Goal: Task Accomplishment & Management: Manage account settings

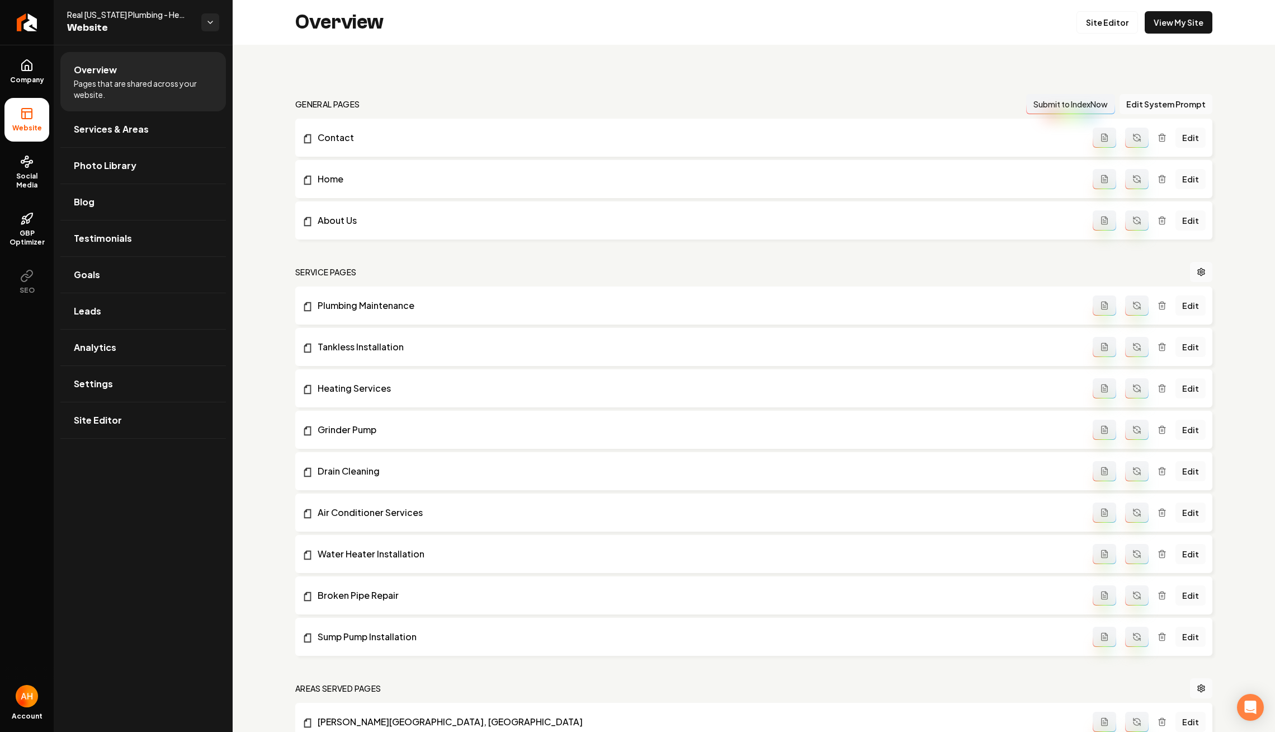
click at [468, 54] on div "general pages Submit to IndexNow Edit System Prompt Contact Edit Home Edit Abou…" at bounding box center [754, 715] width 1043 height 1341
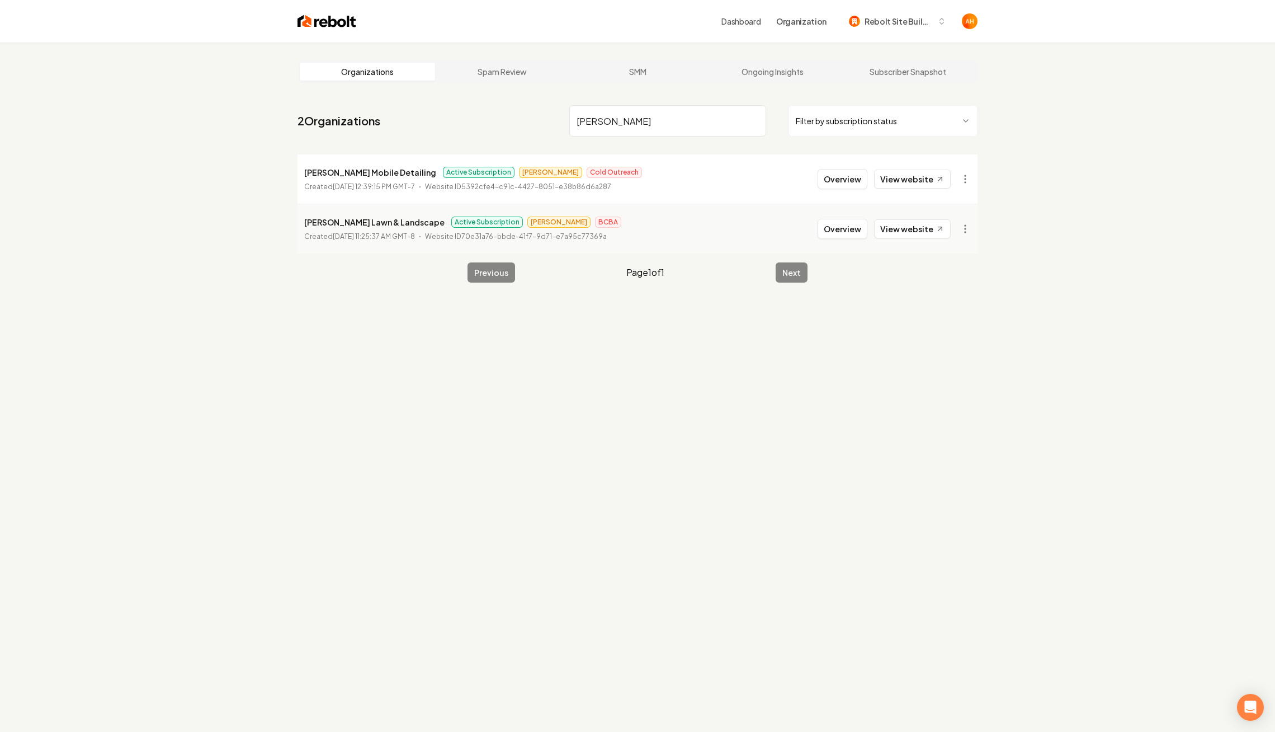
type input "[PERSON_NAME]"
click at [851, 225] on button "Overview" at bounding box center [843, 229] width 50 height 20
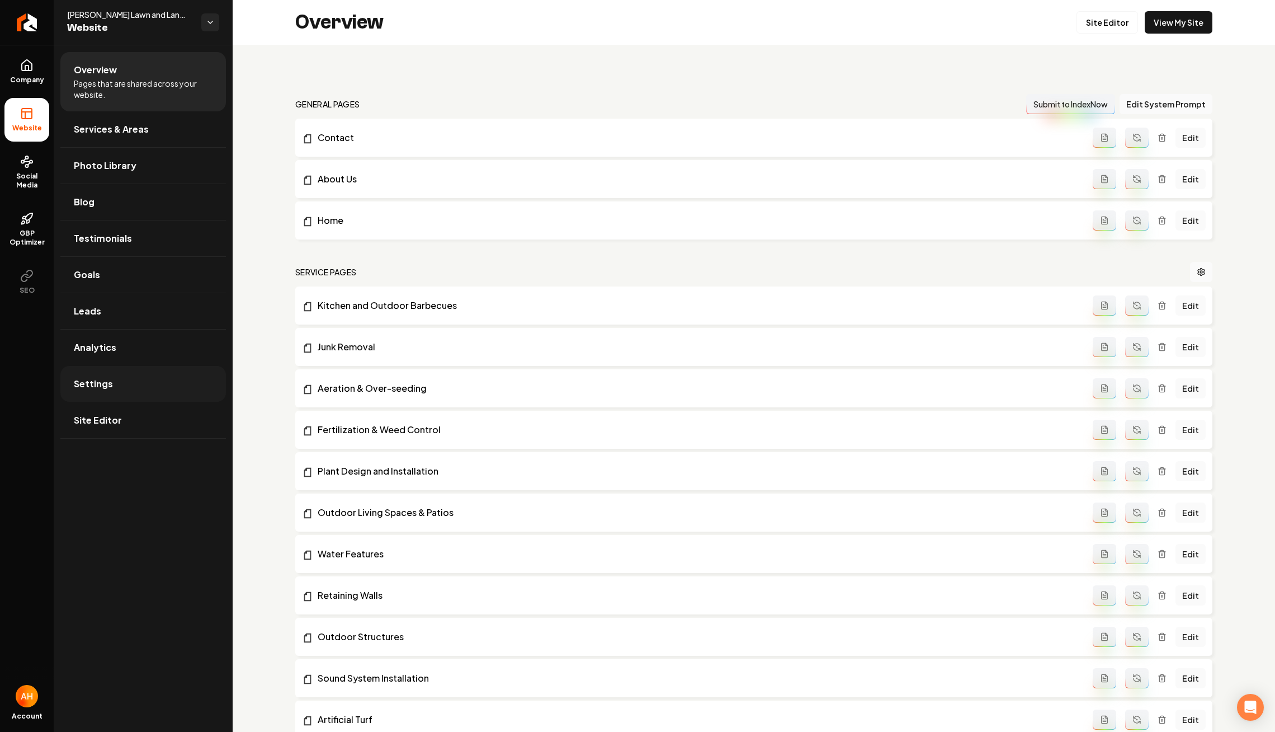
click at [134, 380] on link "Settings" at bounding box center [143, 384] width 166 height 36
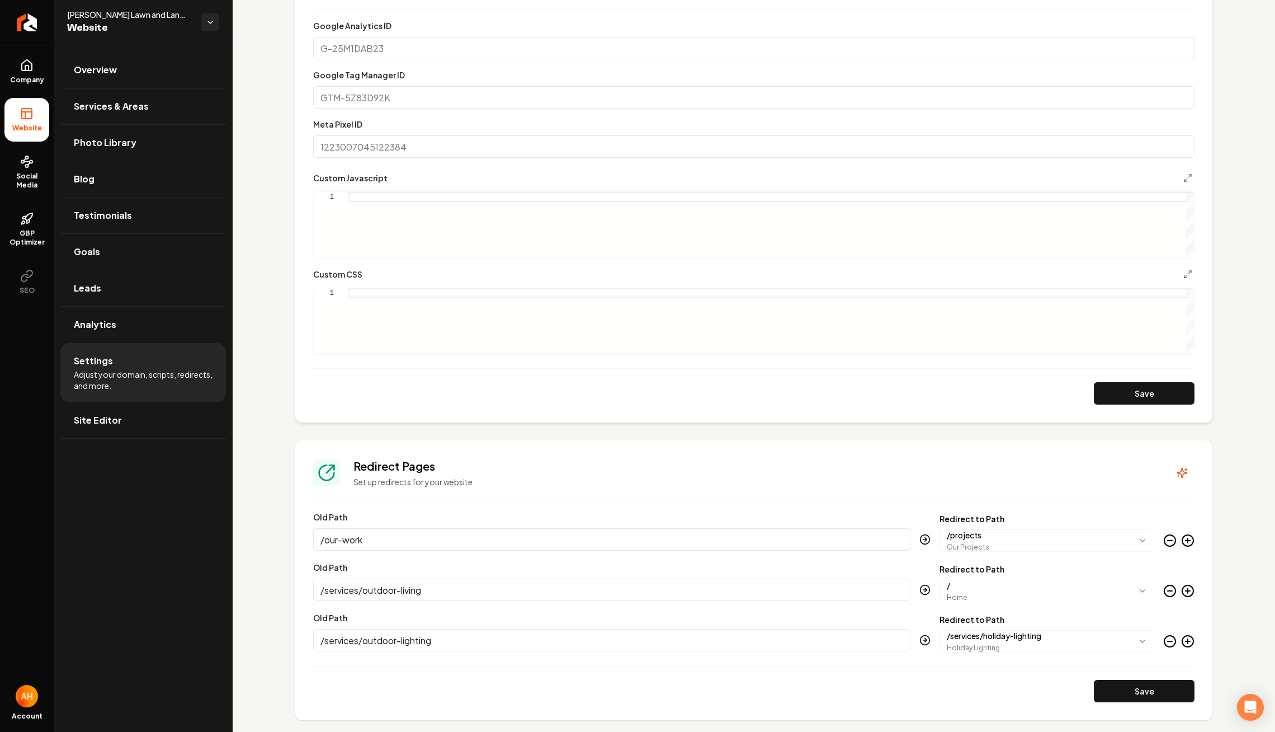
scroll to position [529, 0]
click at [432, 252] on div "Main content area" at bounding box center [771, 227] width 846 height 66
type textarea "**********"
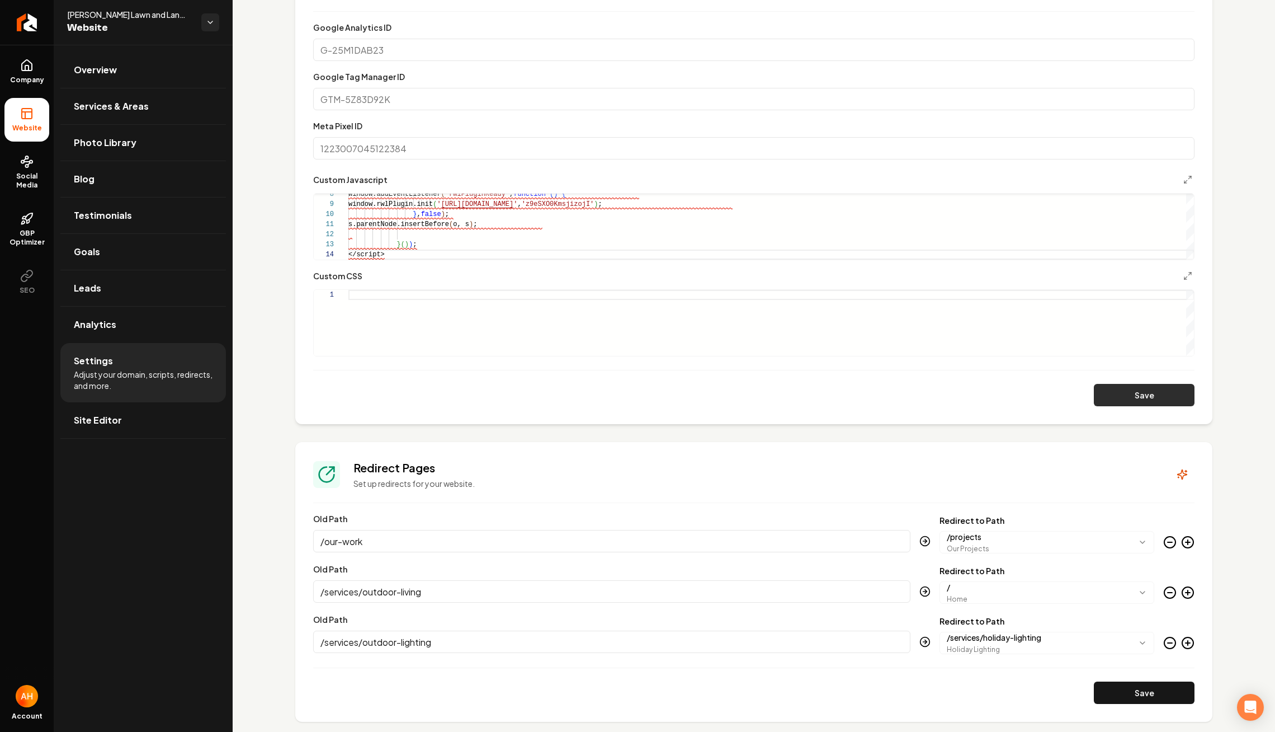
click at [1119, 393] on button "Save" at bounding box center [1144, 395] width 101 height 22
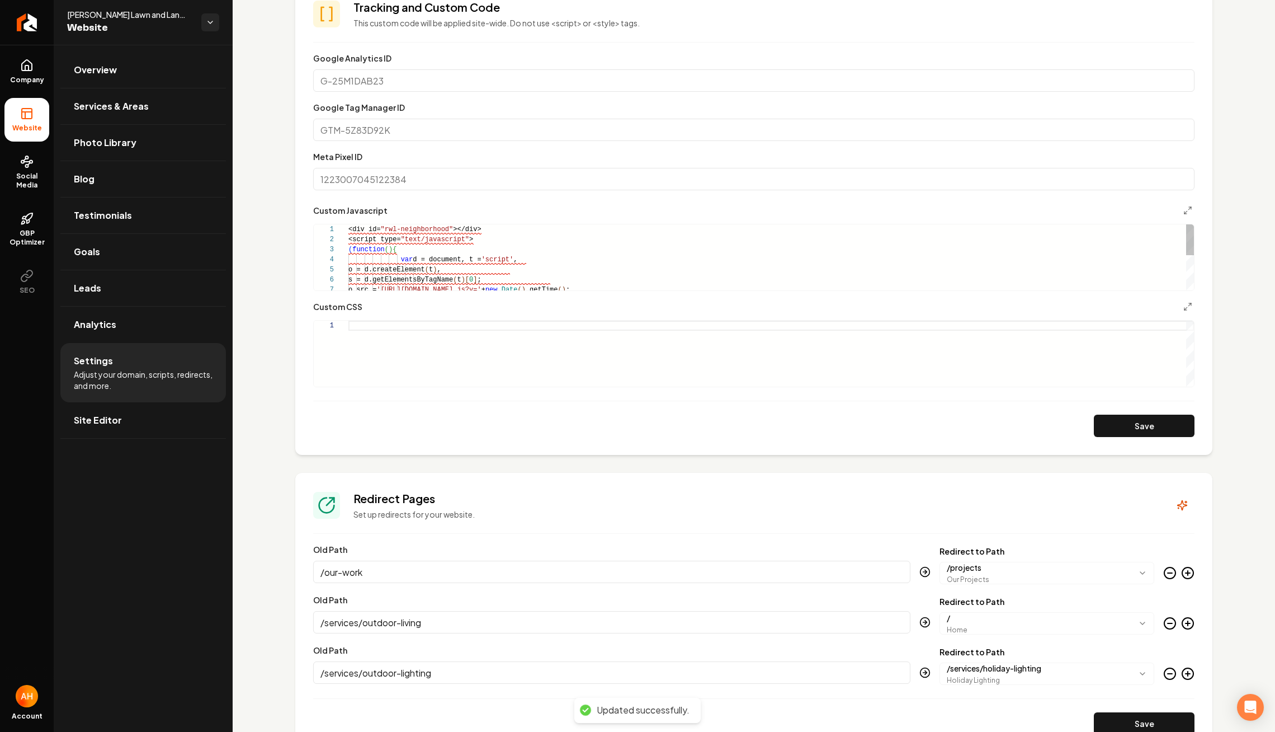
scroll to position [282, 0]
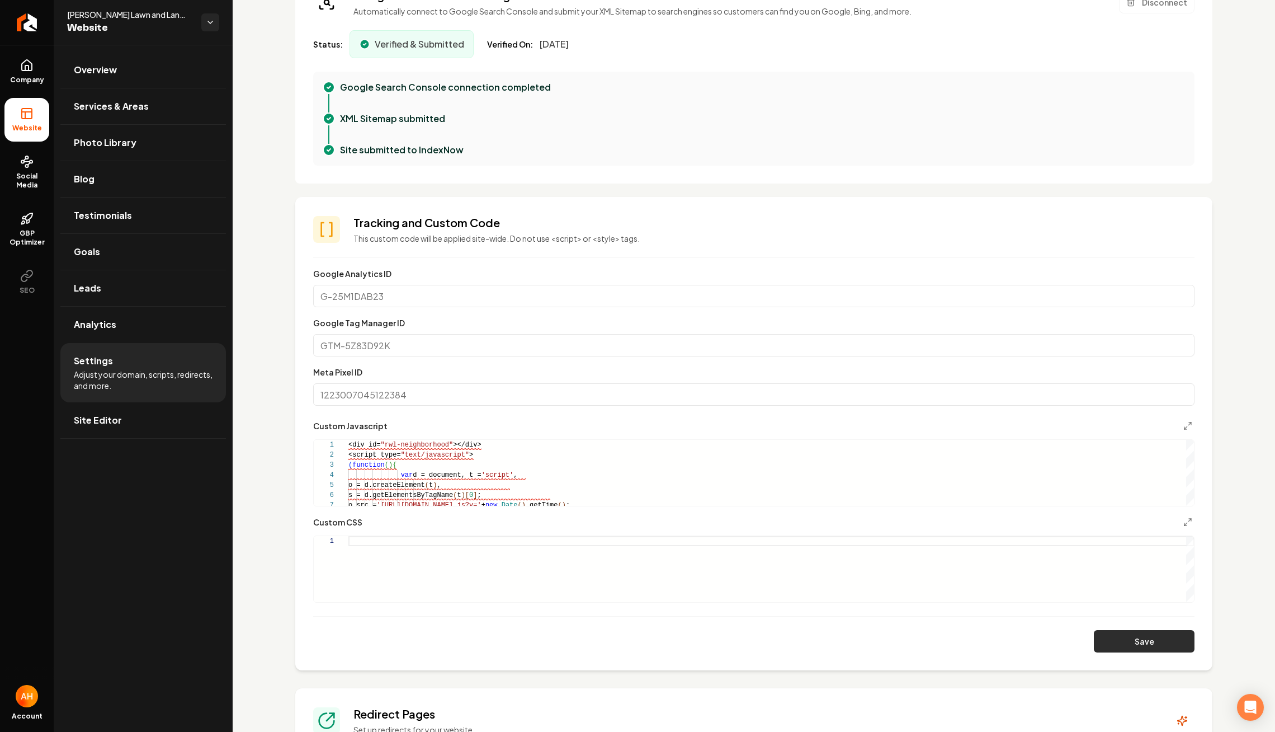
click at [1101, 640] on button "Save" at bounding box center [1144, 641] width 101 height 22
click at [177, 55] on link "Overview" at bounding box center [143, 70] width 166 height 36
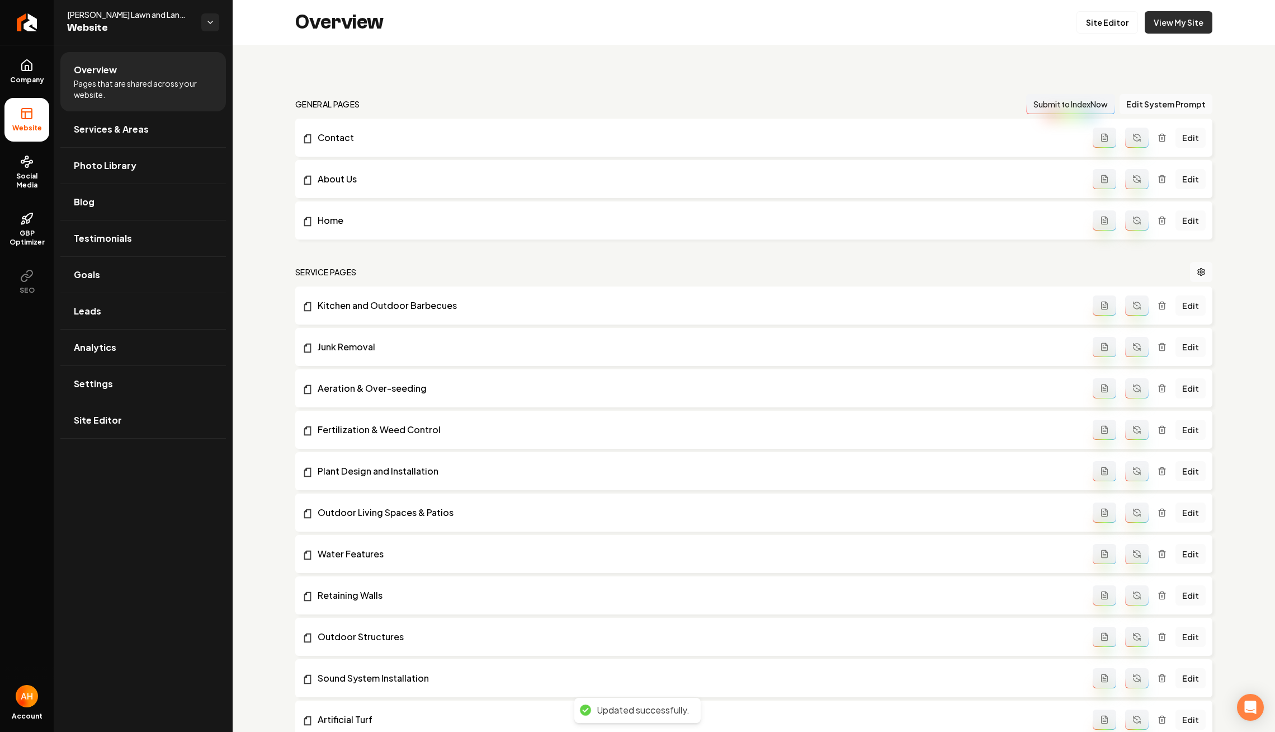
click at [1166, 31] on link "View My Site" at bounding box center [1179, 22] width 68 height 22
click at [1120, 30] on link "Site Editor" at bounding box center [1108, 22] width 62 height 22
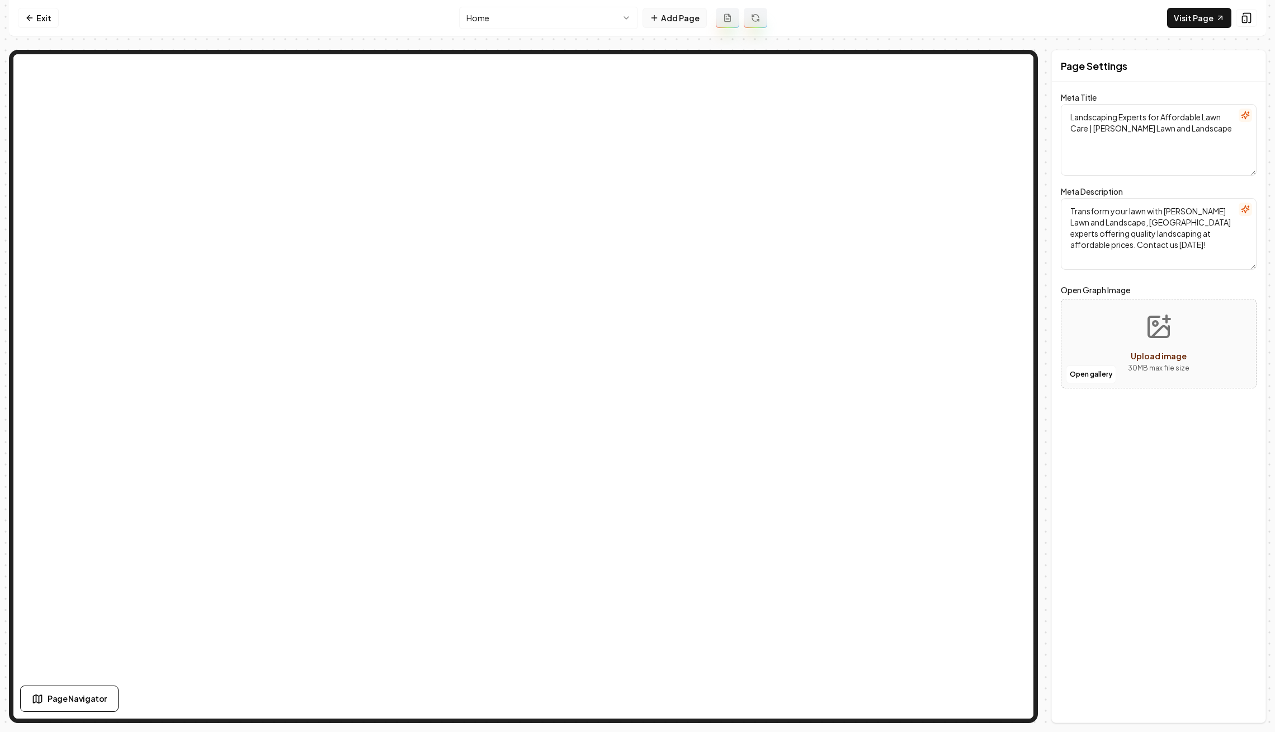
click at [673, 21] on button "Add Page" at bounding box center [675, 18] width 64 height 20
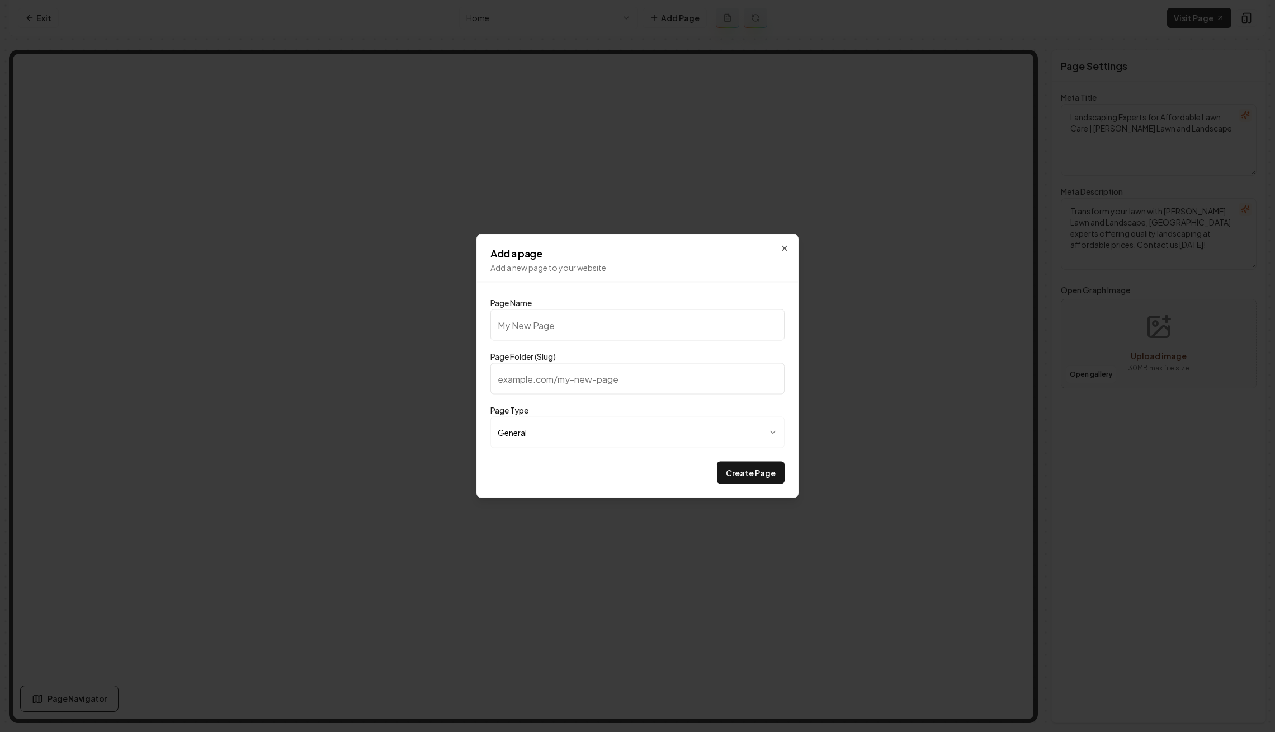
type input "R"
type input "r"
type input "Re"
type input "re"
type input "Rec"
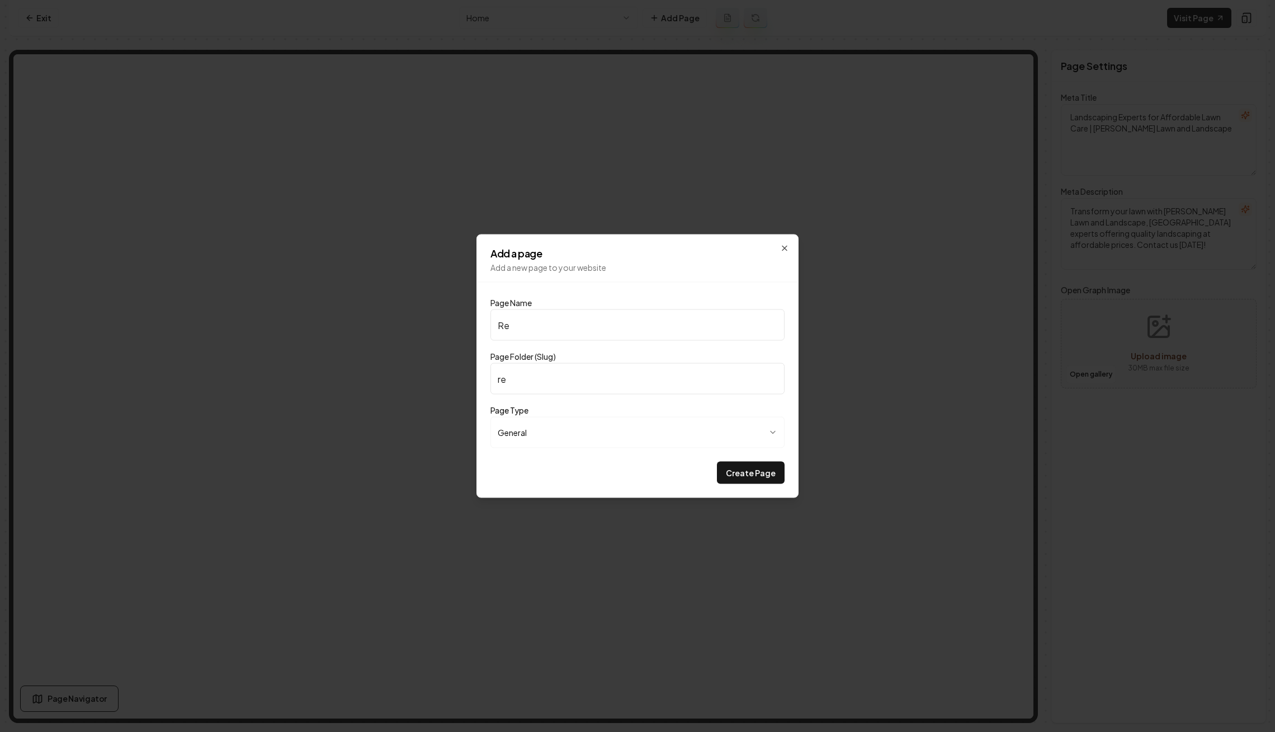
type input "rec"
type input "Rece"
type input "rece"
type input "Recen"
type input "recen"
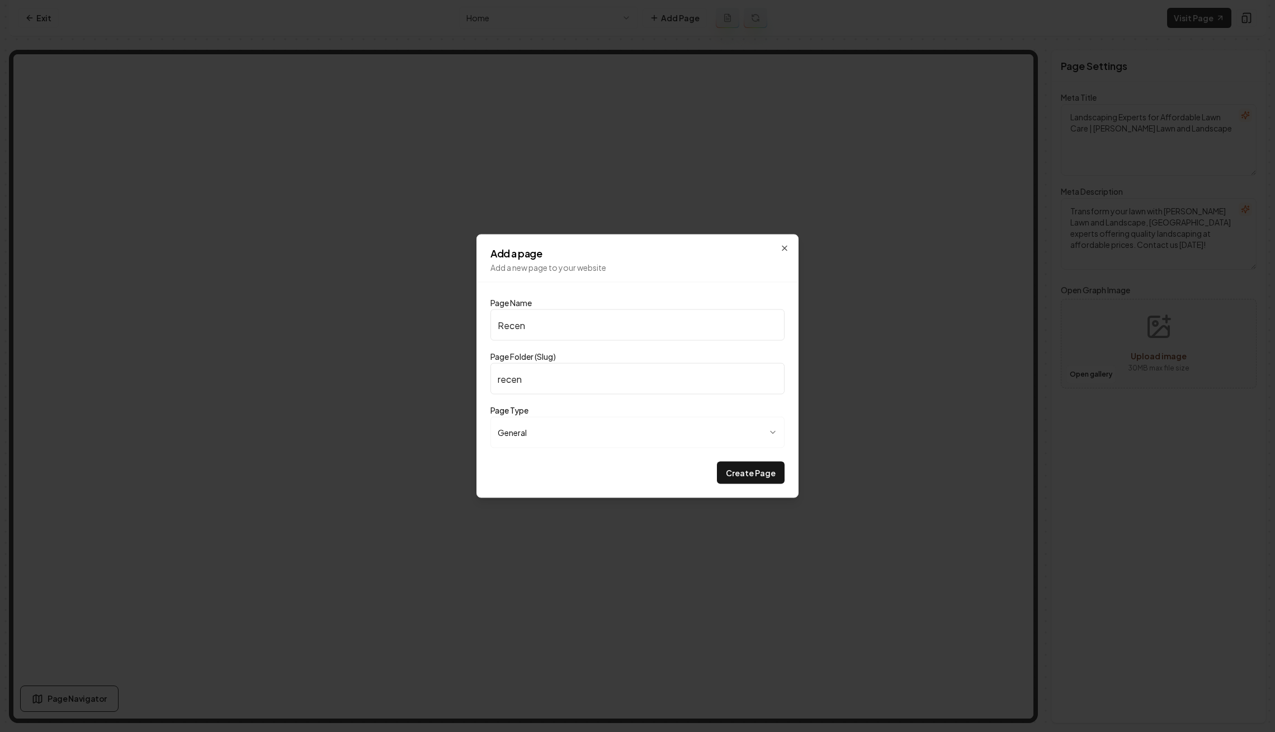
type input "Recent"
type input "recent"
type input "Recent W"
type input "recent-w"
type input "Recent Wo"
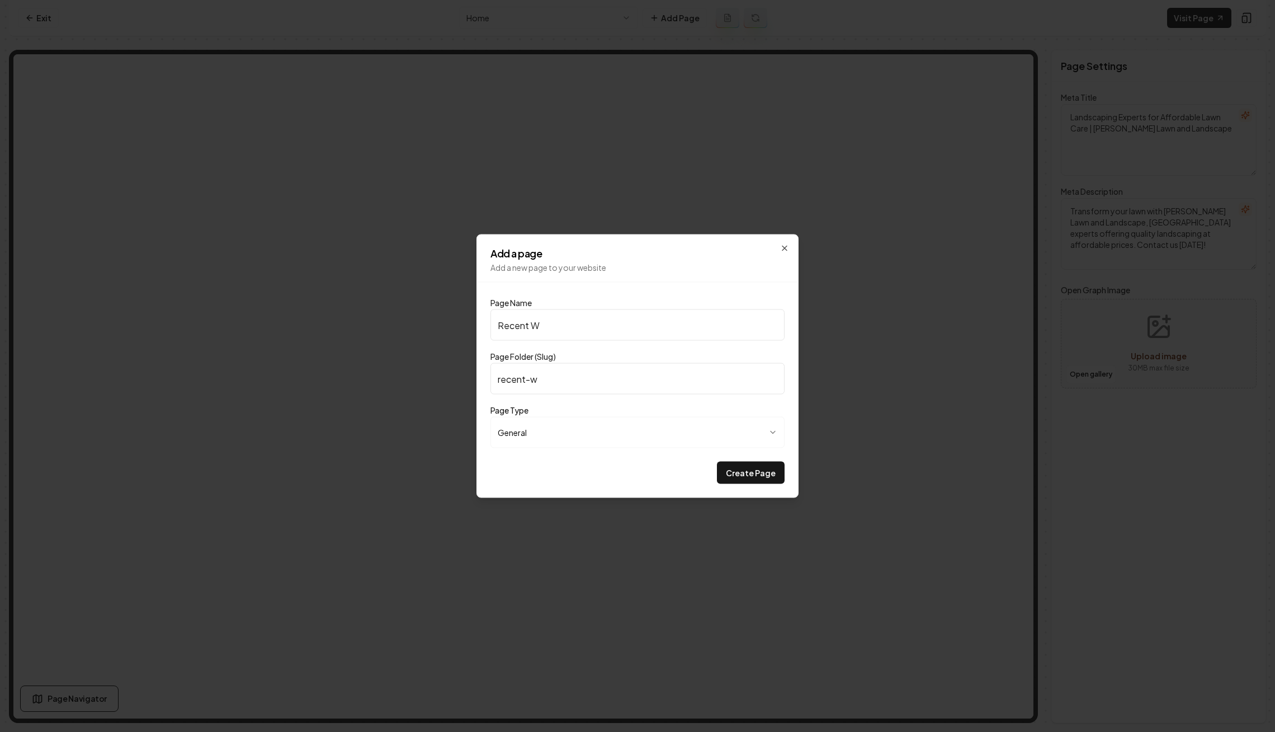
type input "recent-wo"
type input "Recent Wor"
type input "recent-wor"
type input "Recent Work"
type input "recent-work"
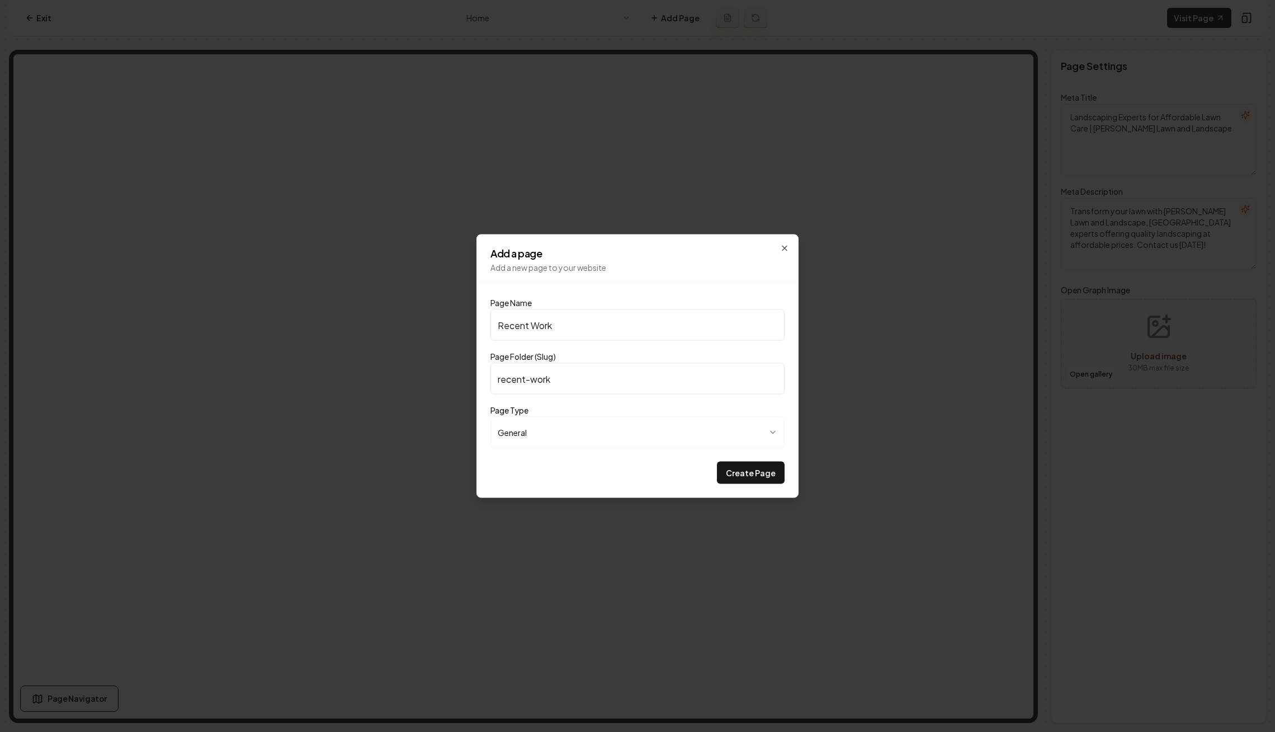
type input "Recent Work"
click at [717, 461] on button "Create Page" at bounding box center [751, 472] width 68 height 22
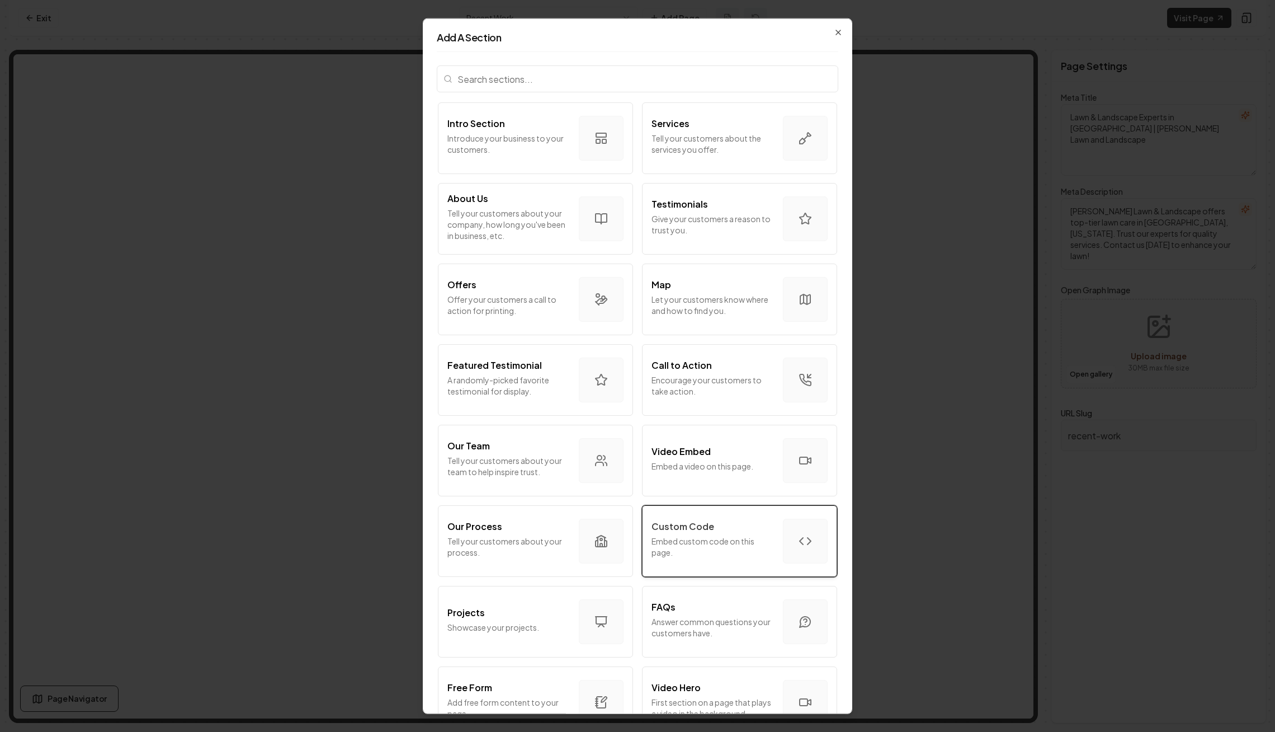
click at [723, 541] on p "Embed custom code on this page." at bounding box center [713, 546] width 122 height 22
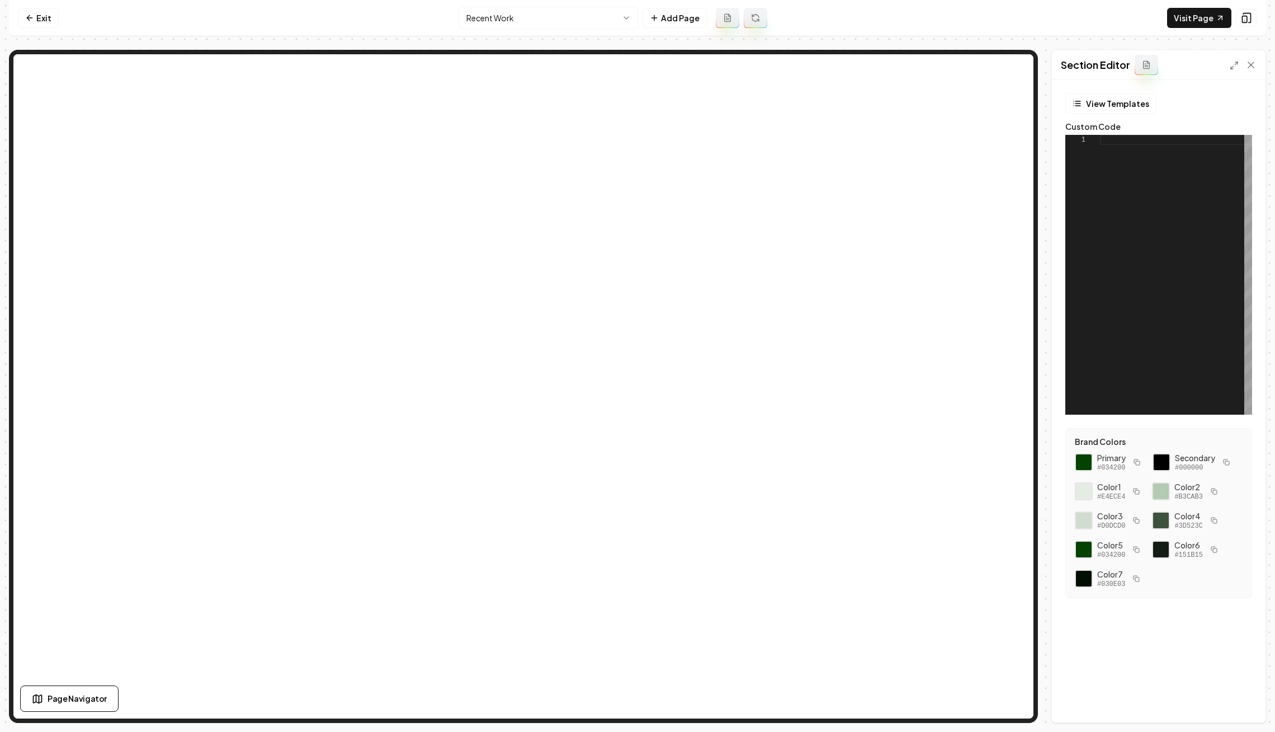
click at [1129, 156] on div at bounding box center [1176, 275] width 152 height 280
click at [1181, 191] on div at bounding box center [1176, 275] width 152 height 280
type textarea "**********"
click at [1245, 699] on button "Save" at bounding box center [1240, 703] width 33 height 20
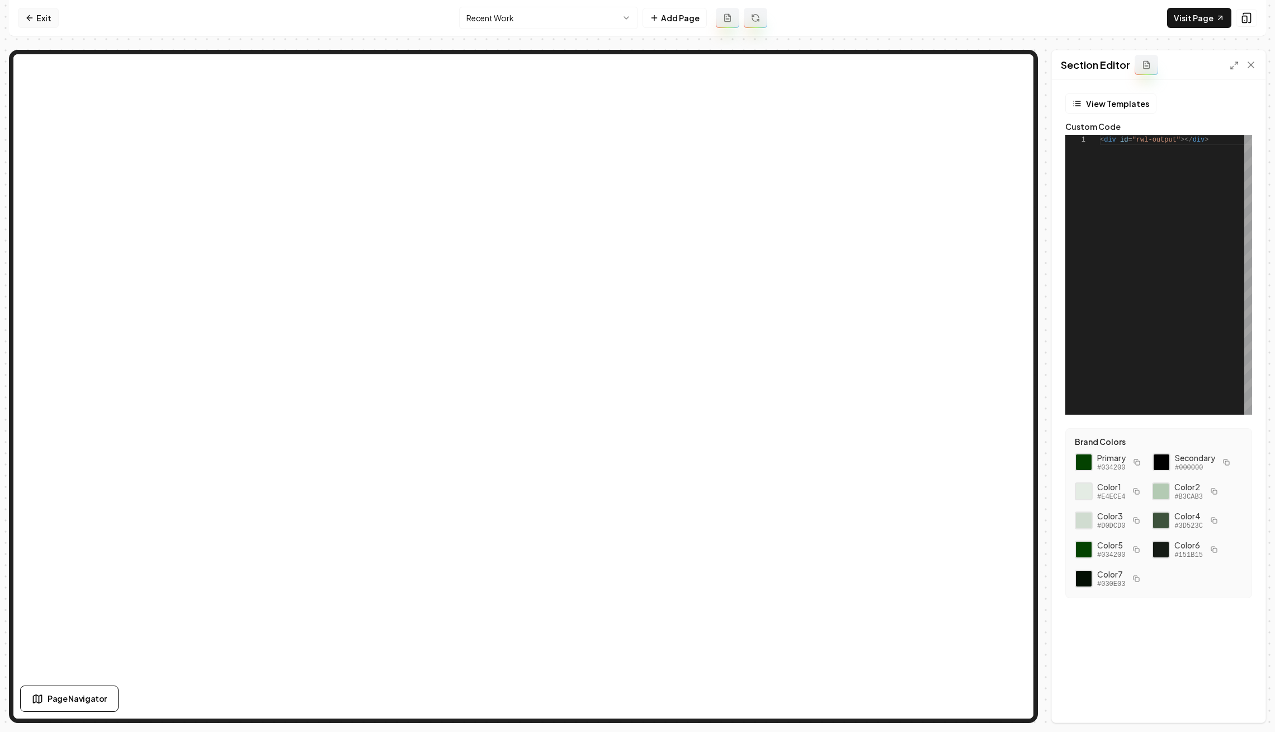
click at [32, 17] on icon at bounding box center [29, 17] width 9 height 9
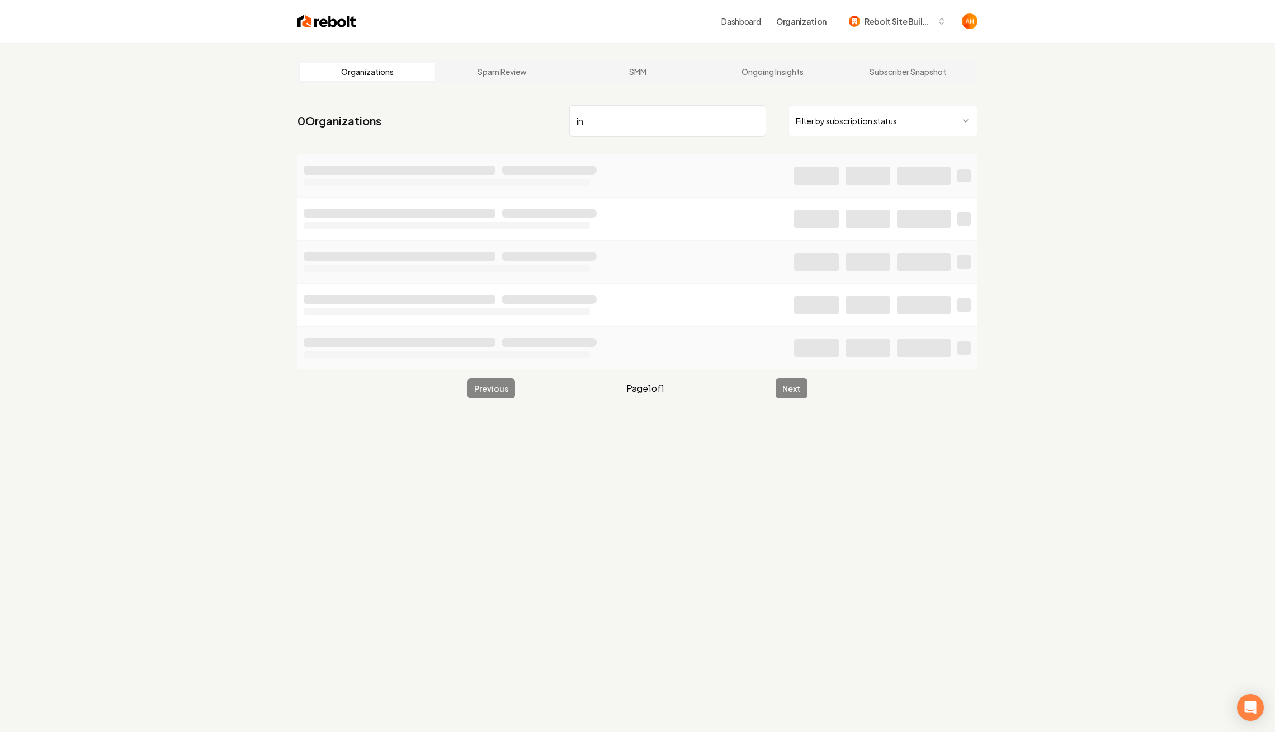
type input "i"
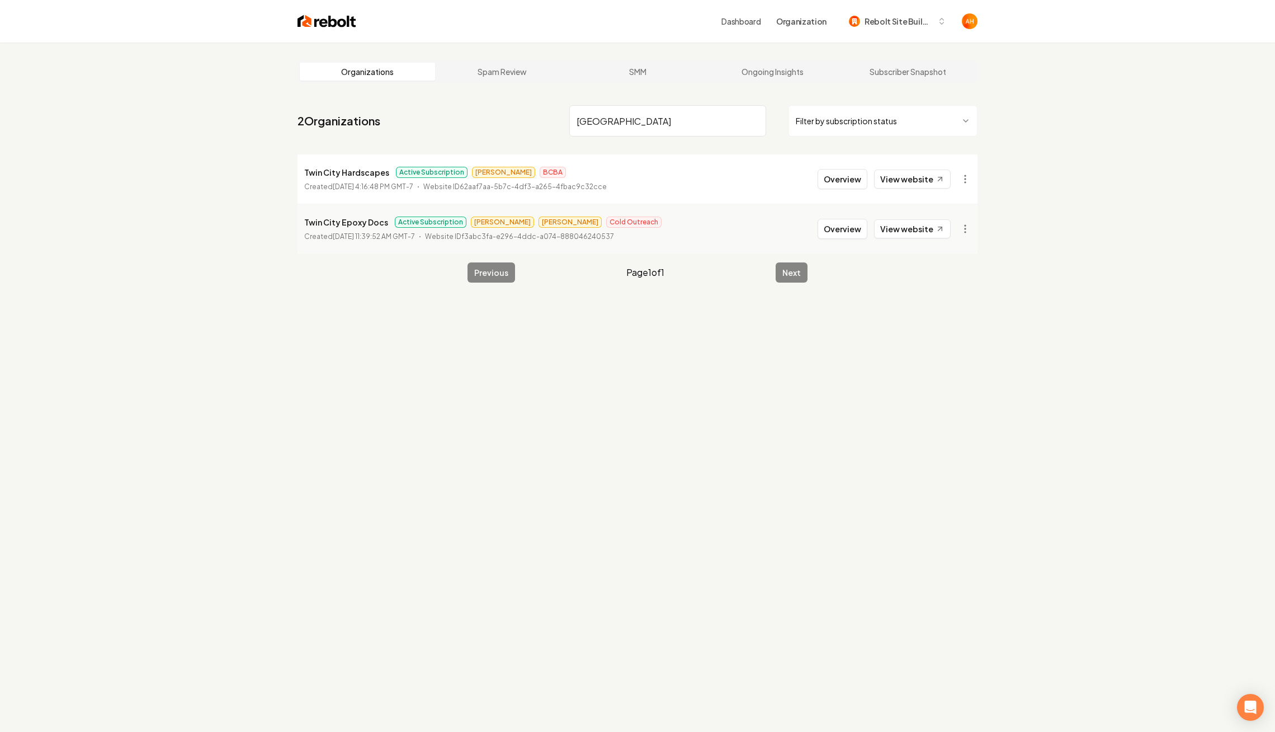
type input "twin city"
click at [1049, 195] on div "Organizations Spam Review SMM Ongoing Insights Subscriber Snapshot 2 Organizati…" at bounding box center [637, 409] width 1275 height 732
click at [855, 232] on button "Overview" at bounding box center [843, 229] width 50 height 20
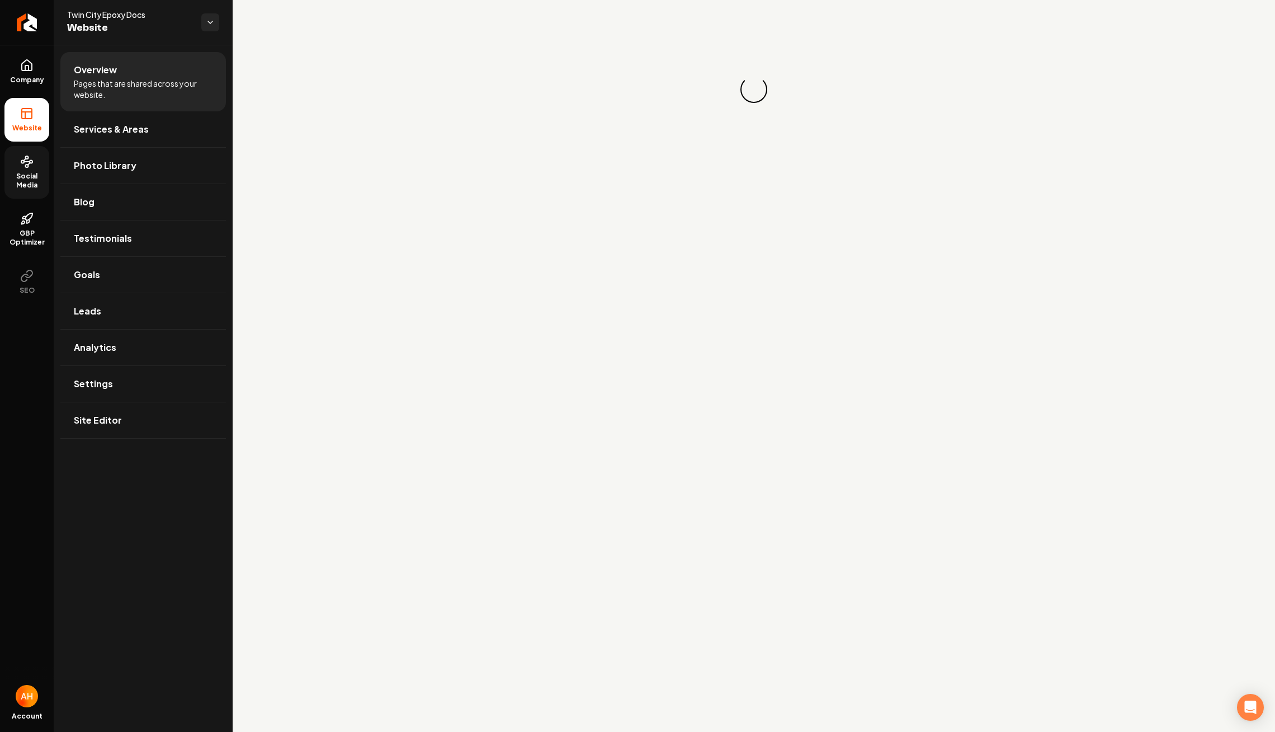
click at [36, 163] on link "Social Media" at bounding box center [26, 172] width 45 height 53
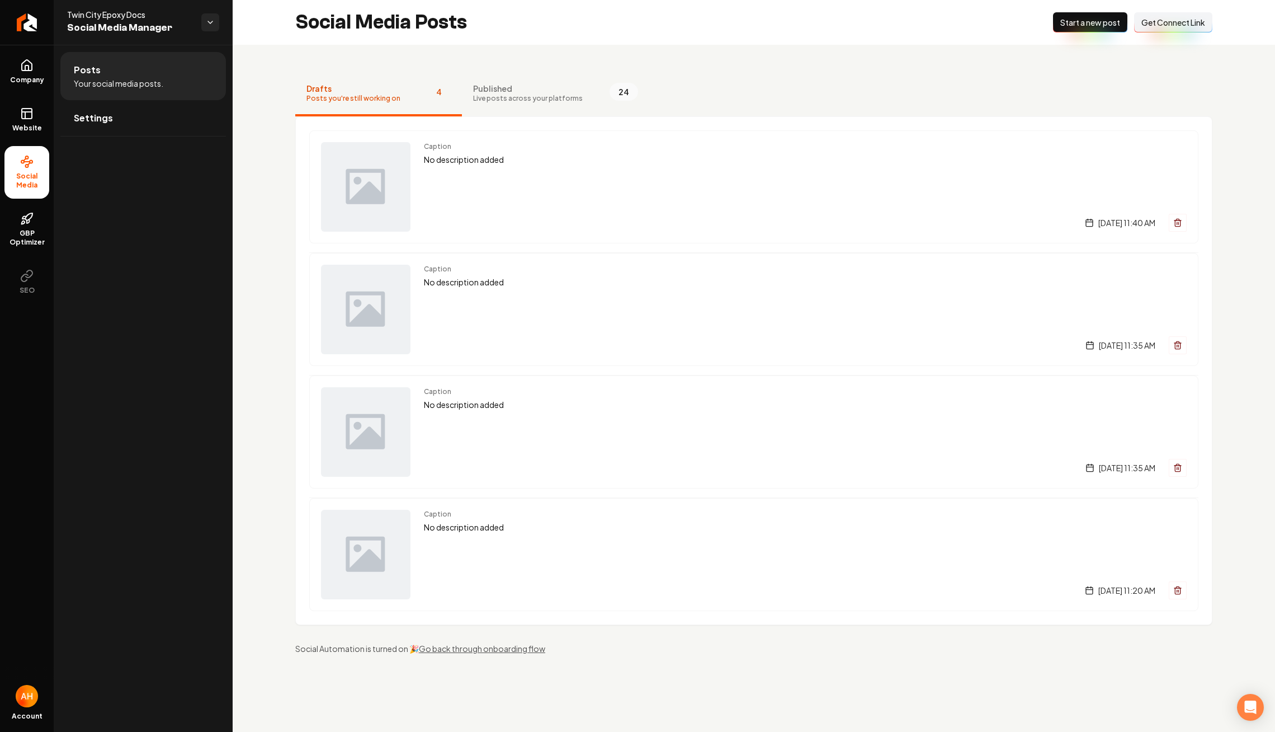
click at [1186, 21] on span "Get Connect Link" at bounding box center [1174, 22] width 64 height 11
click at [276, 97] on div "Drafts Posts you're still working on 4 Published Live posts across your platfor…" at bounding box center [754, 363] width 1043 height 636
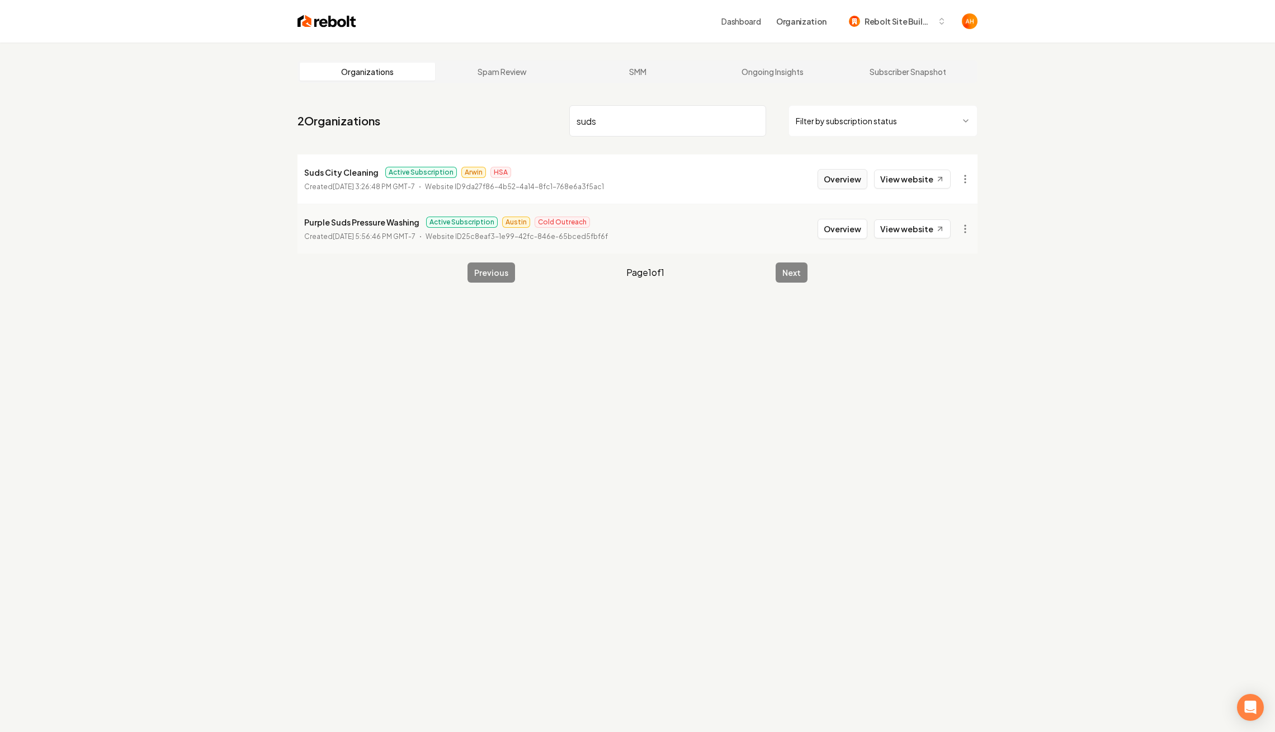
type input "suds"
click at [867, 182] on button "Overview" at bounding box center [843, 179] width 50 height 20
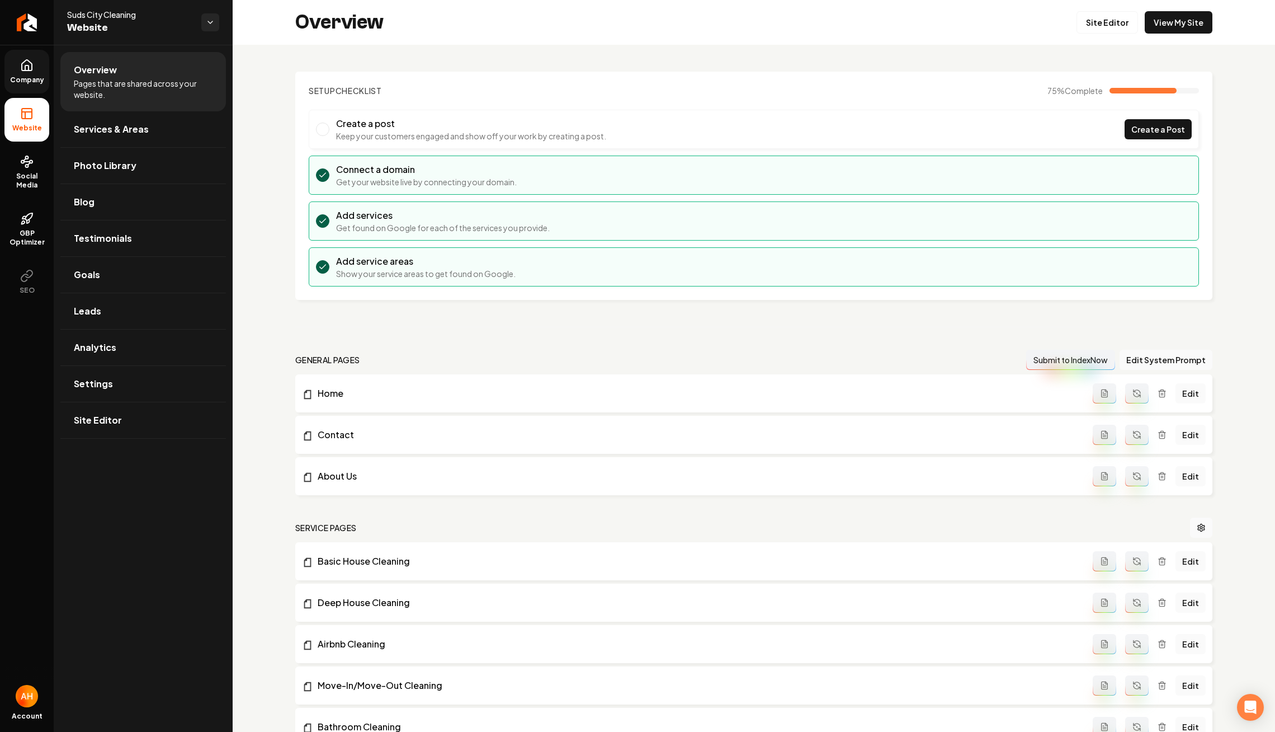
click at [25, 76] on span "Company" at bounding box center [27, 80] width 43 height 9
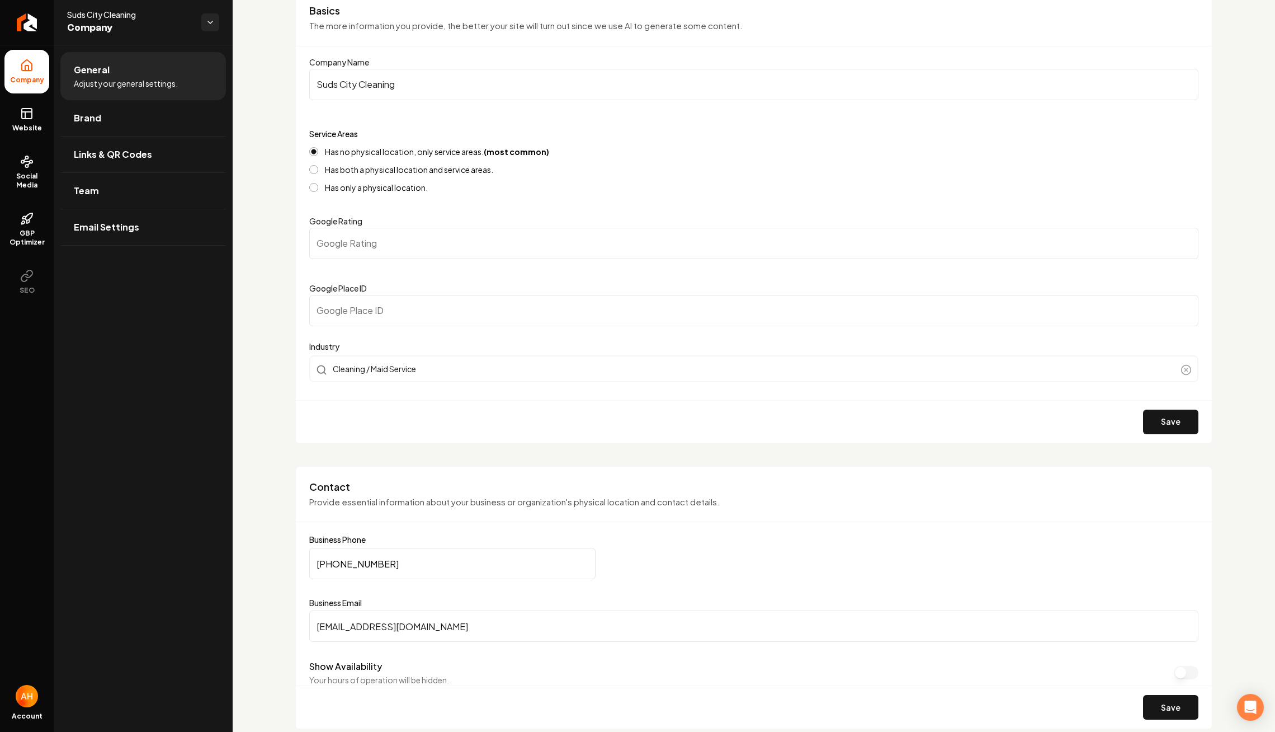
scroll to position [189, 0]
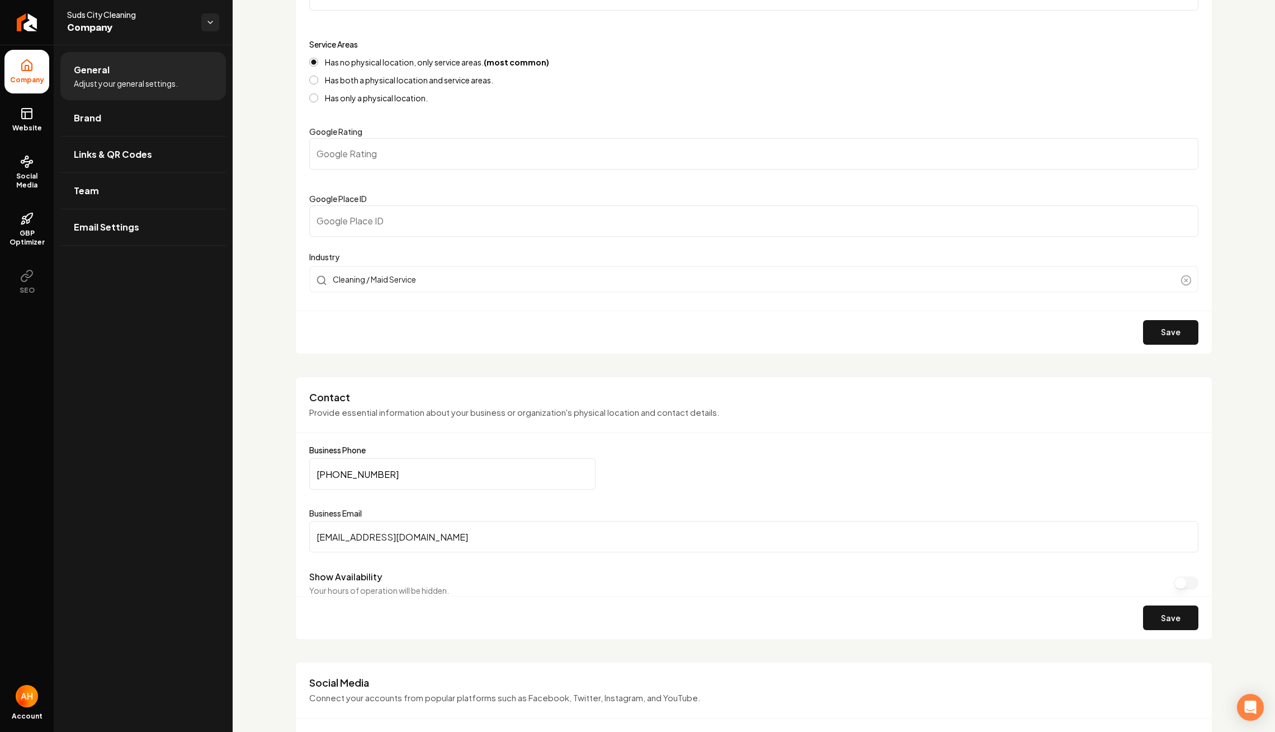
click at [453, 483] on input "(786) 556-2393" at bounding box center [452, 473] width 286 height 31
paste input "853) 074-2016"
type input "(853) 074-2016"
click at [1189, 621] on button "Save" at bounding box center [1170, 617] width 55 height 25
click at [32, 116] on icon at bounding box center [26, 113] width 13 height 13
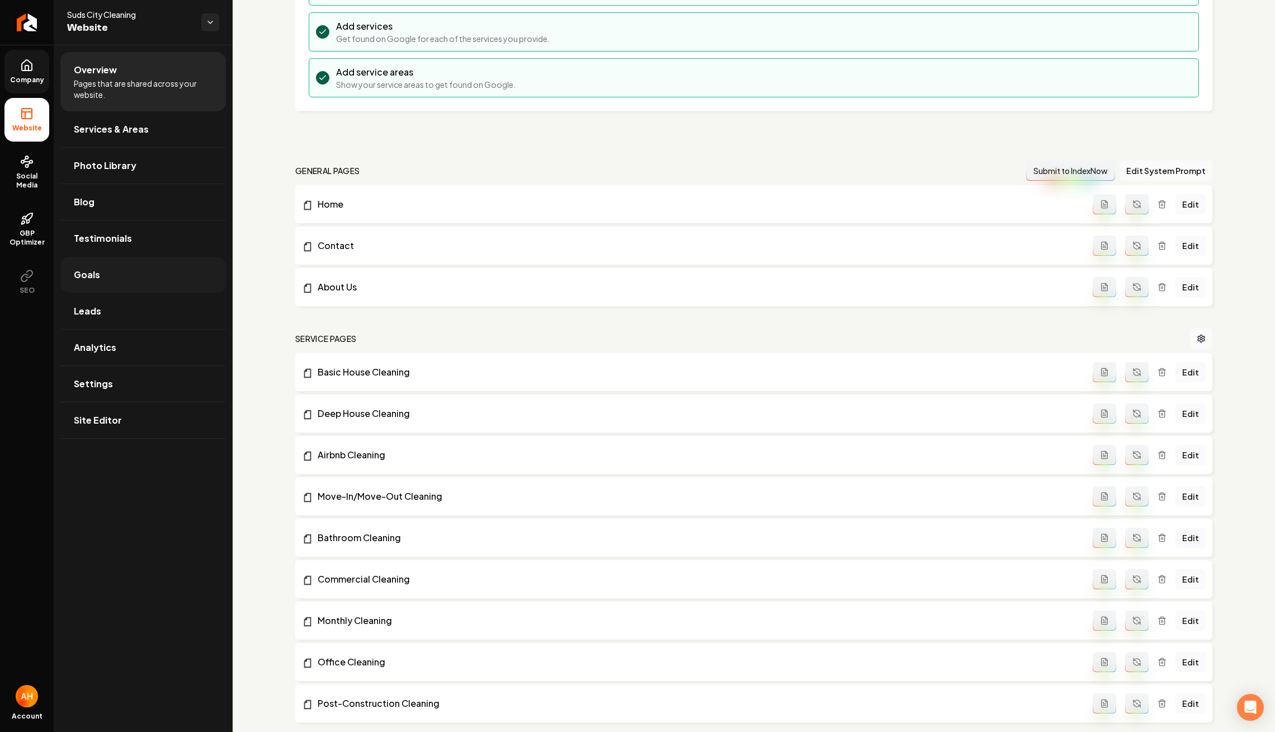
click at [131, 262] on link "Goals" at bounding box center [143, 275] width 166 height 36
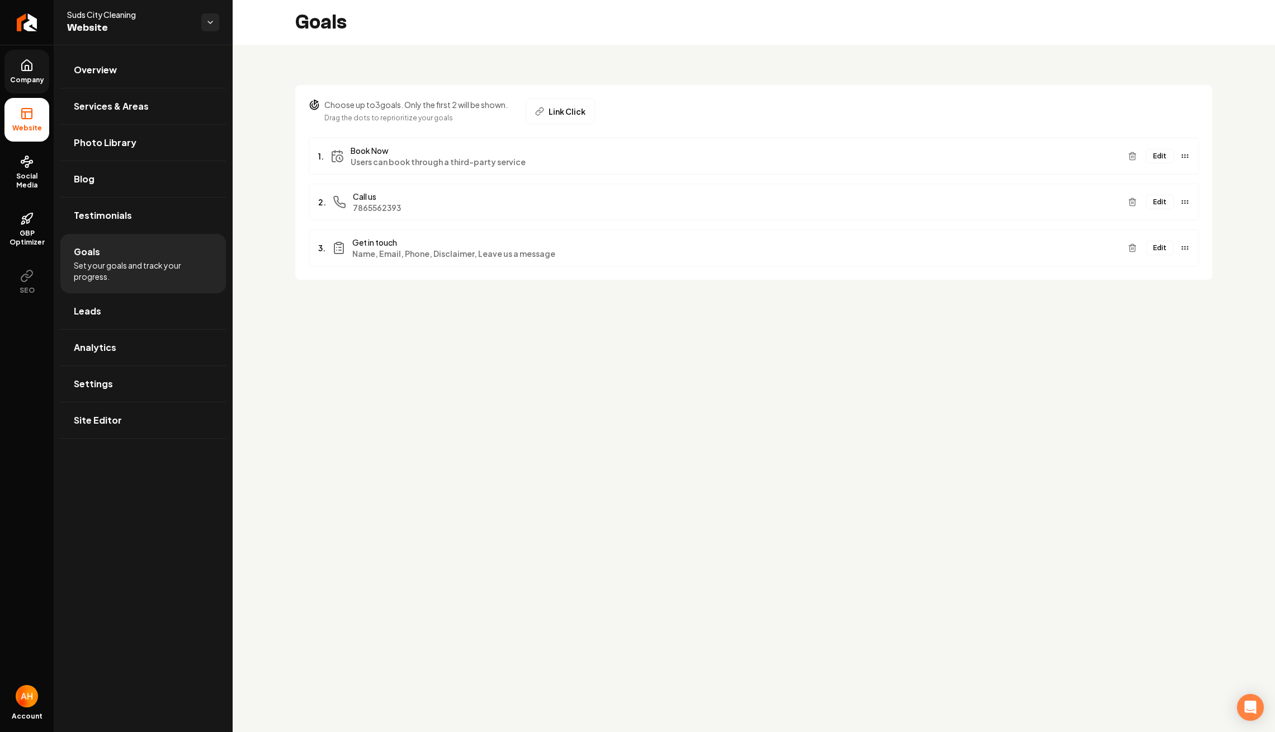
click at [1160, 206] on button "Edit" at bounding box center [1160, 202] width 28 height 15
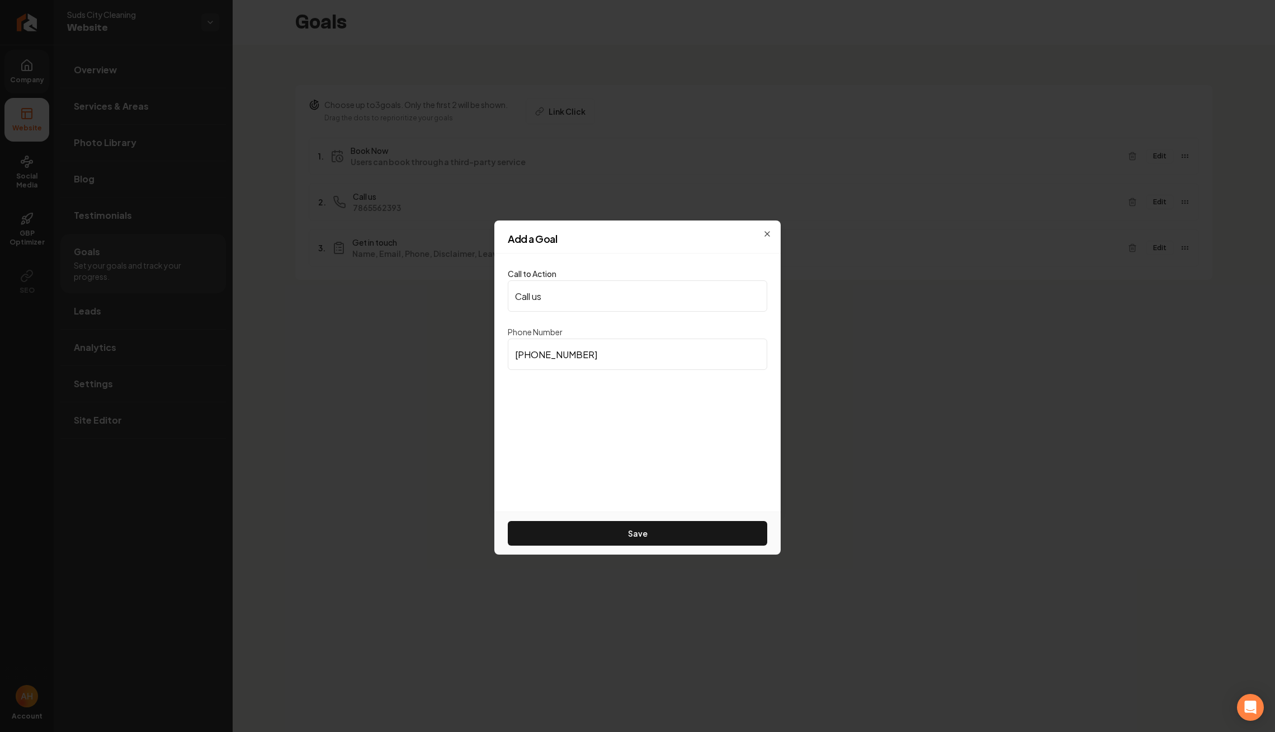
click at [654, 359] on input "(786) 556-2393" at bounding box center [638, 353] width 260 height 31
paste input "853) 074-2016"
type input "(853) 074-2016"
click at [630, 526] on button "Save" at bounding box center [638, 533] width 260 height 25
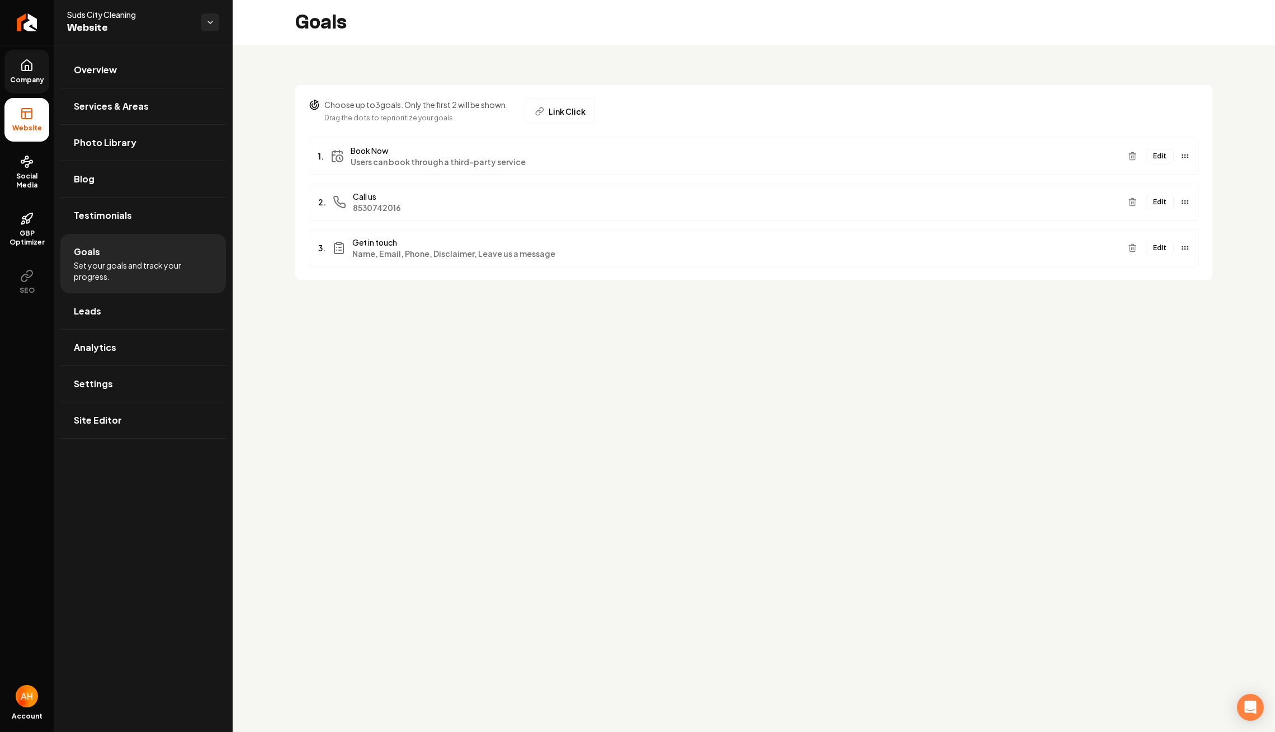
click at [483, 40] on div "Goals" at bounding box center [754, 22] width 1043 height 45
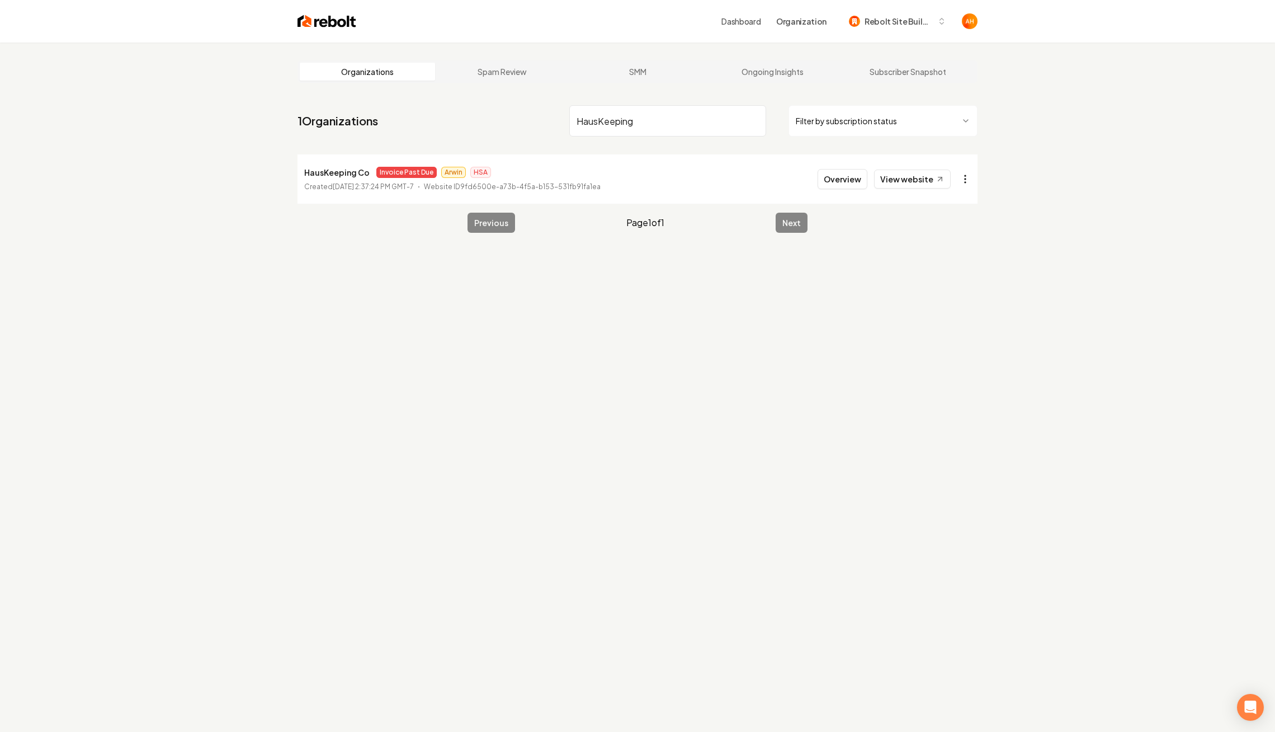
type input "HausKeeping"
click at [963, 182] on html "Dashboard Organization Rebolt Site Builder Organizations Spam Review SMM Ongoin…" at bounding box center [637, 366] width 1275 height 732
click at [940, 271] on link "View in Stripe" at bounding box center [938, 276] width 71 height 18
drag, startPoint x: 303, startPoint y: 169, endPoint x: 371, endPoint y: 169, distance: 68.2
click at [371, 169] on li "HausKeeping Co Invoice Past Due Arwin HSA Created April 14, 2025, 2:37:24 PM GM…" at bounding box center [638, 178] width 680 height 49
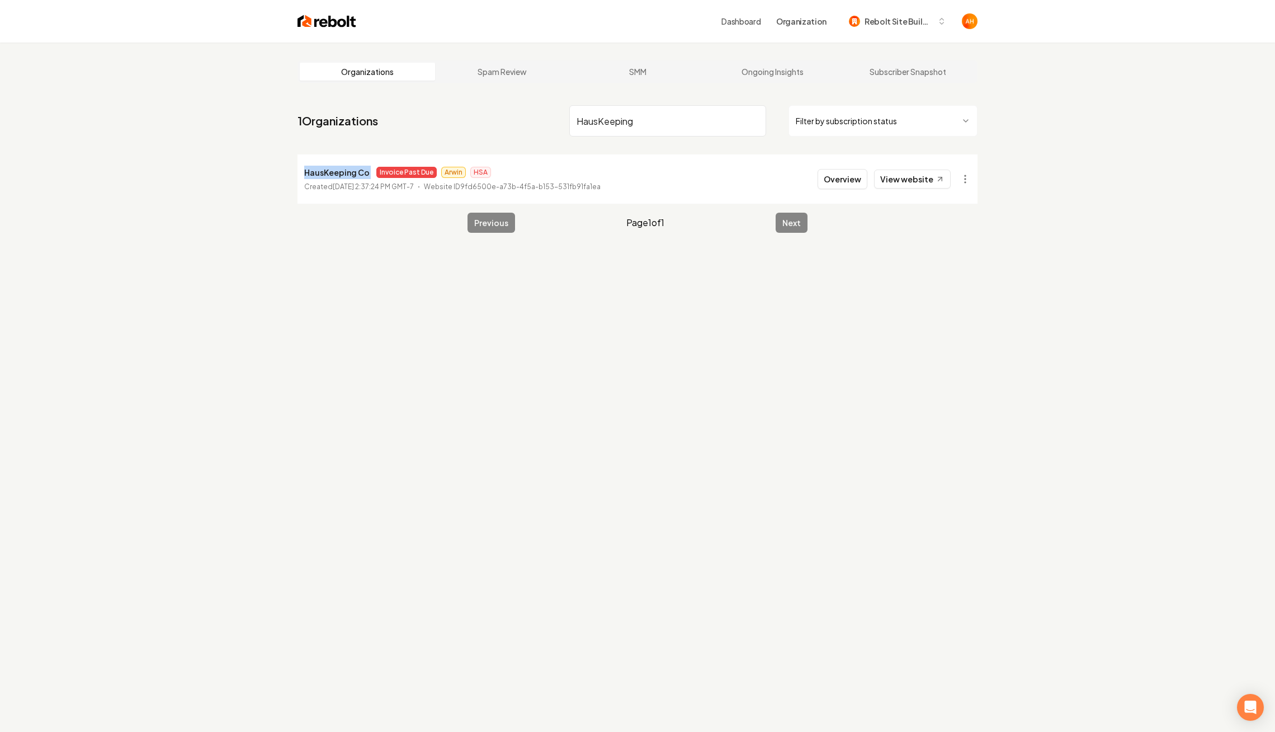
copy p "HausKeeping Co"
click at [857, 182] on button "Overview" at bounding box center [843, 179] width 50 height 20
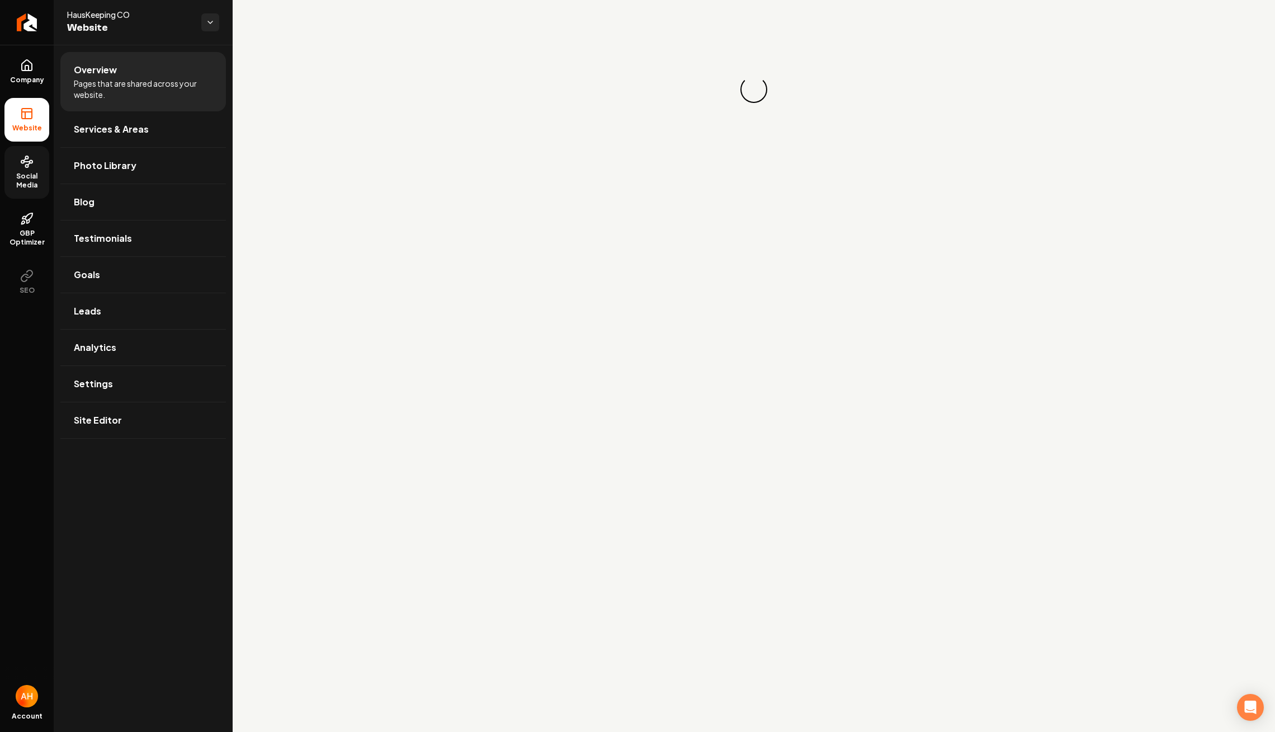
click at [36, 176] on span "Social Media" at bounding box center [26, 181] width 45 height 18
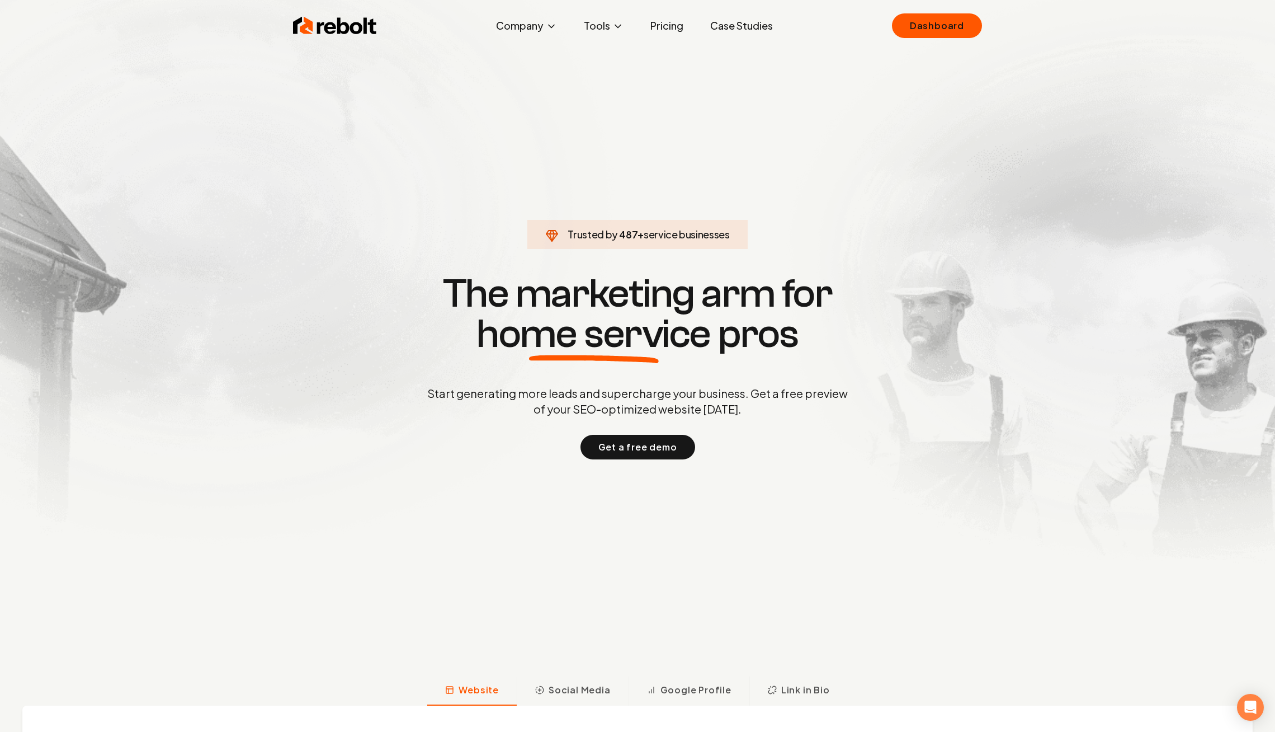
click at [918, 28] on link "Dashboard" at bounding box center [937, 25] width 90 height 25
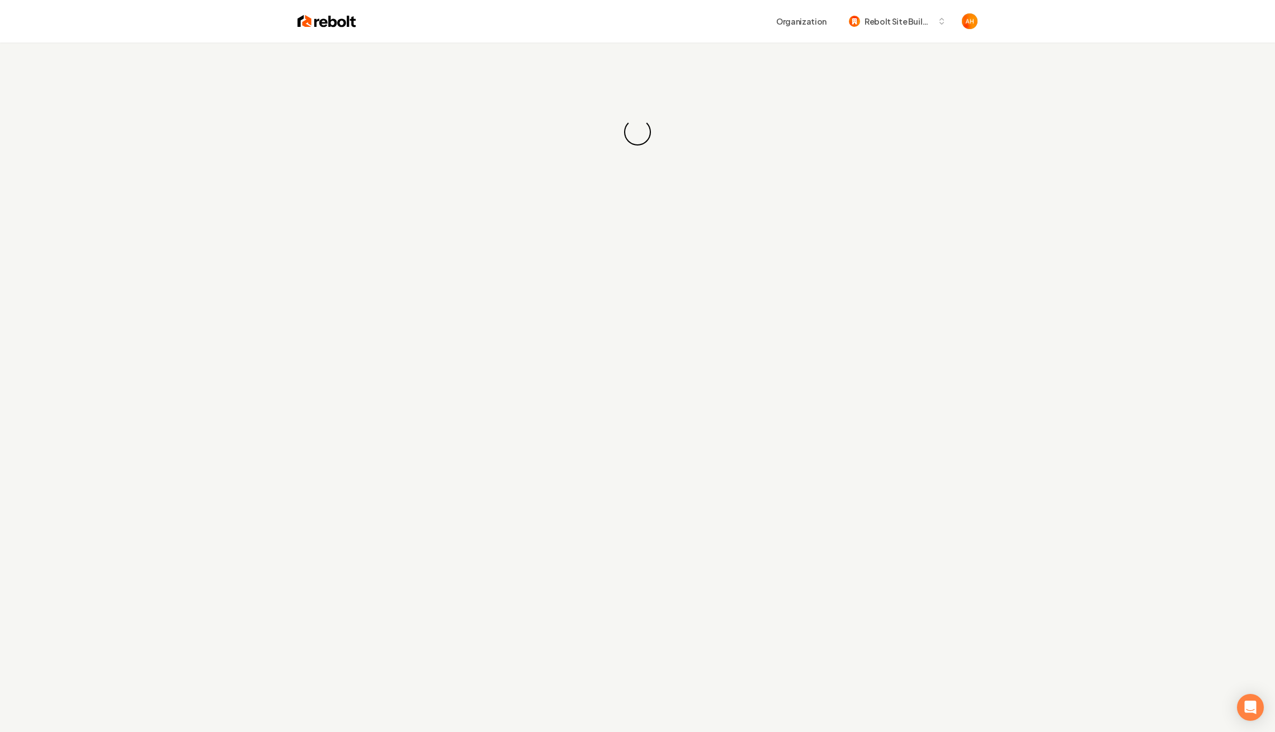
click at [558, 30] on div "Organization Rebolt Site Builder" at bounding box center [666, 21] width 621 height 20
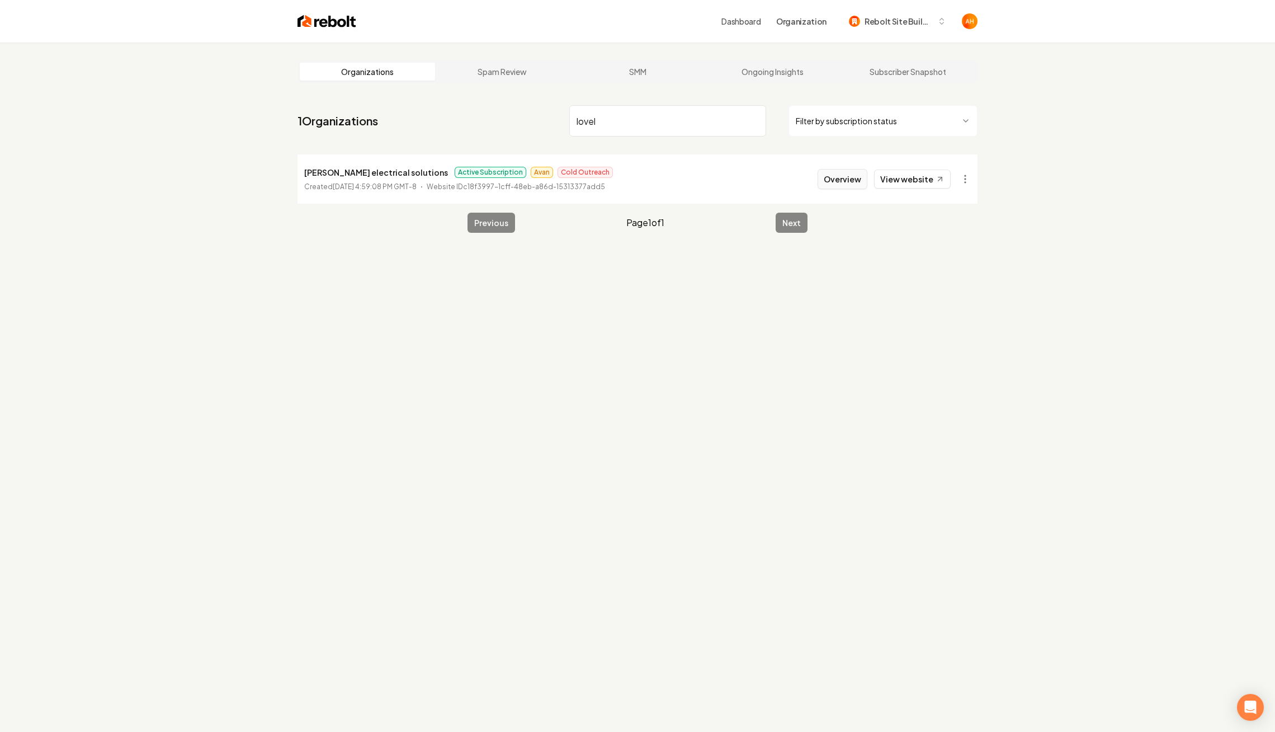
type input "lovel"
click at [856, 180] on button "Overview" at bounding box center [843, 179] width 50 height 20
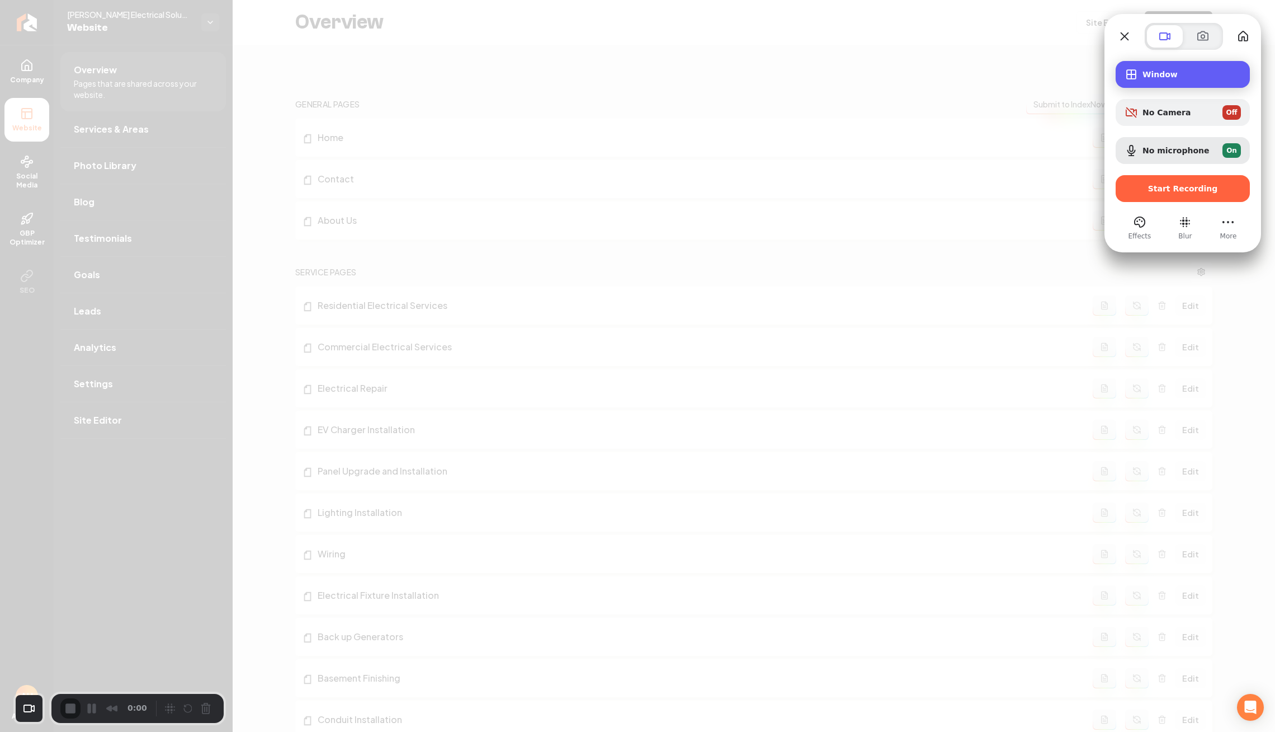
click at [1158, 79] on div "Window" at bounding box center [1183, 74] width 134 height 27
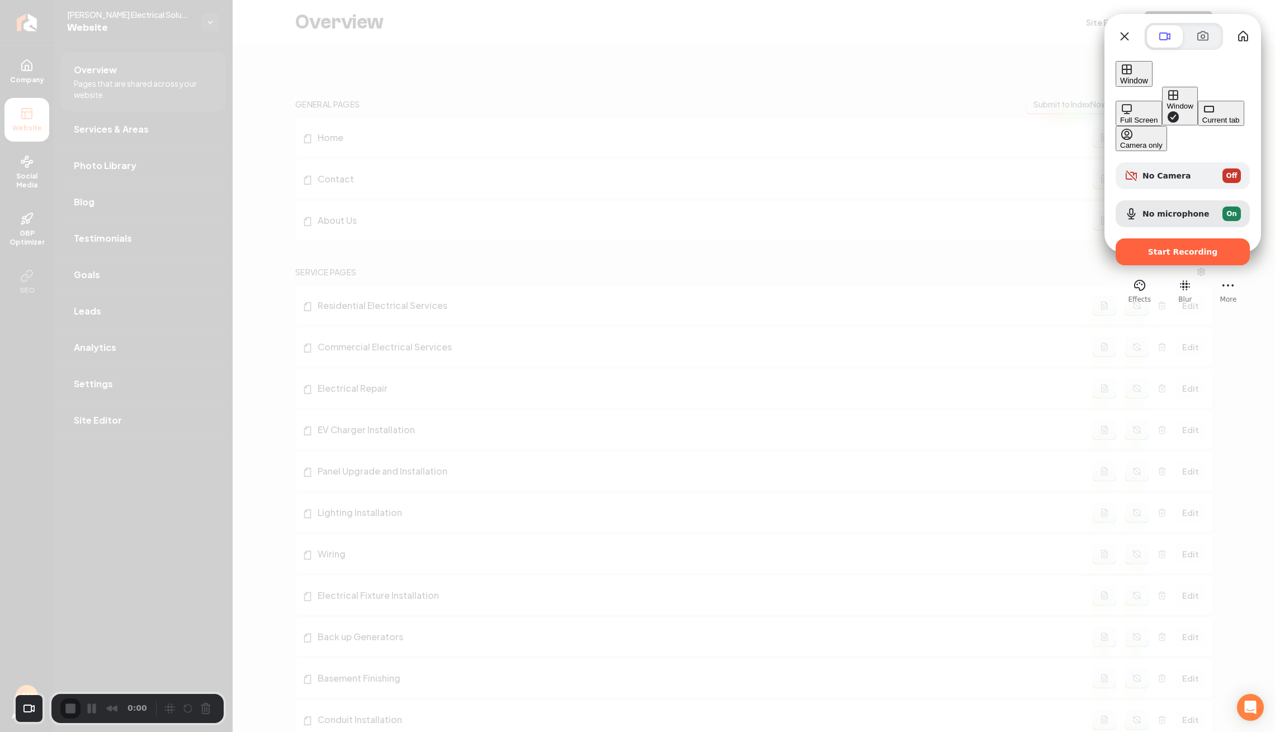
click at [1120, 116] on div "Full Screen" at bounding box center [1138, 120] width 37 height 8
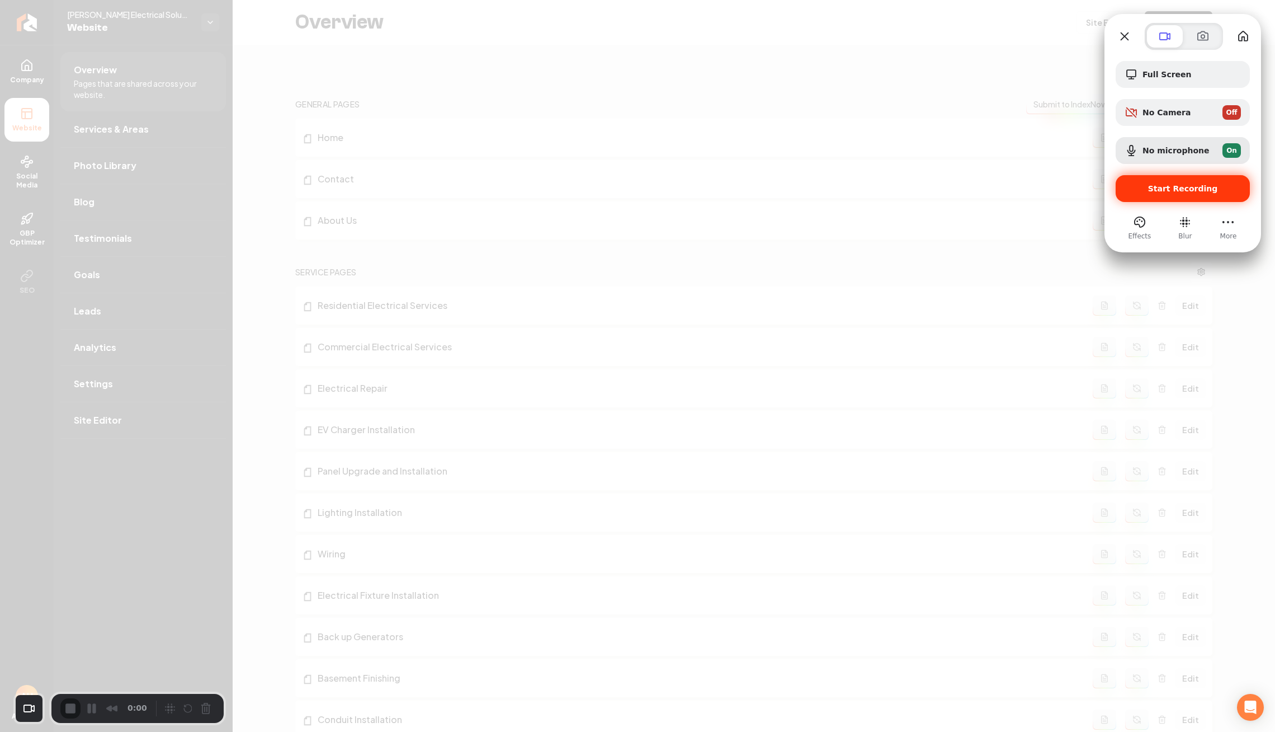
click at [1141, 185] on span "Start Recording" at bounding box center [1183, 188] width 116 height 9
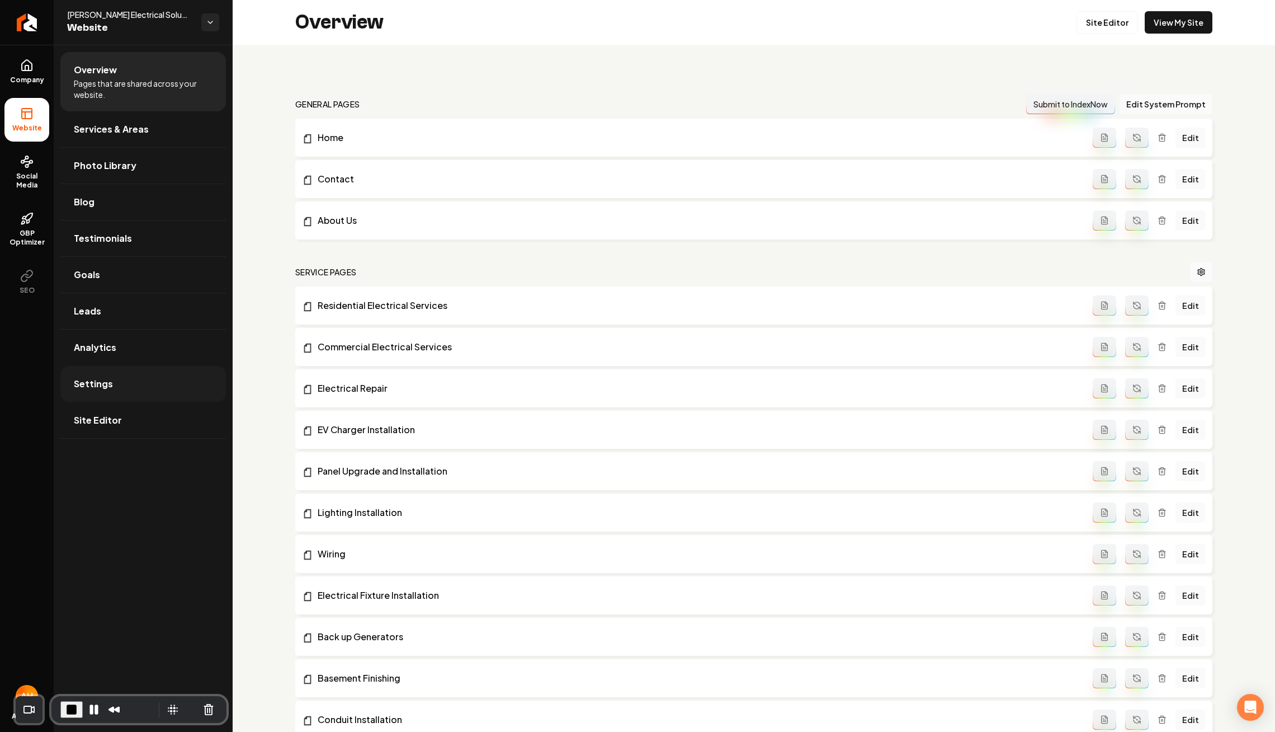
click at [128, 373] on link "Settings" at bounding box center [143, 384] width 166 height 36
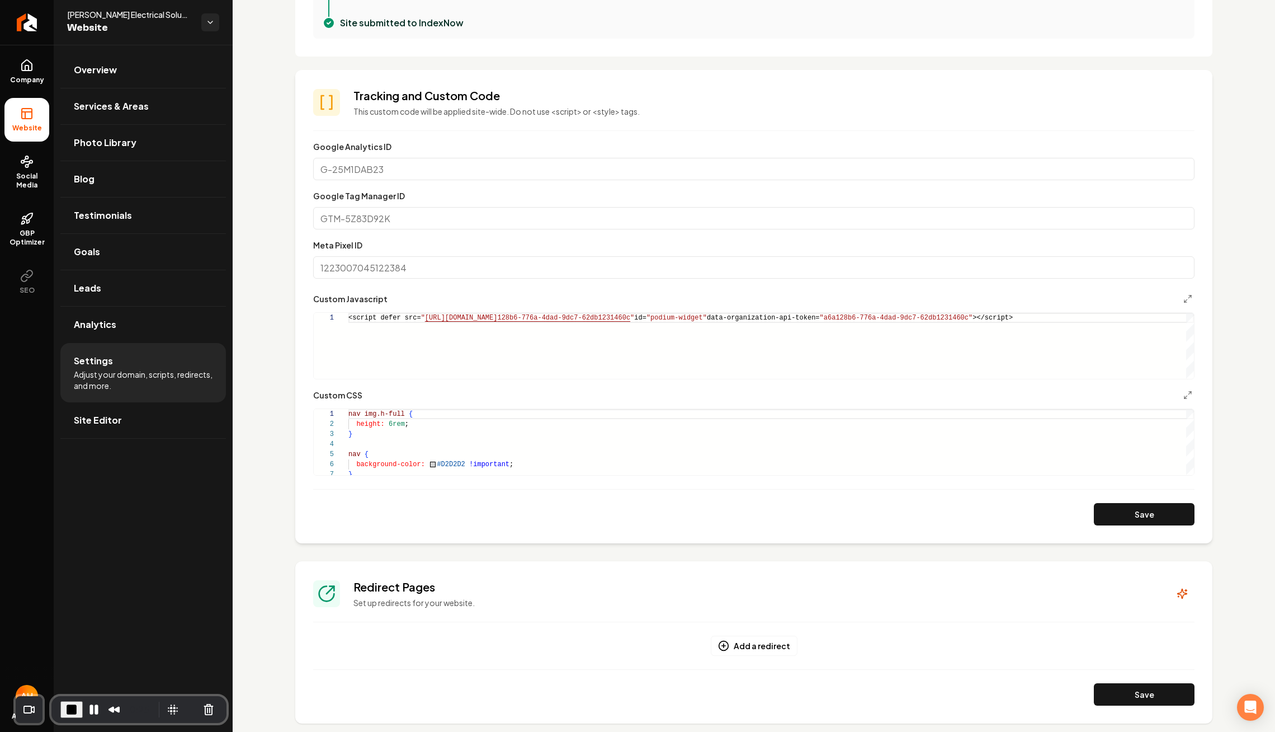
scroll to position [0, 803]
click at [541, 331] on div "<script defer src= " https://connect.podium.com/widget.js#ORG_TOKEN=a6a 128b6-7…" at bounding box center [771, 346] width 846 height 66
click at [135, 69] on link "Overview" at bounding box center [143, 70] width 166 height 36
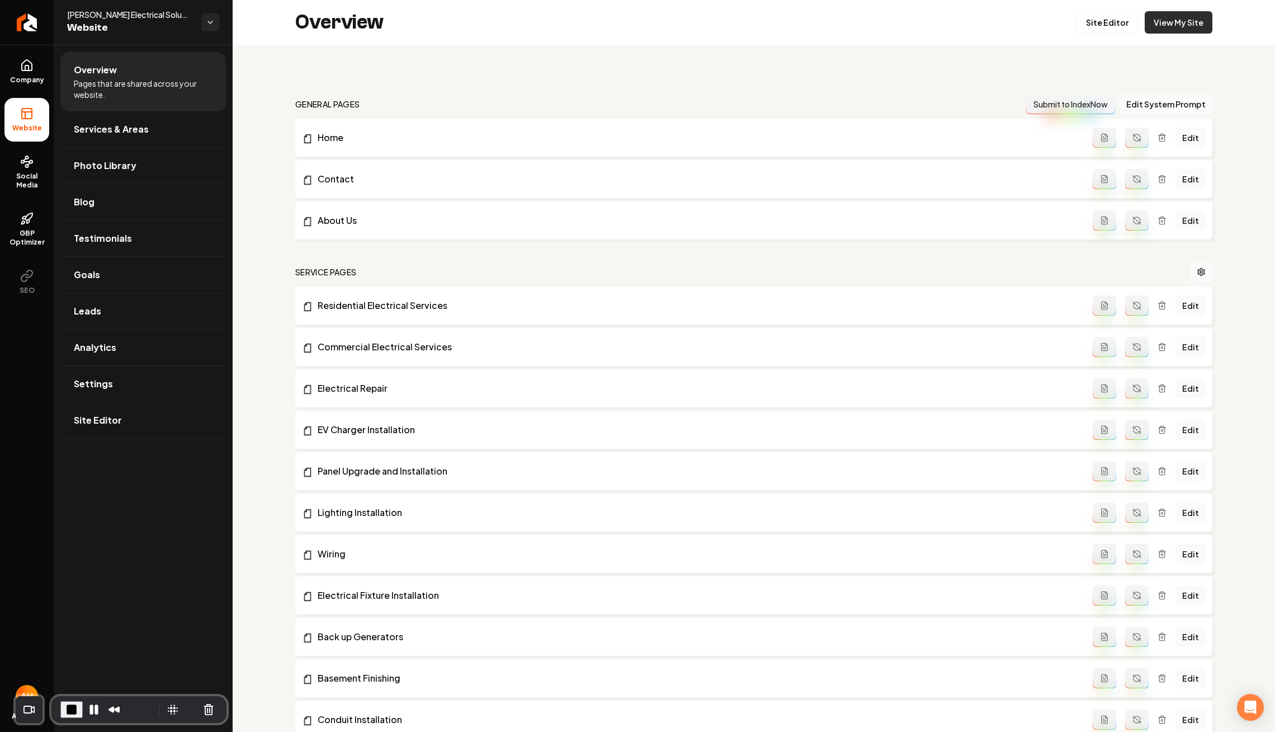
click at [1181, 19] on link "View My Site" at bounding box center [1179, 22] width 68 height 22
click at [130, 367] on link "Settings" at bounding box center [143, 384] width 166 height 36
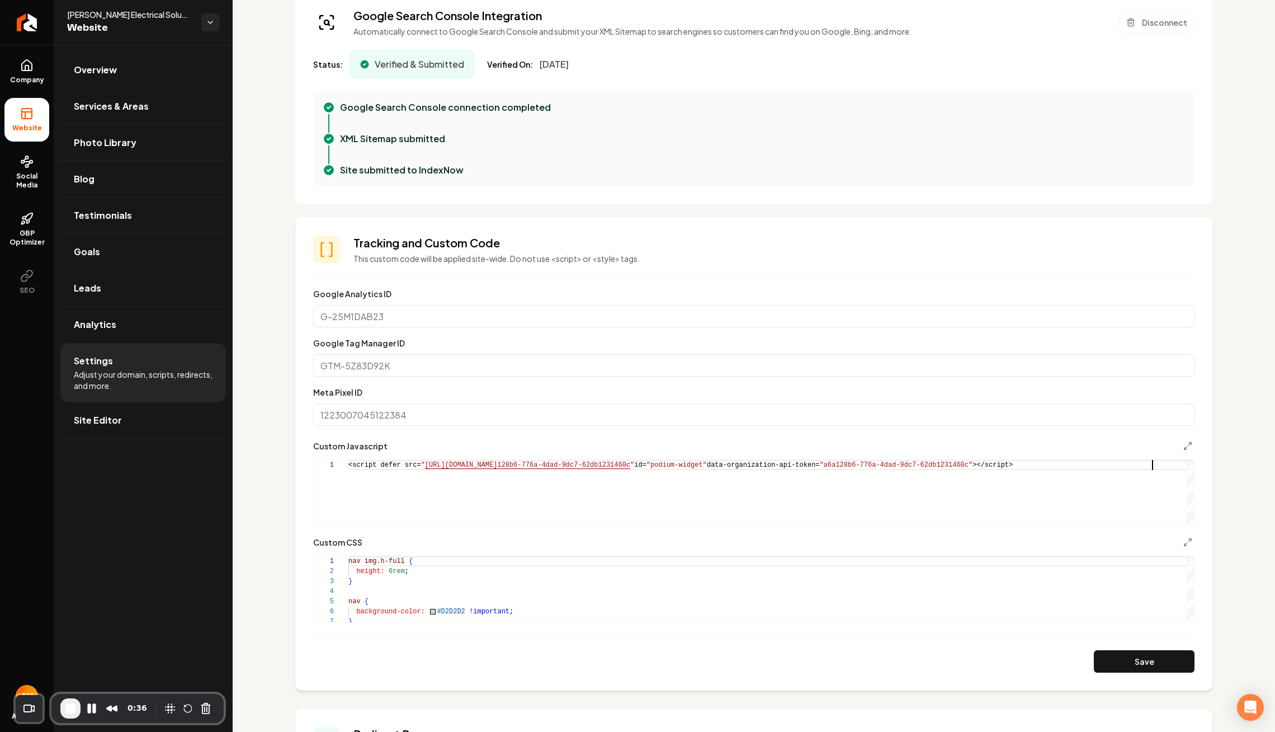
scroll to position [0, 803]
click at [437, 486] on div "<script defer src= " https://connect.podium.com/widget.js#ORG_TOKEN=a6a 128b6-7…" at bounding box center [771, 493] width 846 height 66
click at [524, 486] on div "<script defer src= " https://connect.podium.com/widget.js#ORG_TOKEN=a6a 128b6-7…" at bounding box center [771, 493] width 846 height 66
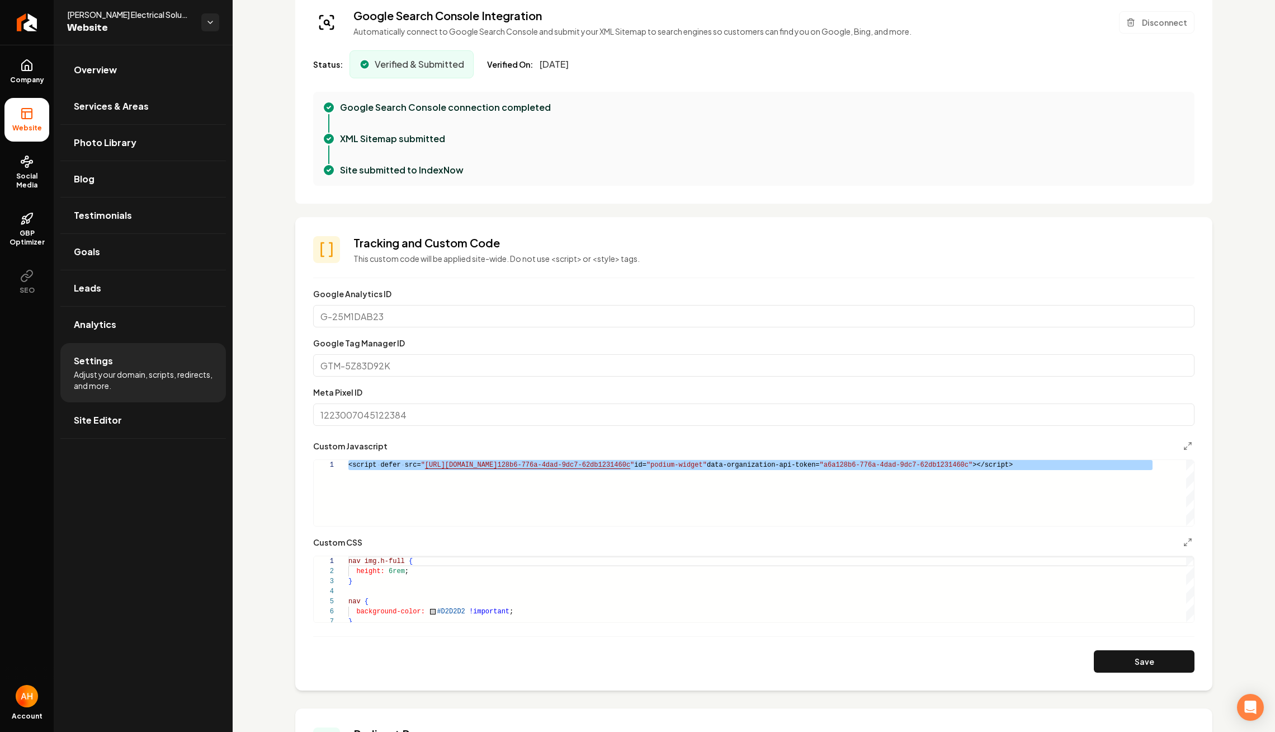
click at [628, 56] on div "Status: Verified & Submitted Verified On: May 5, 2025" at bounding box center [754, 64] width 882 height 28
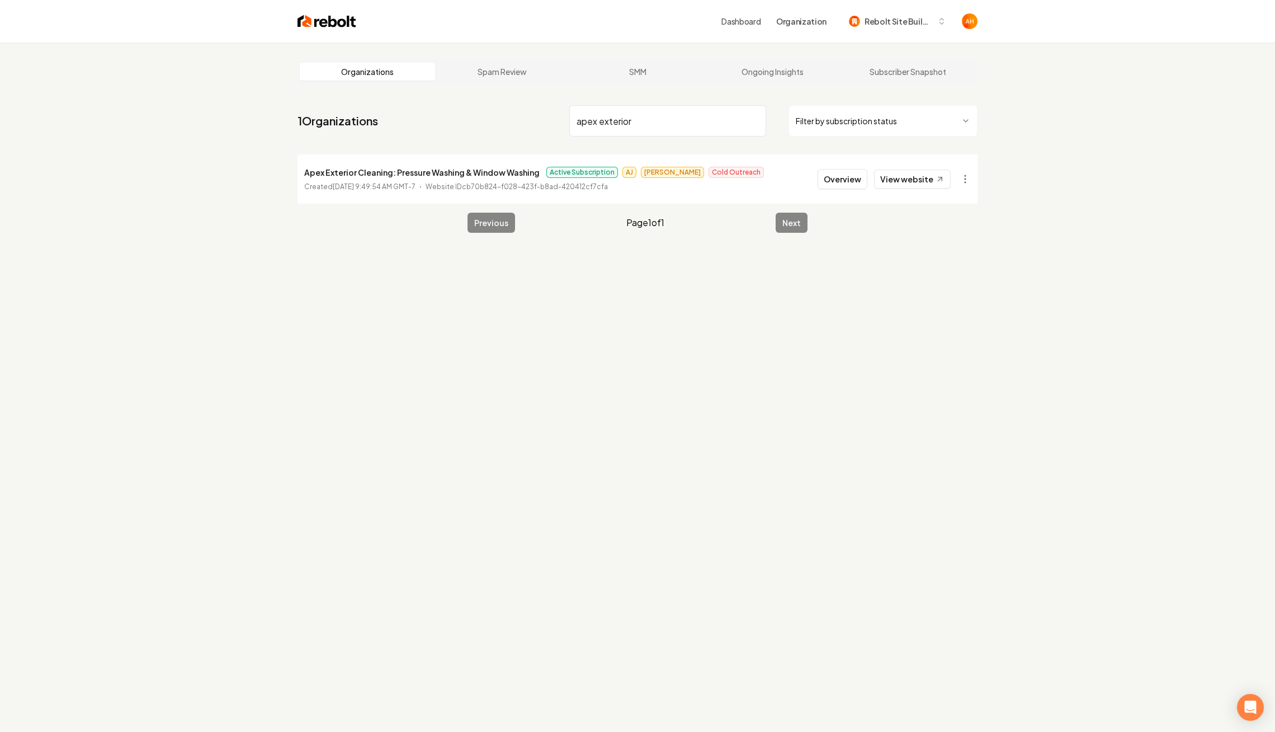
type input "apex exterior"
click at [860, 177] on button "Overview" at bounding box center [843, 179] width 50 height 20
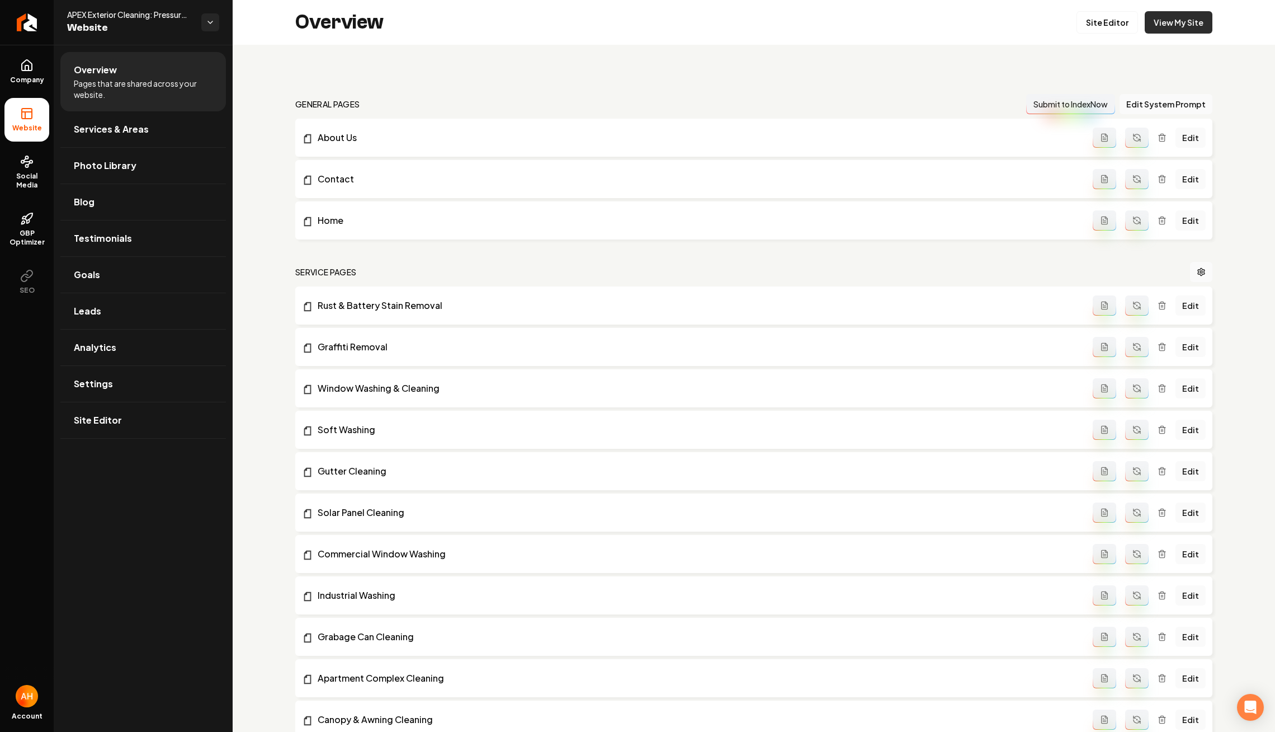
click at [1186, 31] on link "View My Site" at bounding box center [1179, 22] width 68 height 22
click at [431, 41] on div "Overview Site Editor View My Site" at bounding box center [754, 22] width 1043 height 45
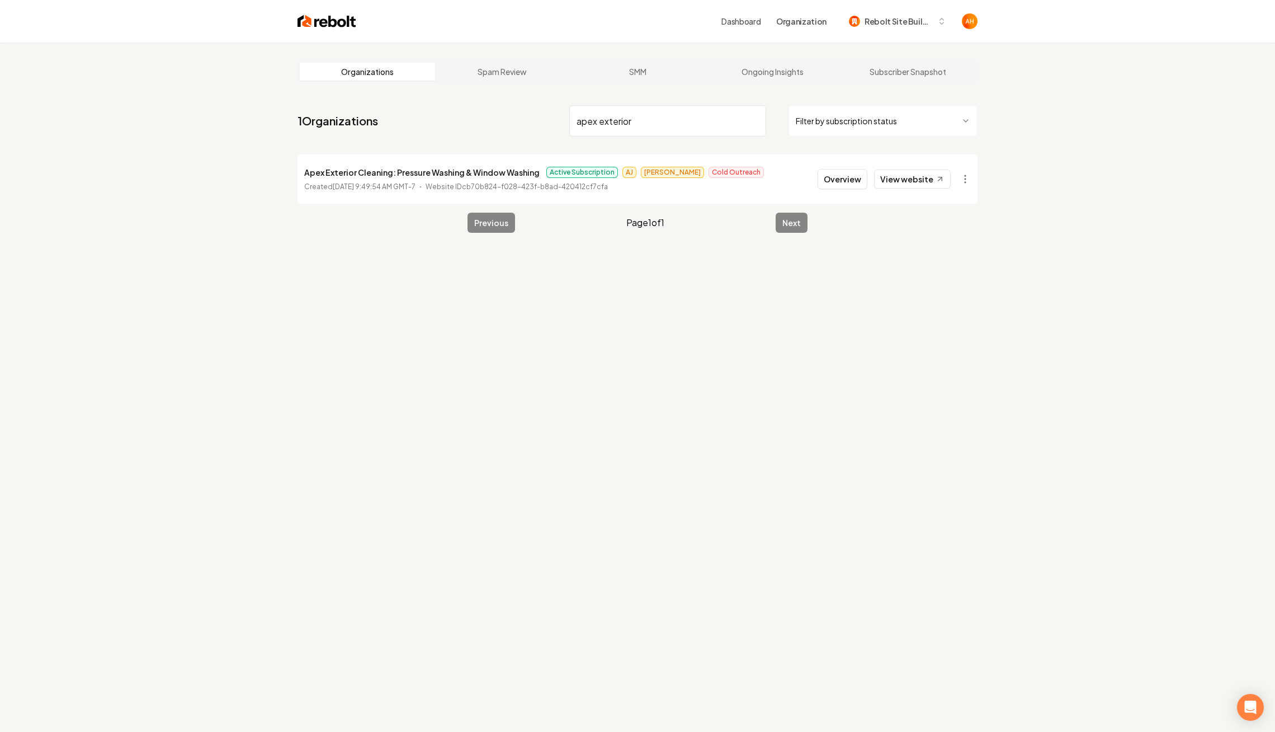
type input "apex exterior"
click at [452, 171] on p "Apex Exterior Cleaning: Pressure Washing & Window Washing" at bounding box center [421, 172] width 235 height 13
copy p "Apex Exterior Cleaning: Pressure Washing & Window Washing"
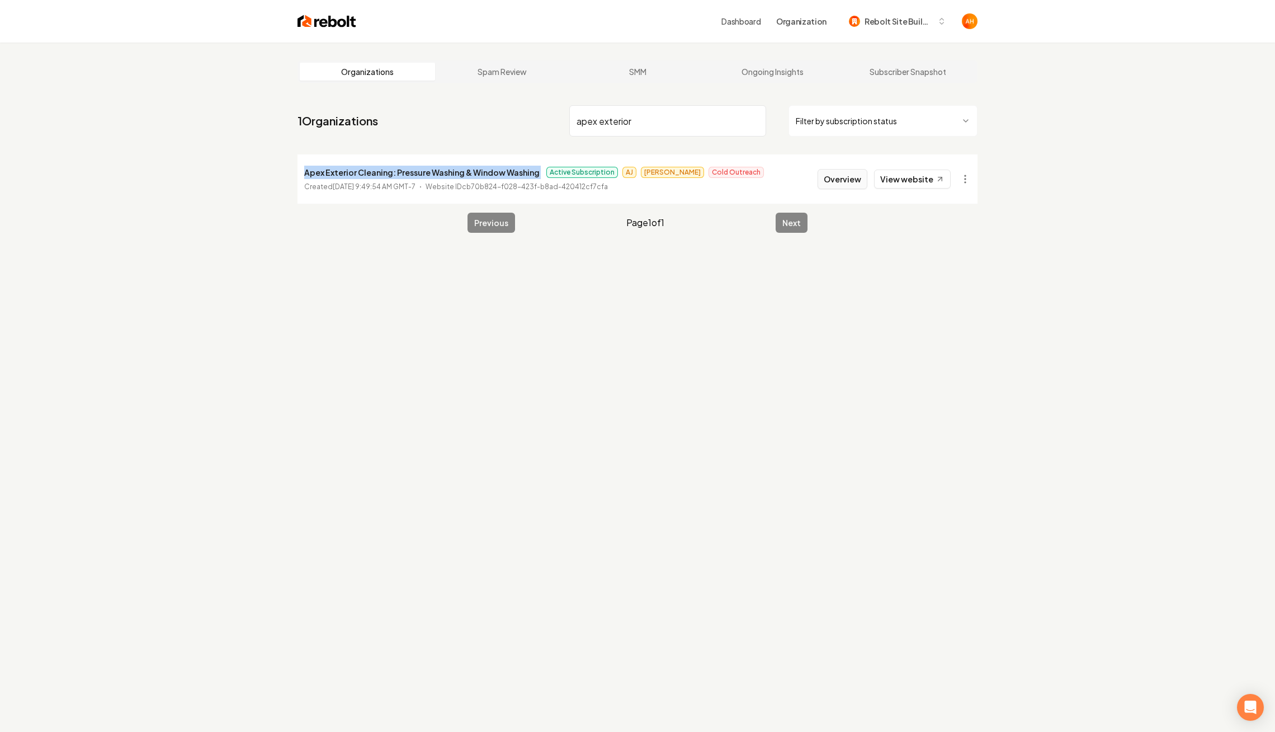
click at [863, 175] on button "Overview" at bounding box center [843, 179] width 50 height 20
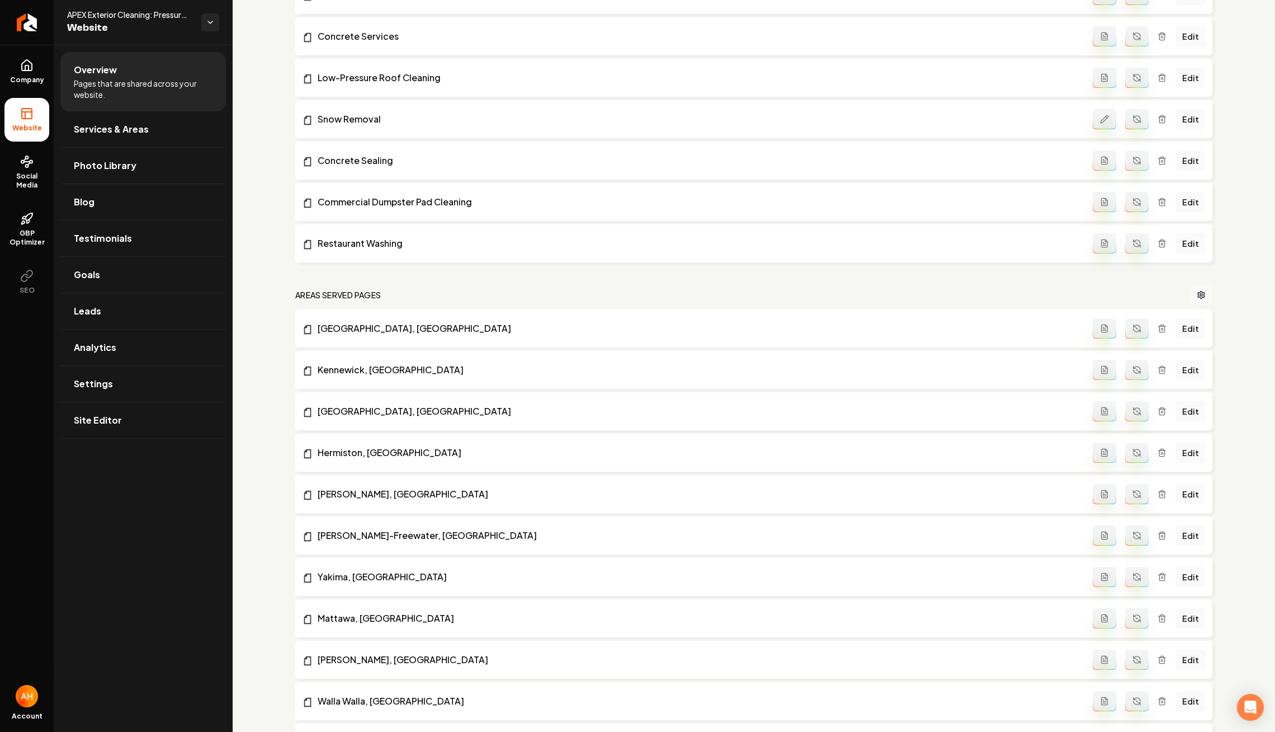
scroll to position [1151, 0]
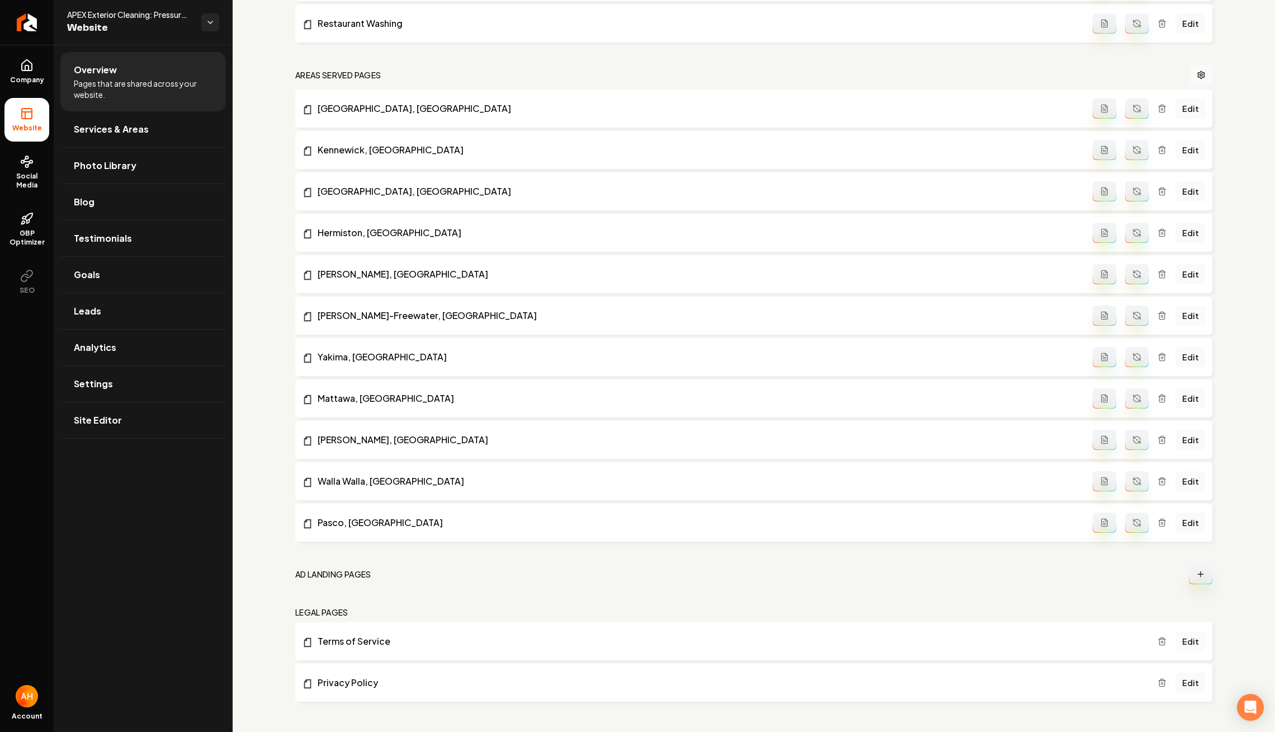
click at [1198, 644] on link "Edit" at bounding box center [1191, 641] width 30 height 20
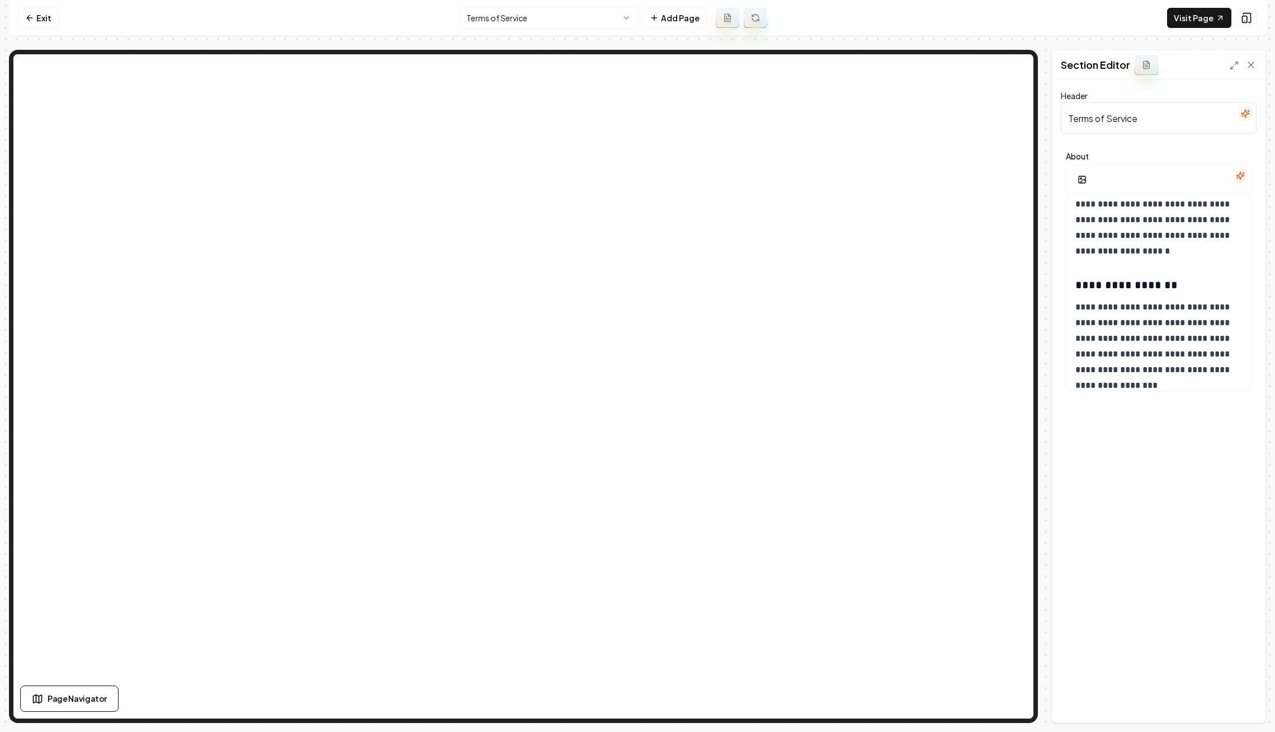
scroll to position [1983, 0]
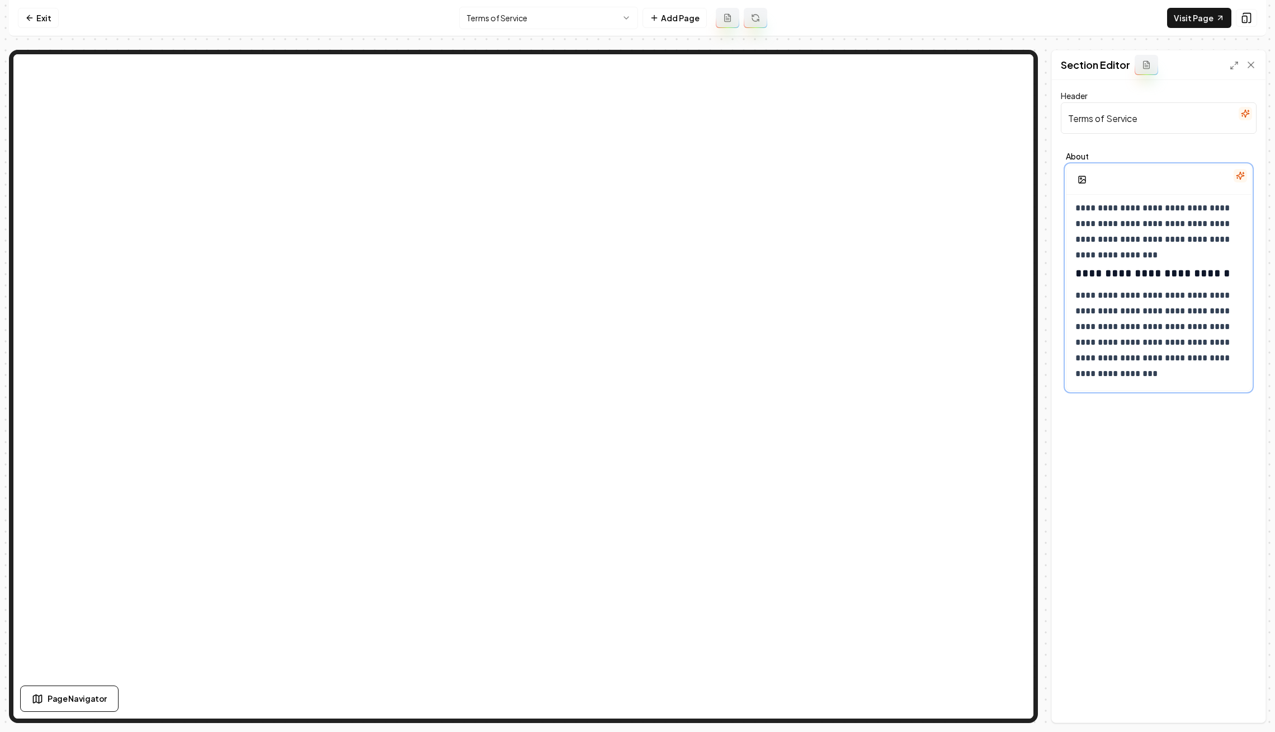
click at [1135, 370] on p "**********" at bounding box center [1160, 335] width 168 height 94
drag, startPoint x: 1224, startPoint y: 274, endPoint x: 1067, endPoint y: 266, distance: 157.4
copy h3 "**********"
click at [1149, 377] on p "**********" at bounding box center [1160, 335] width 168 height 94
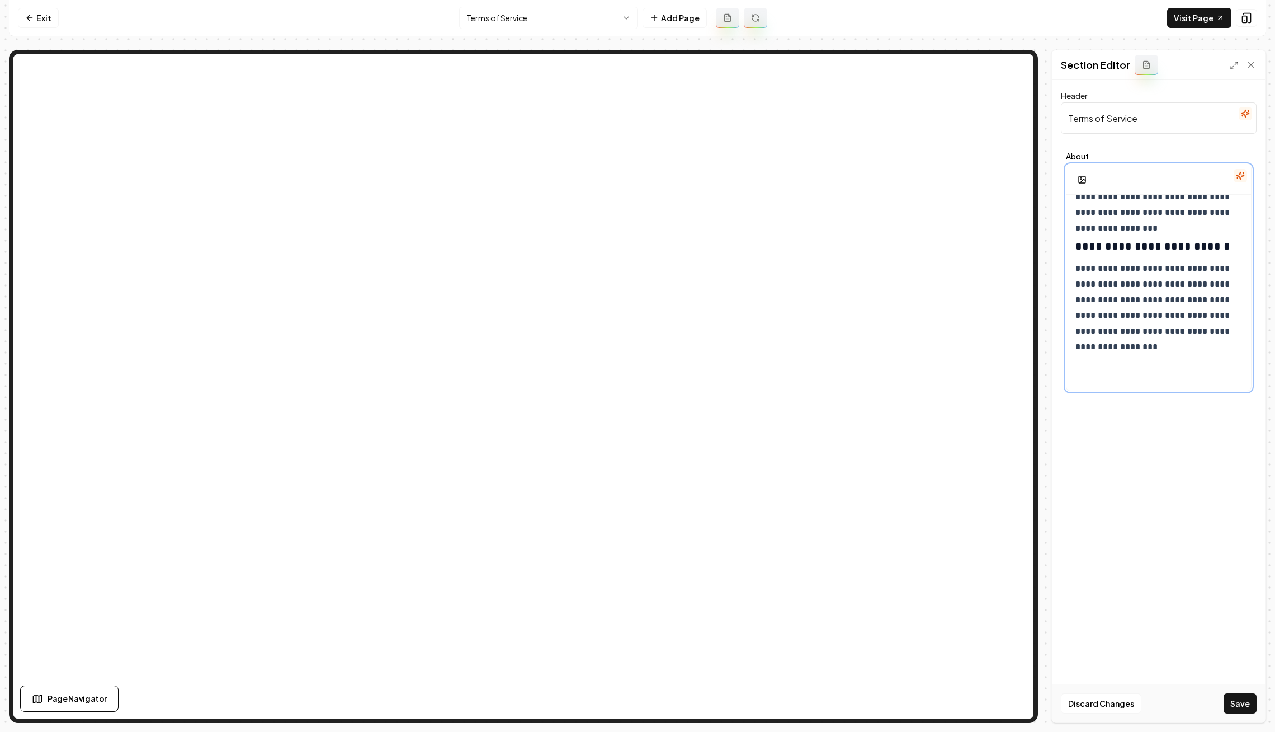
paste div
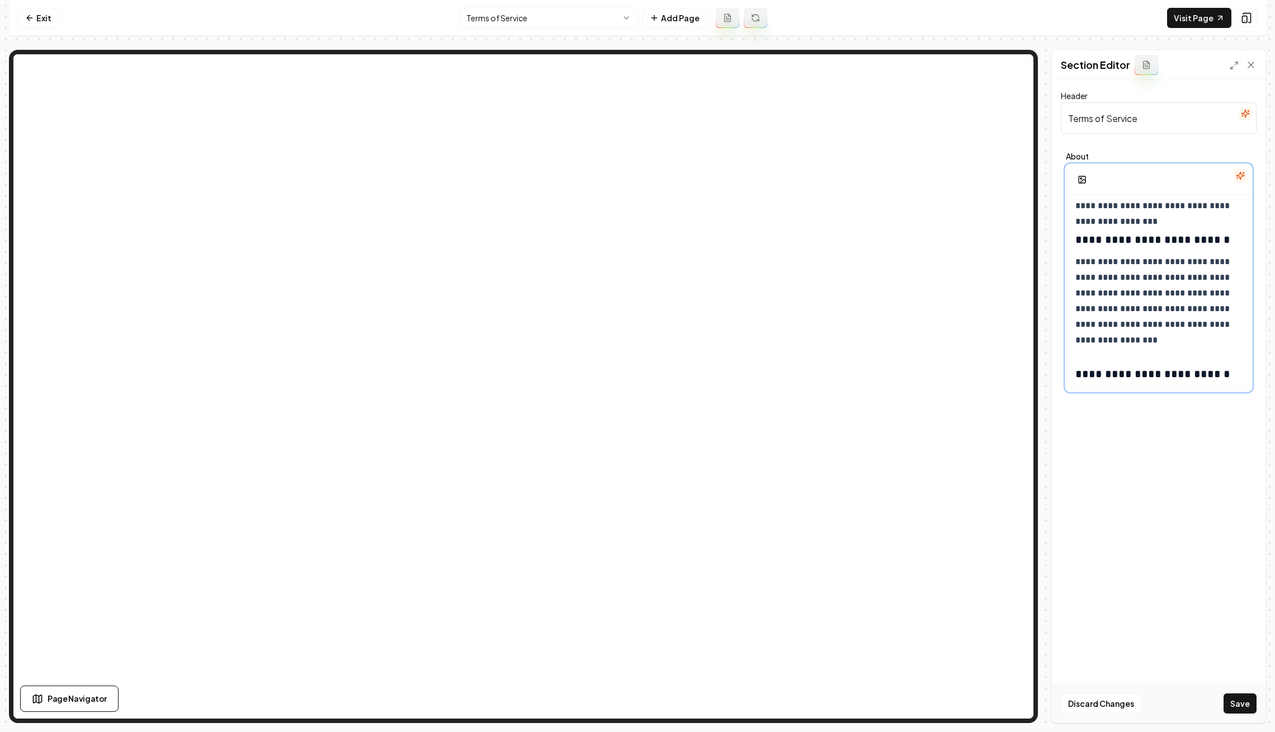
click at [1087, 371] on h3 "**********" at bounding box center [1160, 374] width 168 height 16
click at [1214, 376] on h3 "**********" at bounding box center [1160, 374] width 168 height 16
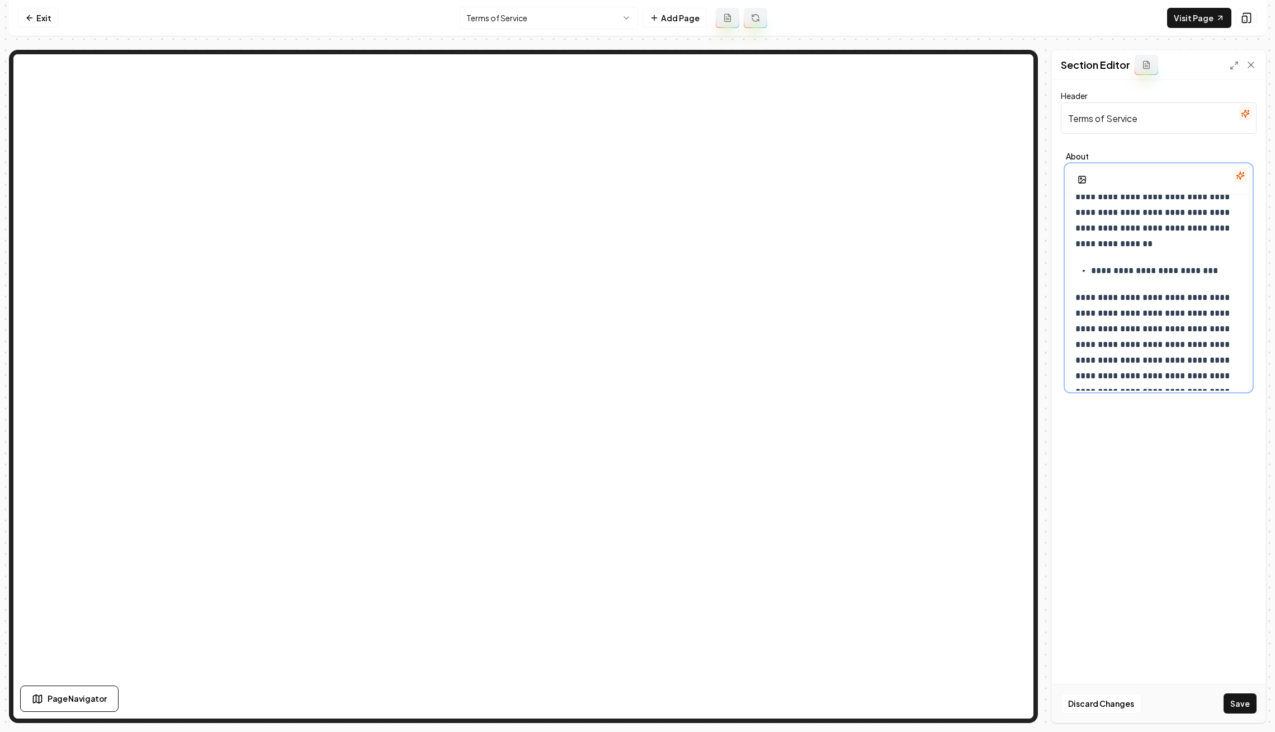
scroll to position [2244, 0]
click at [1232, 309] on span "**********" at bounding box center [1154, 359] width 157 height 134
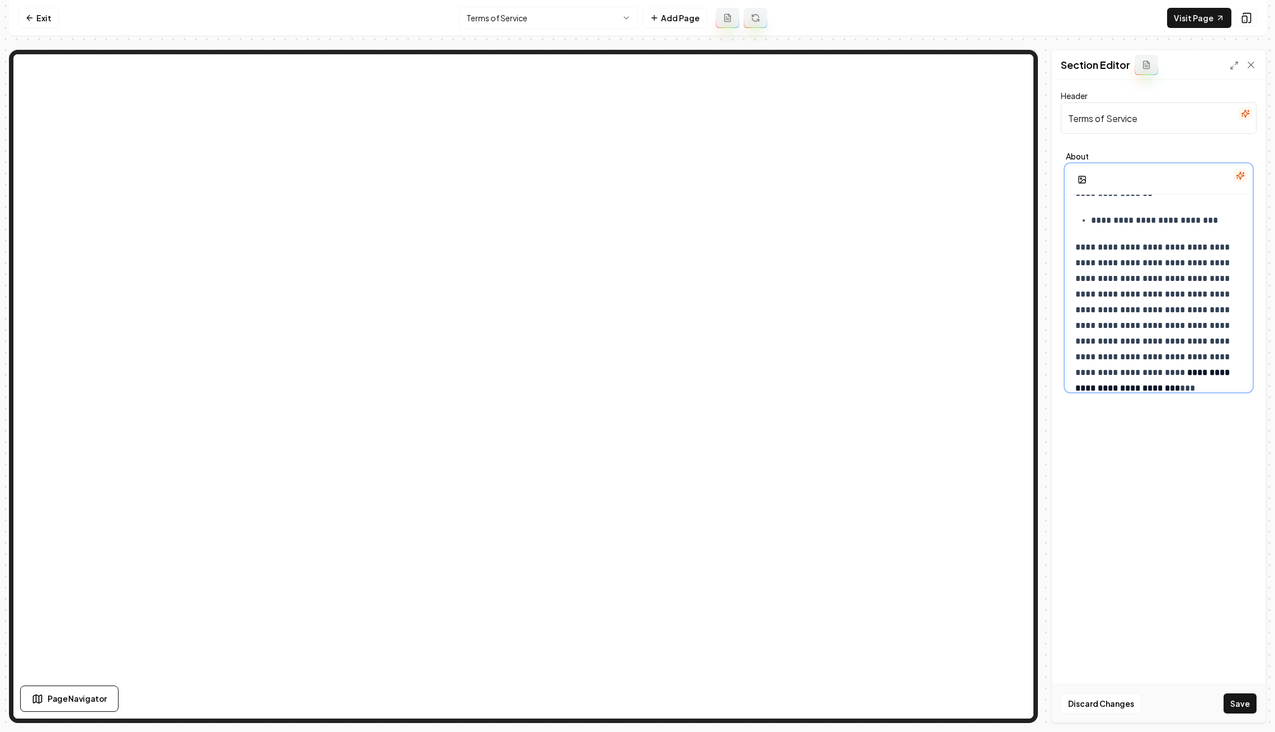
scroll to position [2320, 0]
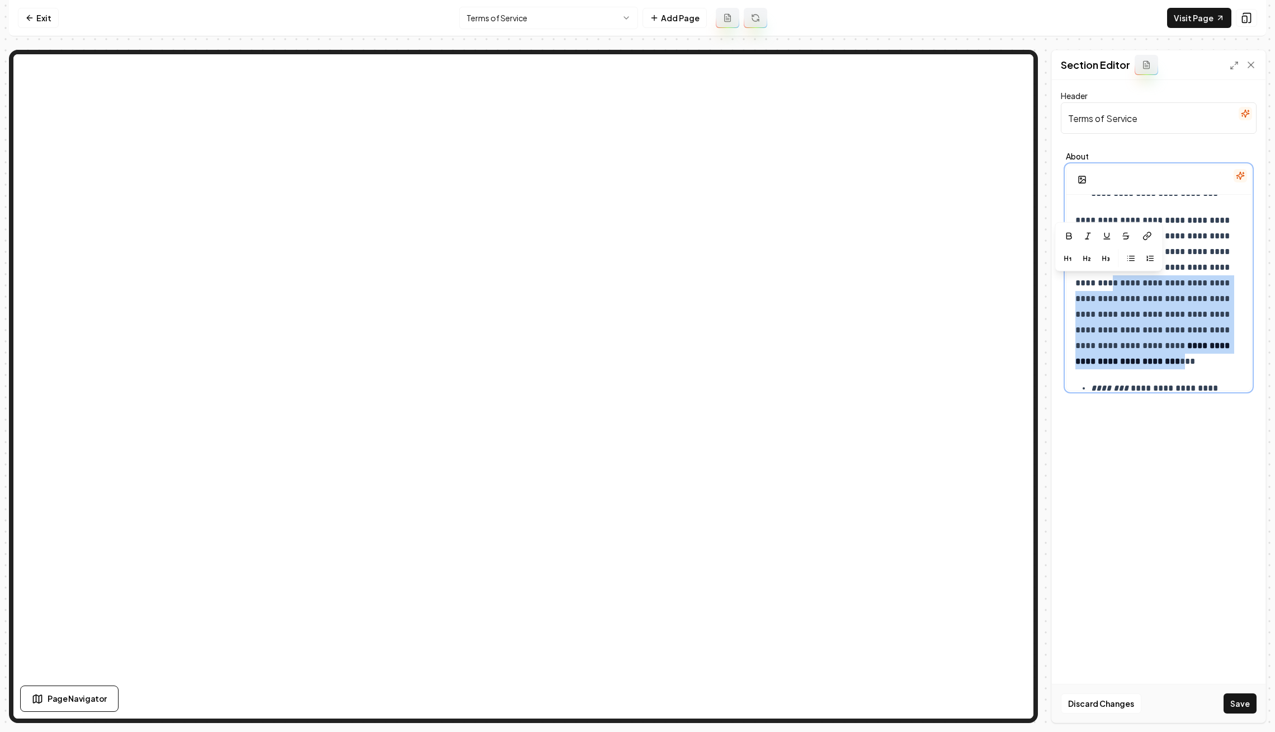
drag, startPoint x: 1072, startPoint y: 281, endPoint x: 1111, endPoint y: 357, distance: 85.3
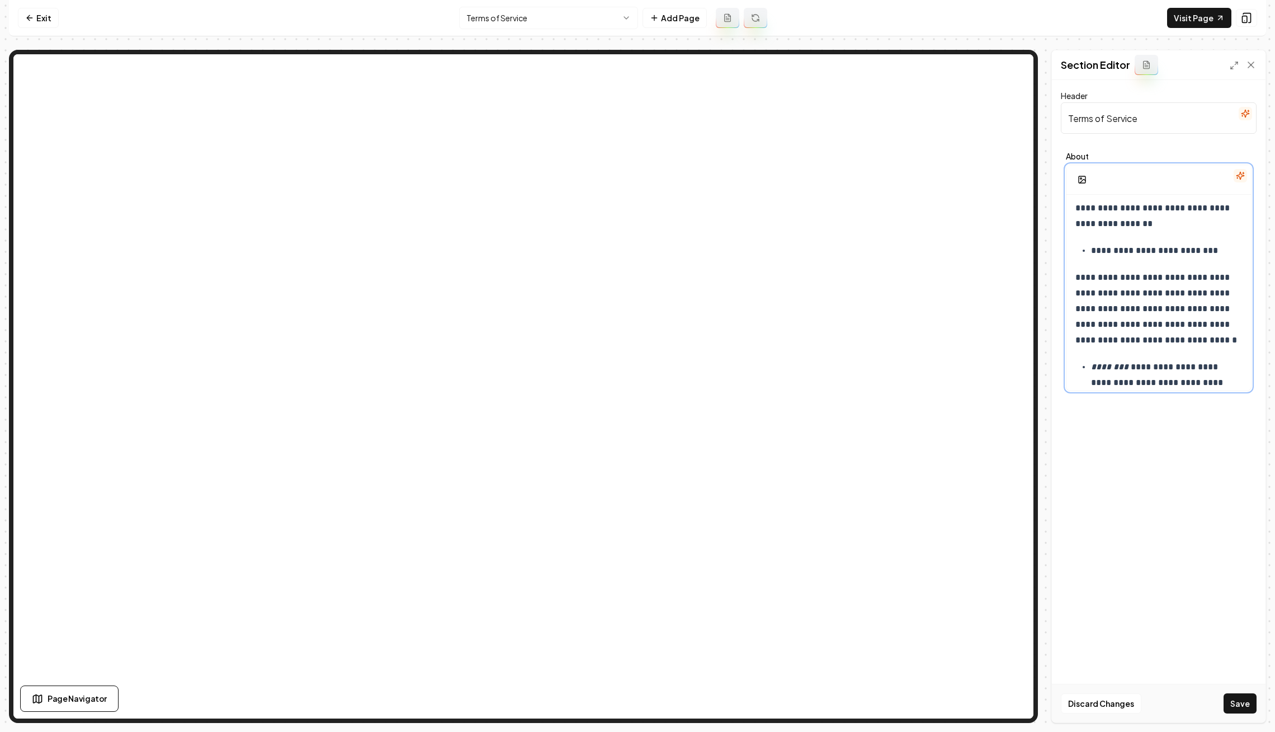
scroll to position [2261, 0]
drag, startPoint x: 1144, startPoint y: 294, endPoint x: 1230, endPoint y: 312, distance: 87.4
click at [1230, 312] on span "**********" at bounding box center [1157, 310] width 162 height 71
copy span "**********"
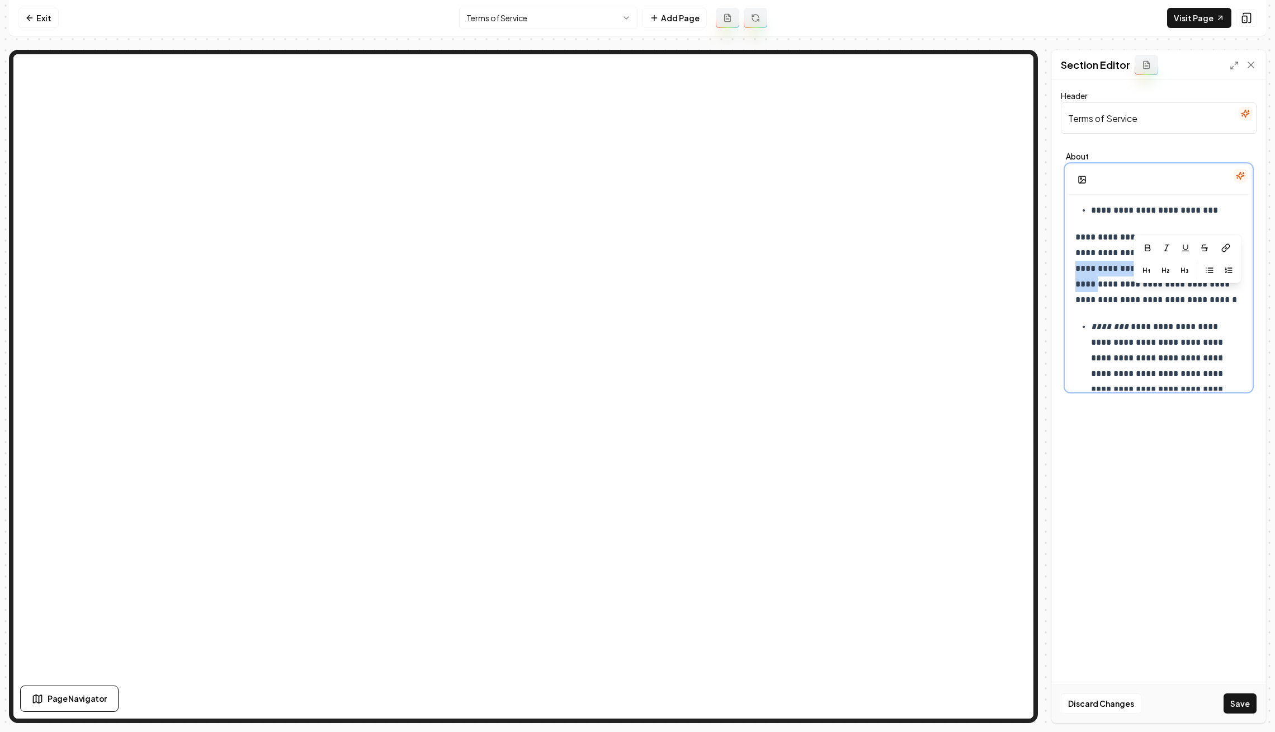
scroll to position [2308, 0]
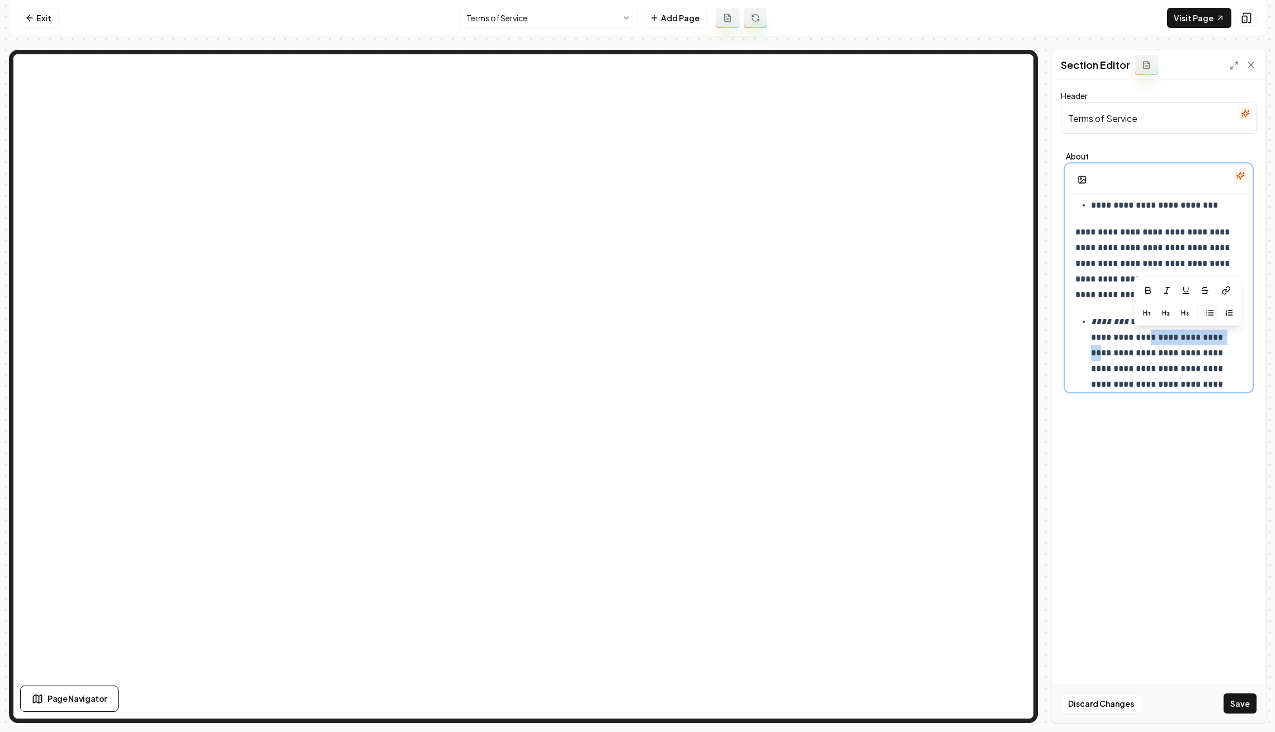
drag, startPoint x: 1139, startPoint y: 338, endPoint x: 1233, endPoint y: 336, distance: 94.0
click at [1226, 336] on span "**********" at bounding box center [1158, 384] width 134 height 134
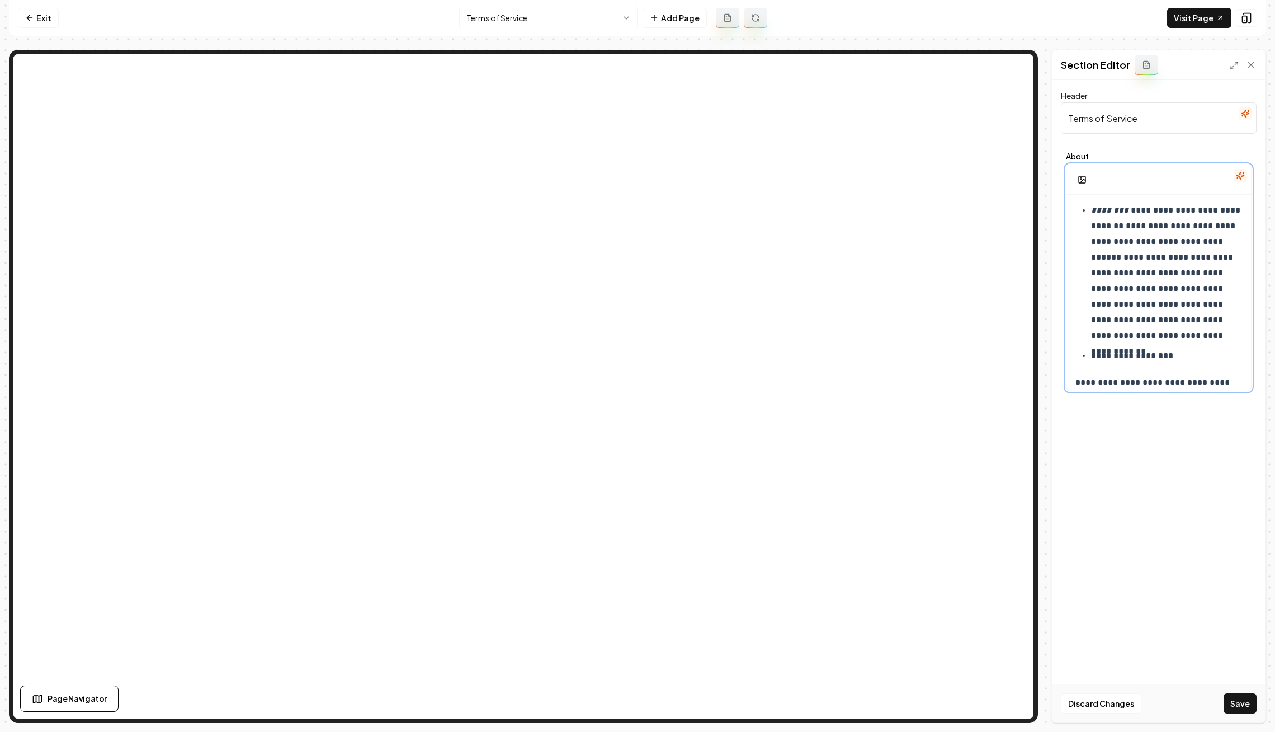
scroll to position [2424, 0]
click at [1200, 13] on link "Visit Page" at bounding box center [1199, 18] width 64 height 20
click at [1193, 316] on span "**********" at bounding box center [1163, 299] width 144 height 102
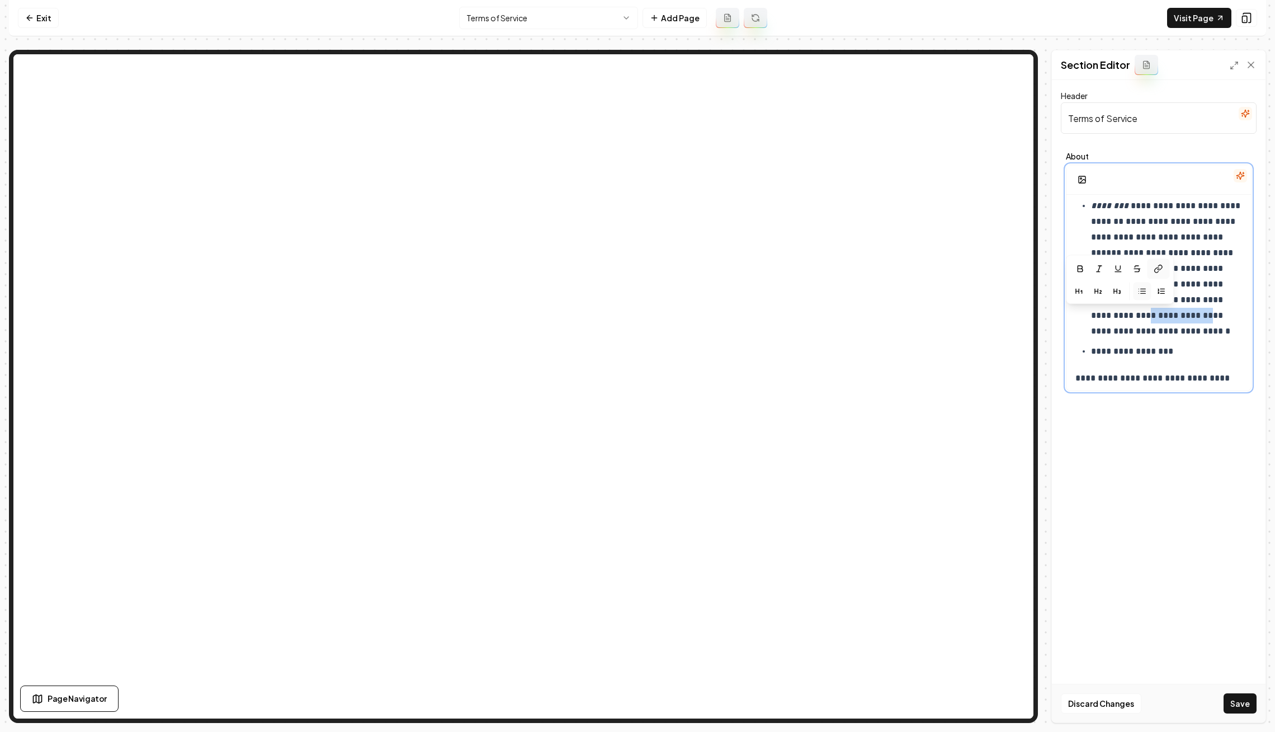
click at [1161, 267] on icon at bounding box center [1160, 267] width 4 height 5
click at [1180, 324] on p "**********" at bounding box center [1167, 268] width 152 height 141
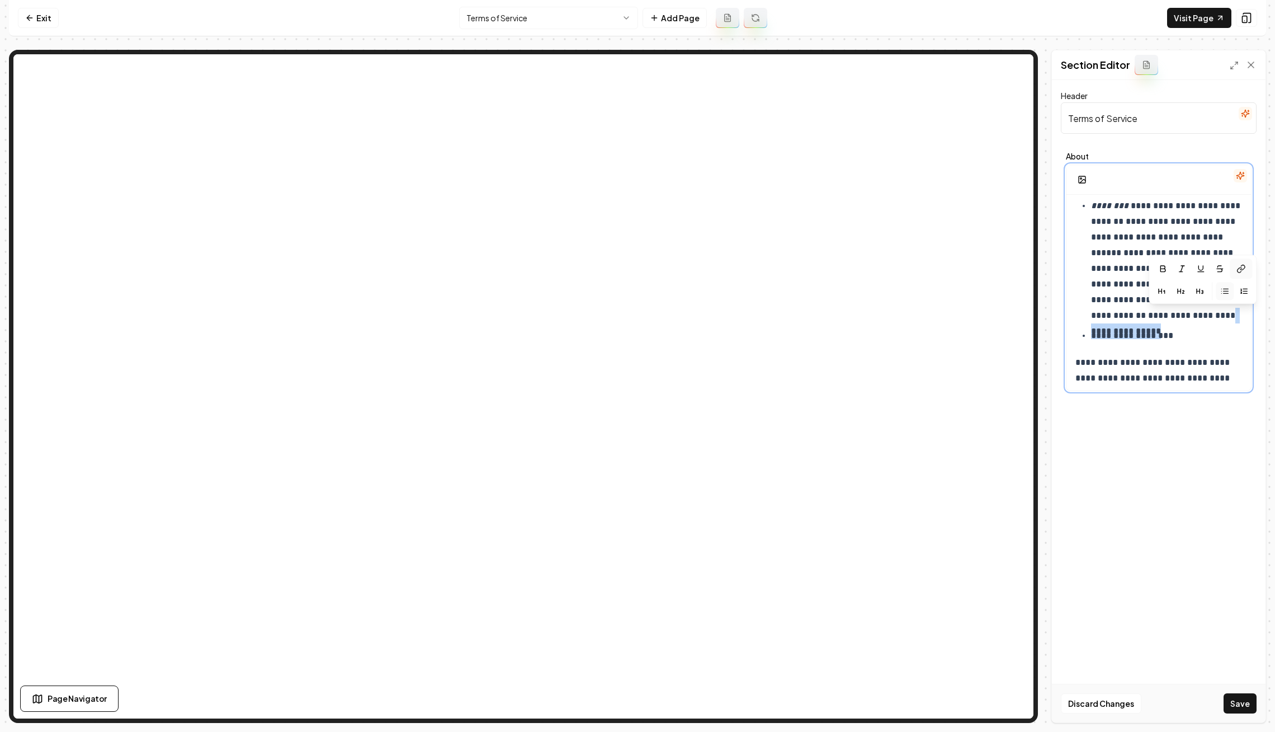
click at [1239, 268] on icon at bounding box center [1239, 270] width 4 height 5
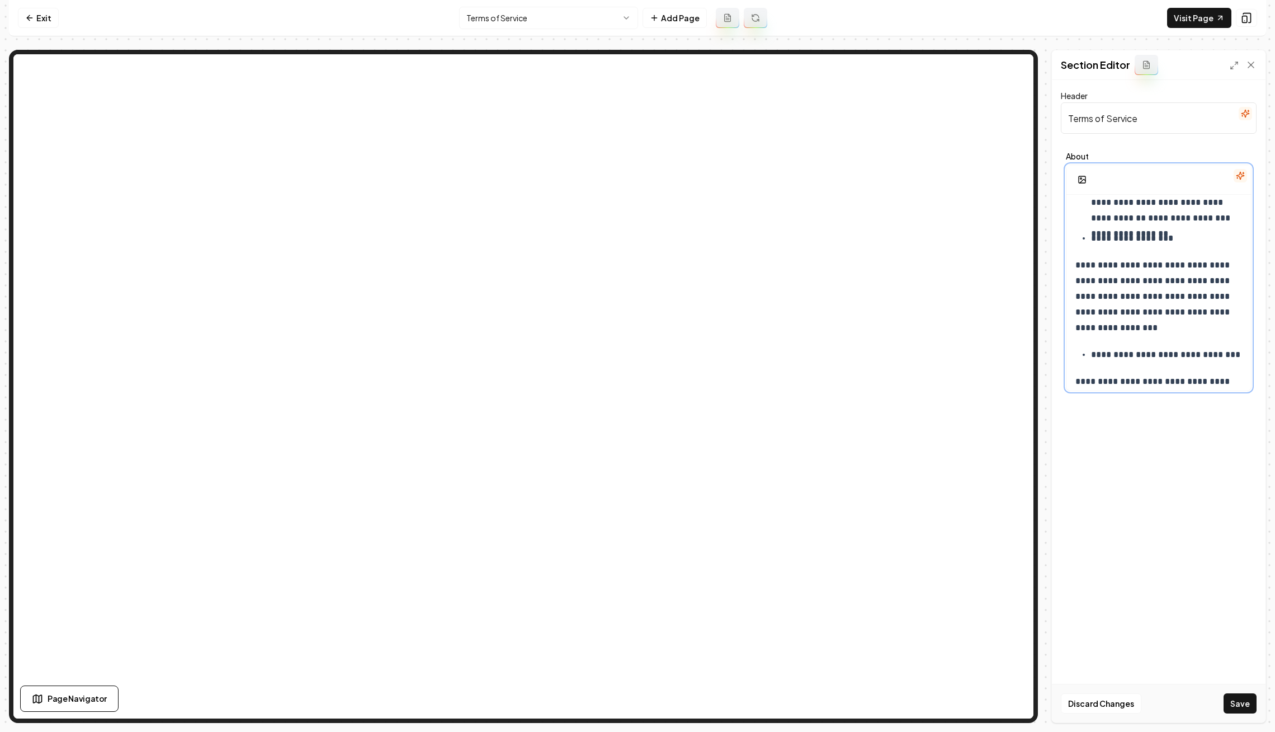
scroll to position [2528, 0]
click at [1155, 276] on span "**********" at bounding box center [1154, 290] width 157 height 71
click at [1176, 272] on span "**********" at bounding box center [1154, 290] width 157 height 71
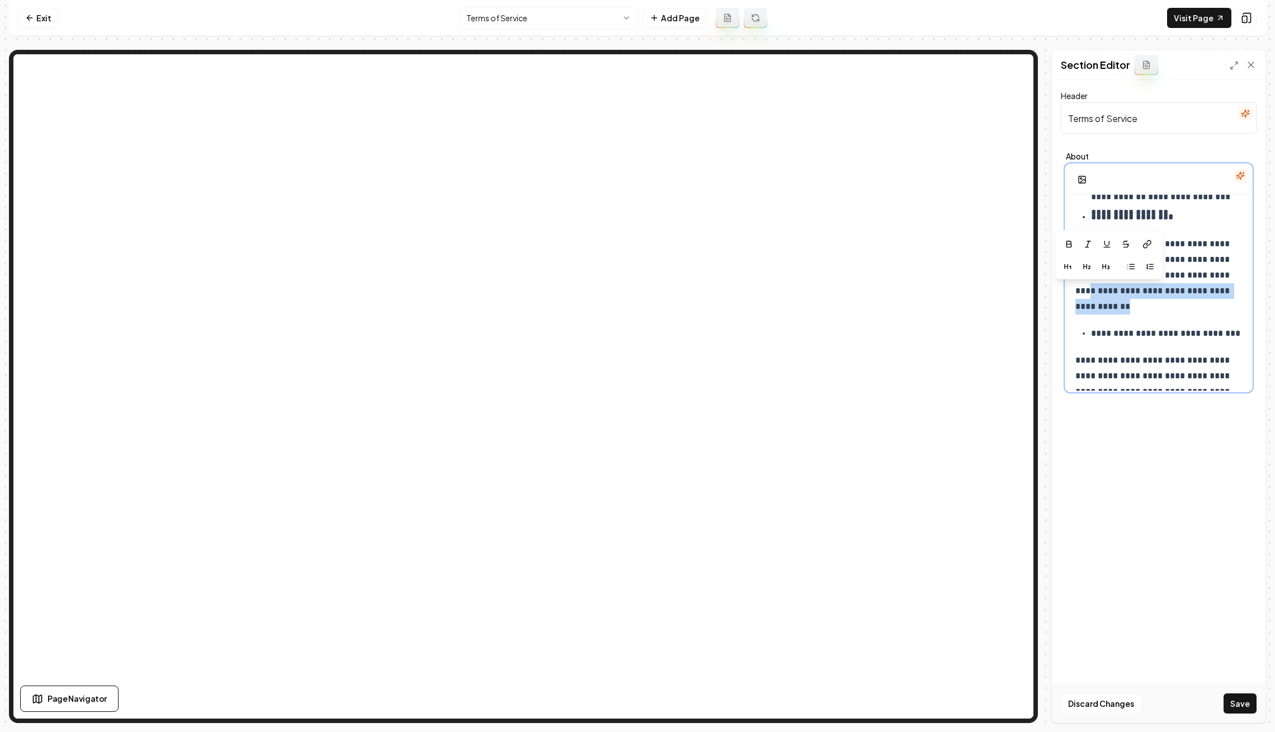
drag, startPoint x: 1101, startPoint y: 307, endPoint x: 1069, endPoint y: 285, distance: 39.4
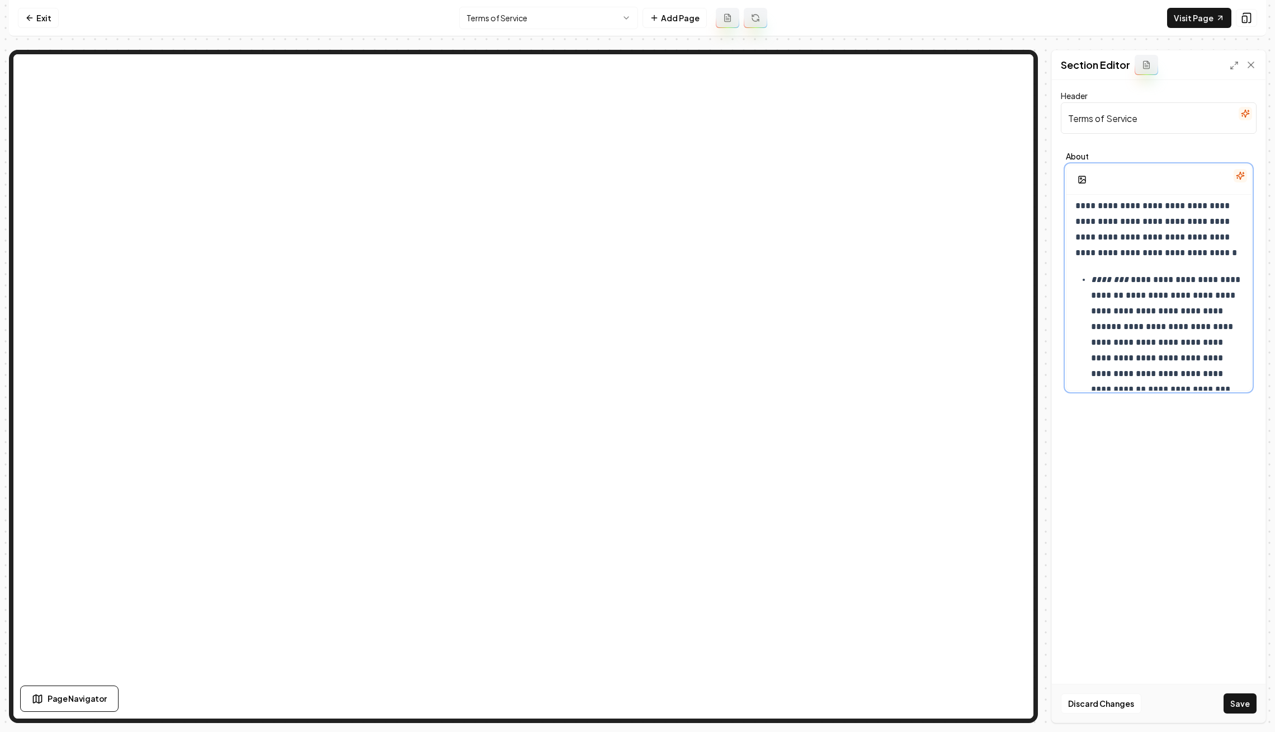
scroll to position [2349, 0]
drag, startPoint x: 1140, startPoint y: 293, endPoint x: 1128, endPoint y: 328, distance: 37.1
click at [1128, 328] on p "**********" at bounding box center [1167, 335] width 152 height 125
copy p "**********"
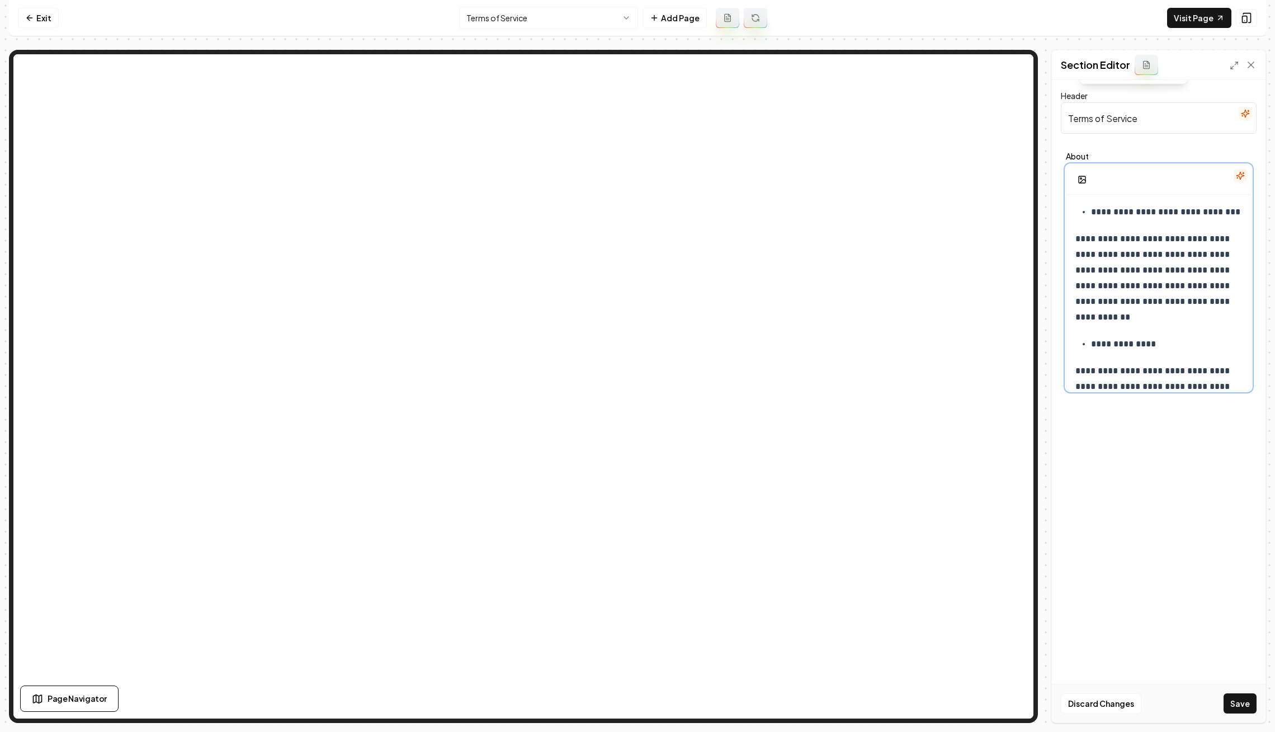
scroll to position [2747, 0]
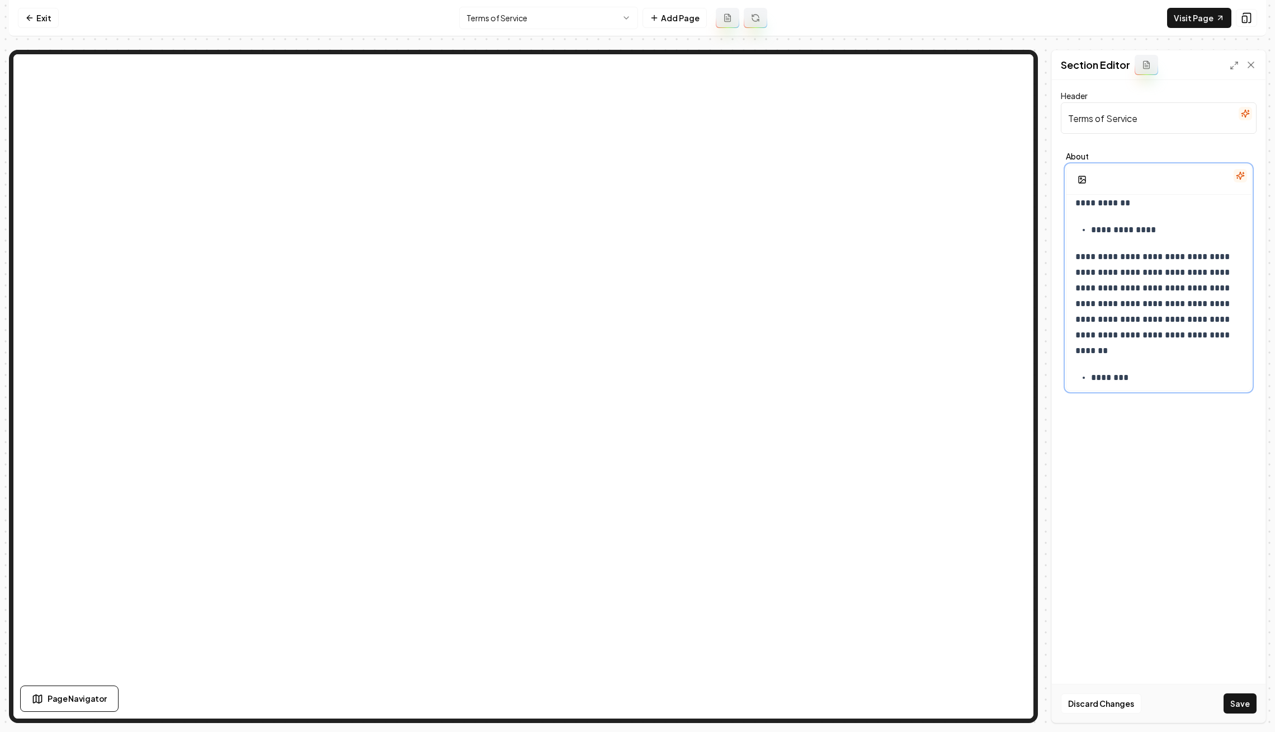
click at [1147, 256] on span "**********" at bounding box center [1154, 303] width 157 height 102
click at [1155, 303] on span "**********" at bounding box center [1154, 327] width 157 height 87
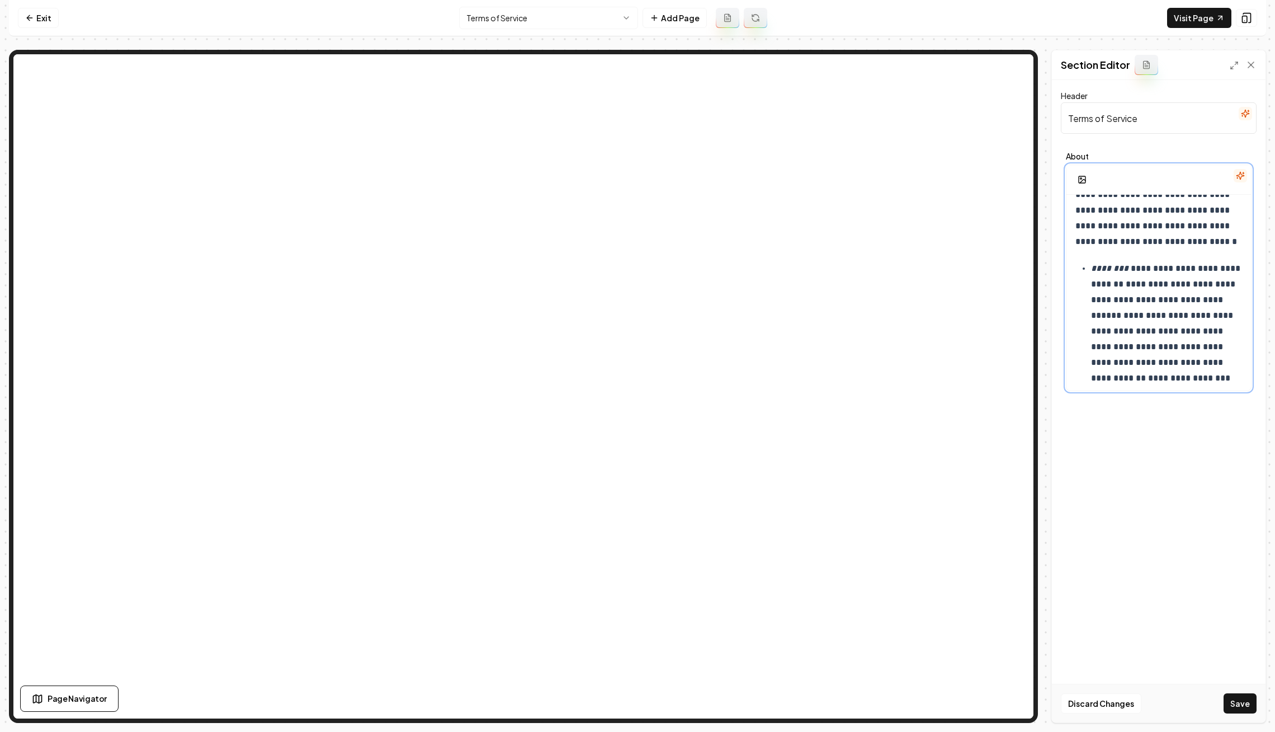
scroll to position [2356, 0]
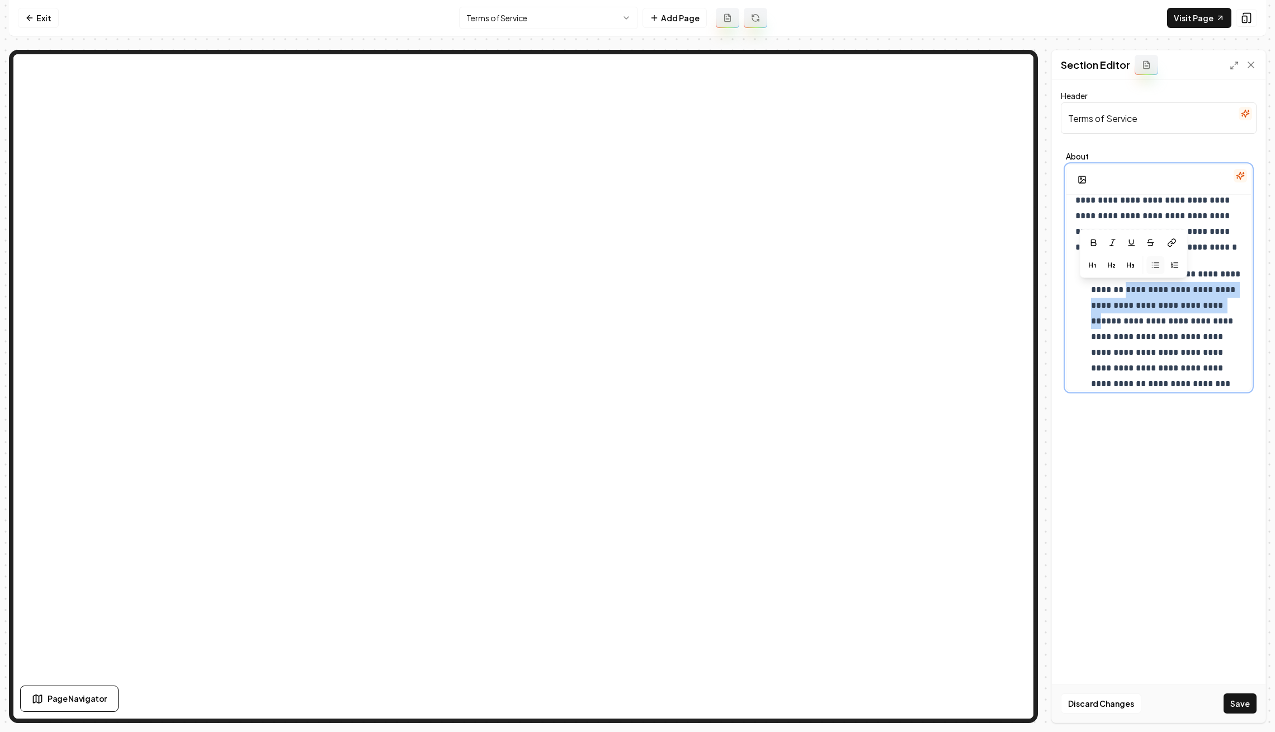
drag, startPoint x: 1141, startPoint y: 288, endPoint x: 1128, endPoint y: 315, distance: 30.3
click at [1128, 315] on p "**********" at bounding box center [1167, 328] width 152 height 125
copy p "**********"
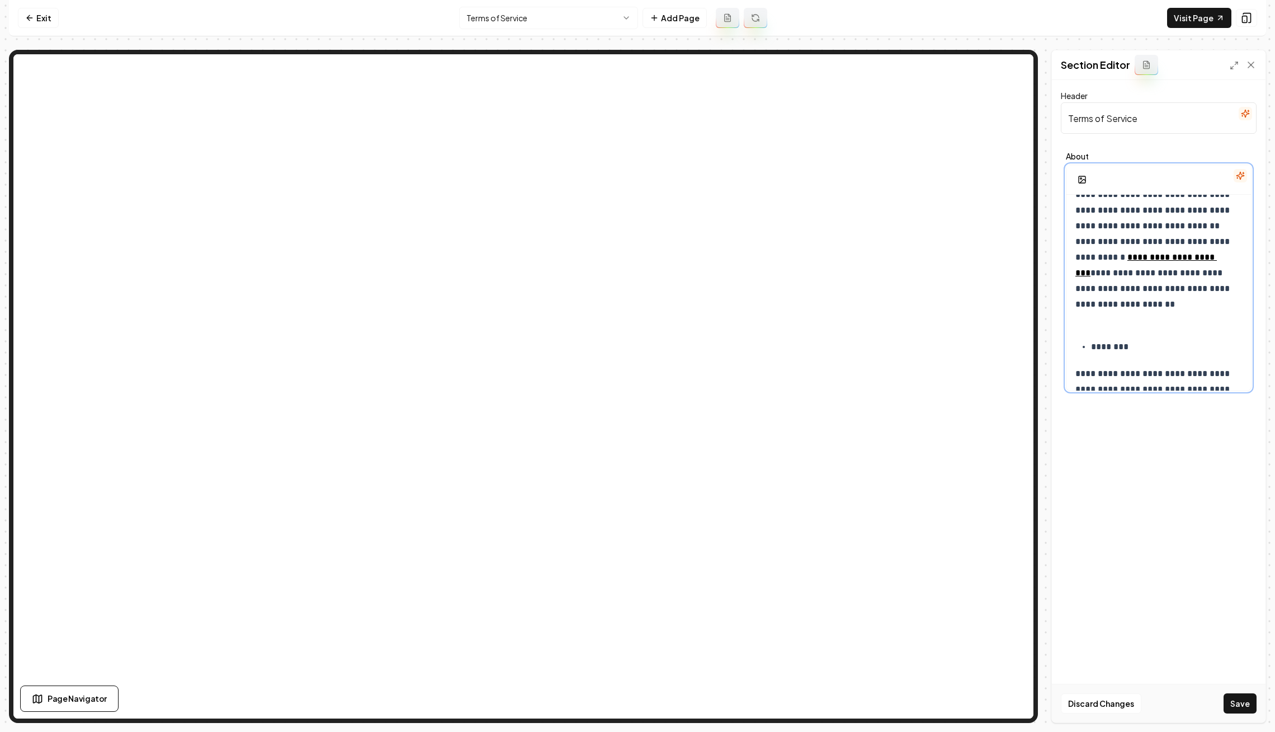
scroll to position [2923, 0]
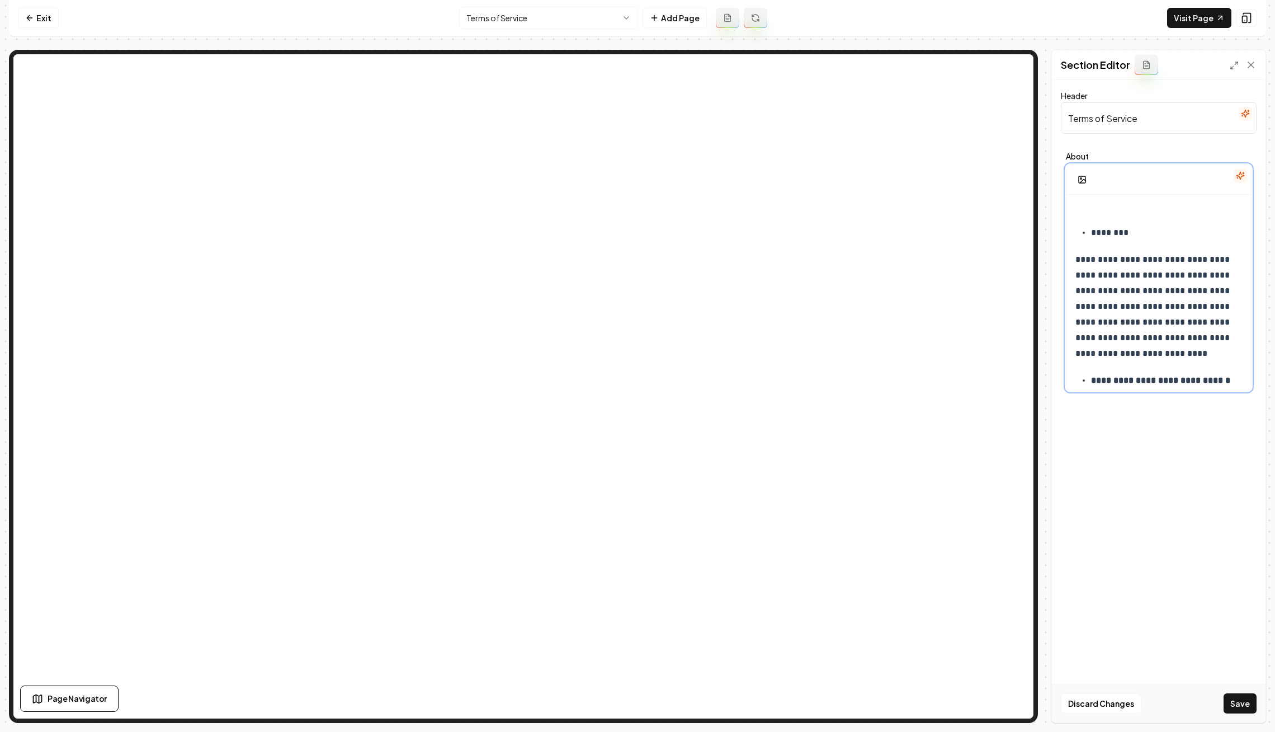
click at [1144, 265] on p "**********" at bounding box center [1159, 307] width 167 height 110
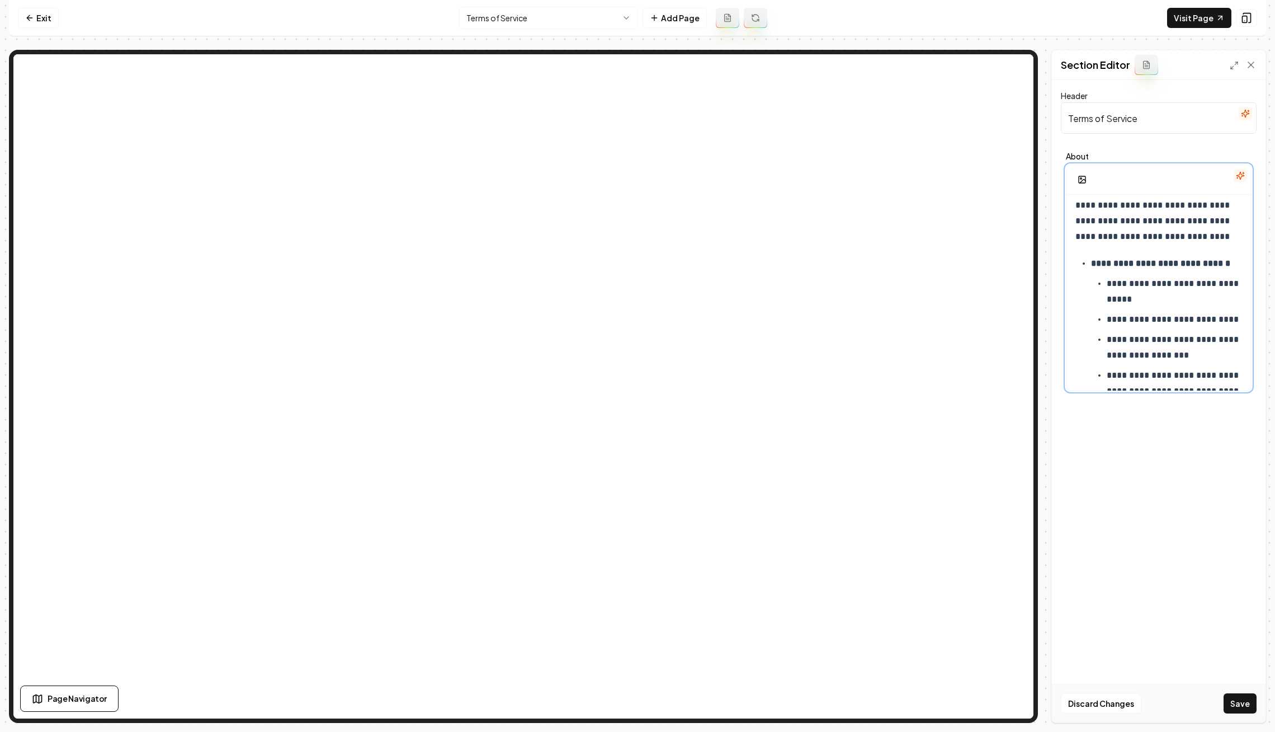
scroll to position [3089, 0]
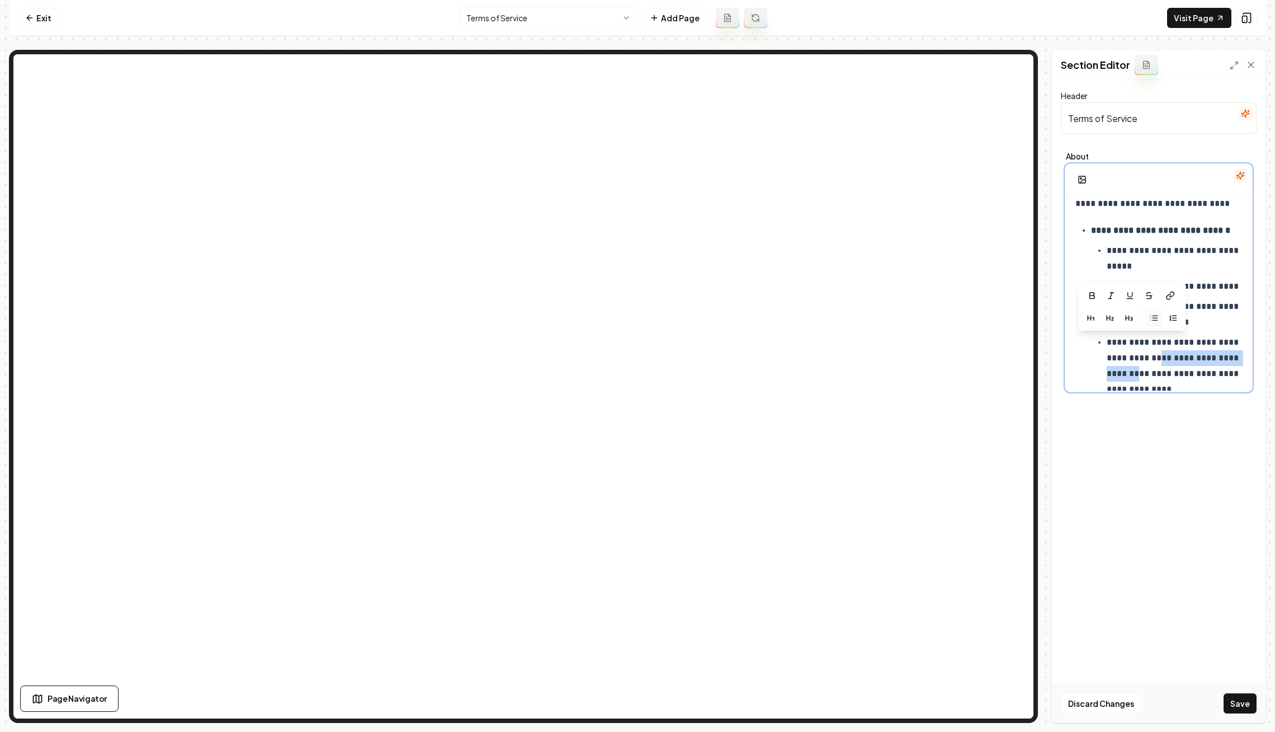
drag, startPoint x: 1140, startPoint y: 342, endPoint x: 1125, endPoint y: 360, distance: 23.4
click at [1125, 360] on span "**********" at bounding box center [1174, 365] width 134 height 55
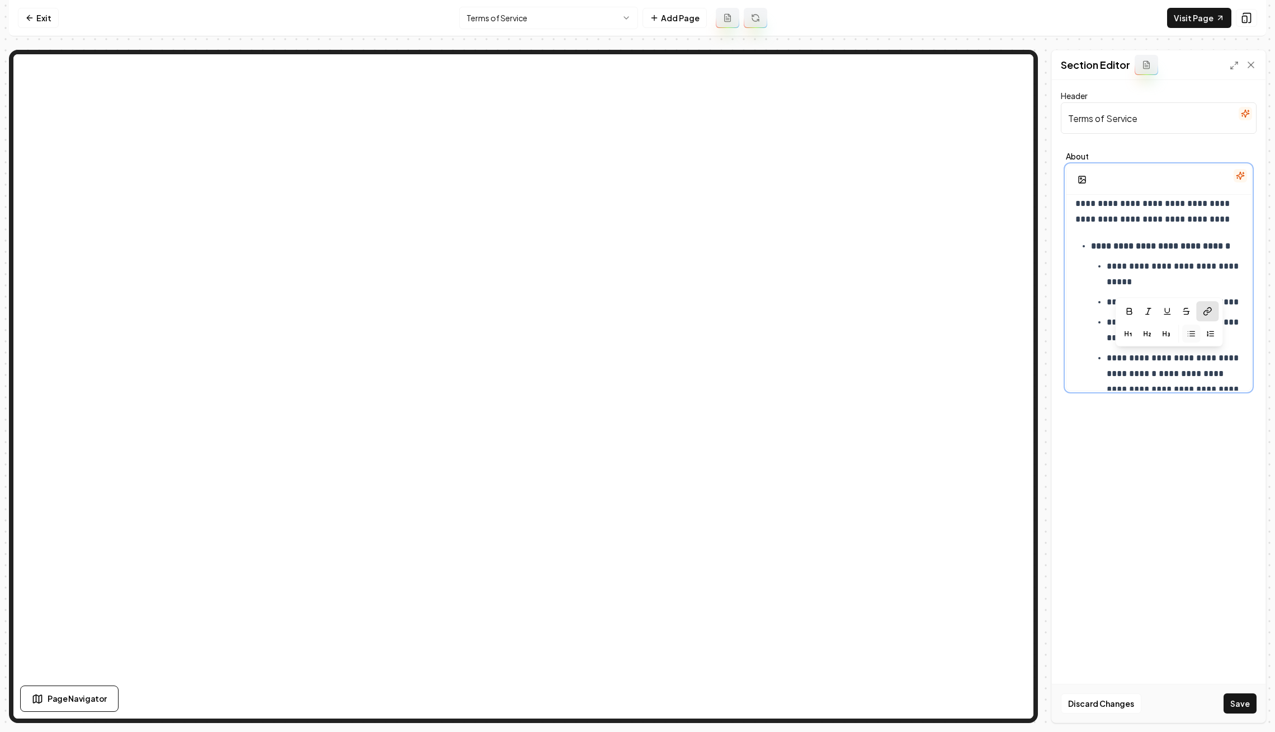
click at [1216, 370] on span "**********" at bounding box center [1174, 389] width 134 height 40
click at [1242, 696] on button "Save" at bounding box center [1240, 703] width 33 height 20
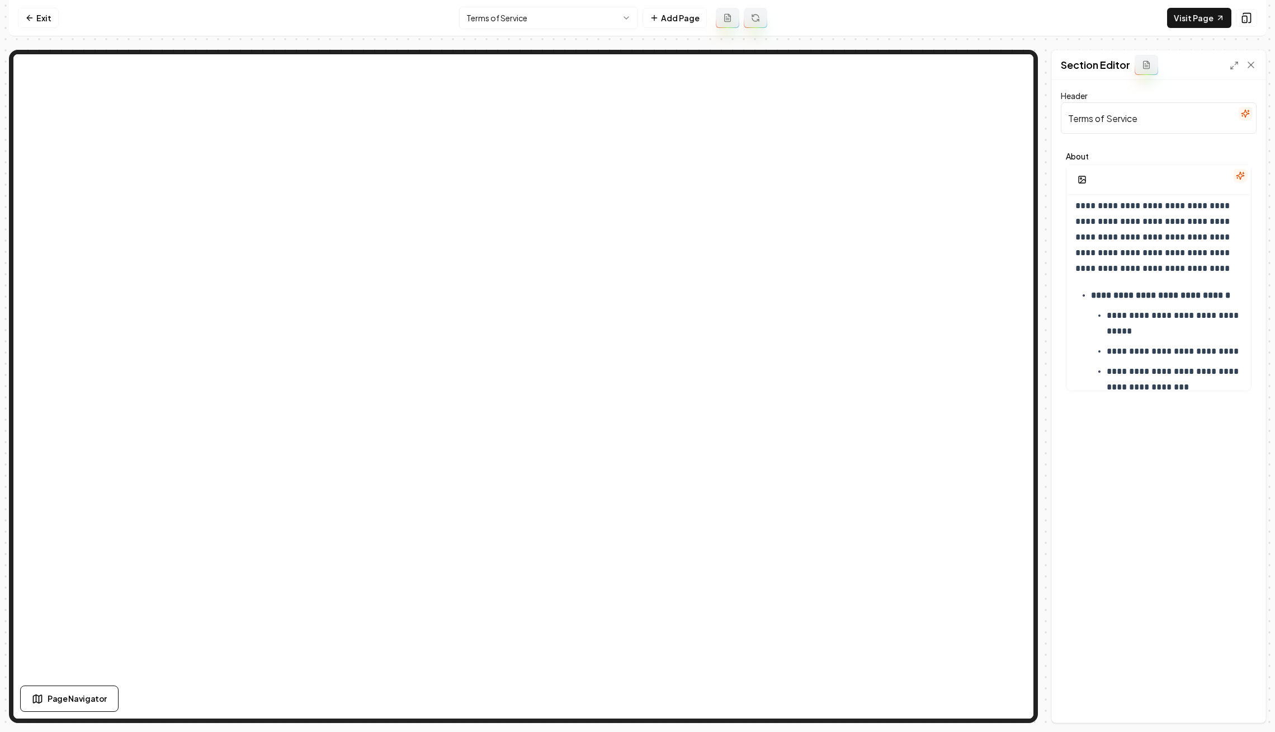
scroll to position [3015, 0]
click at [1238, 260] on p "**********" at bounding box center [1160, 221] width 168 height 125
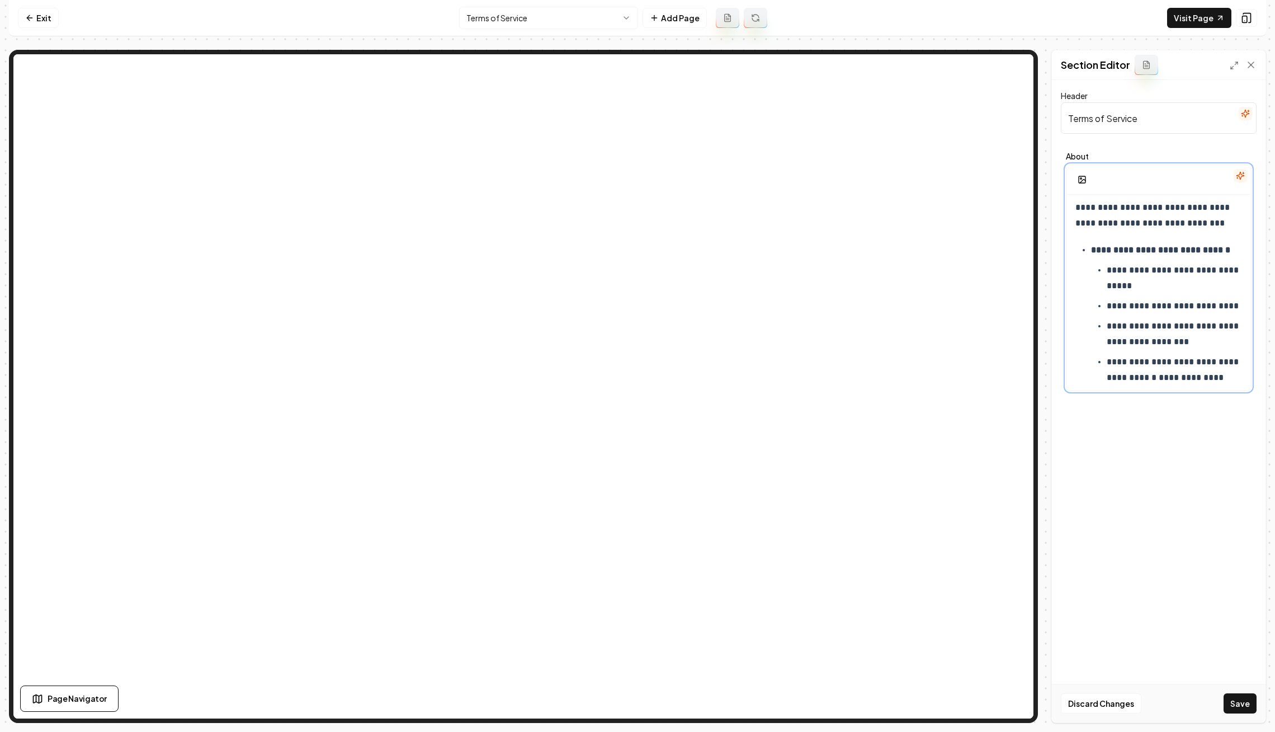
scroll to position [3073, 0]
click at [1110, 354] on span "**********" at bounding box center [1174, 366] width 134 height 24
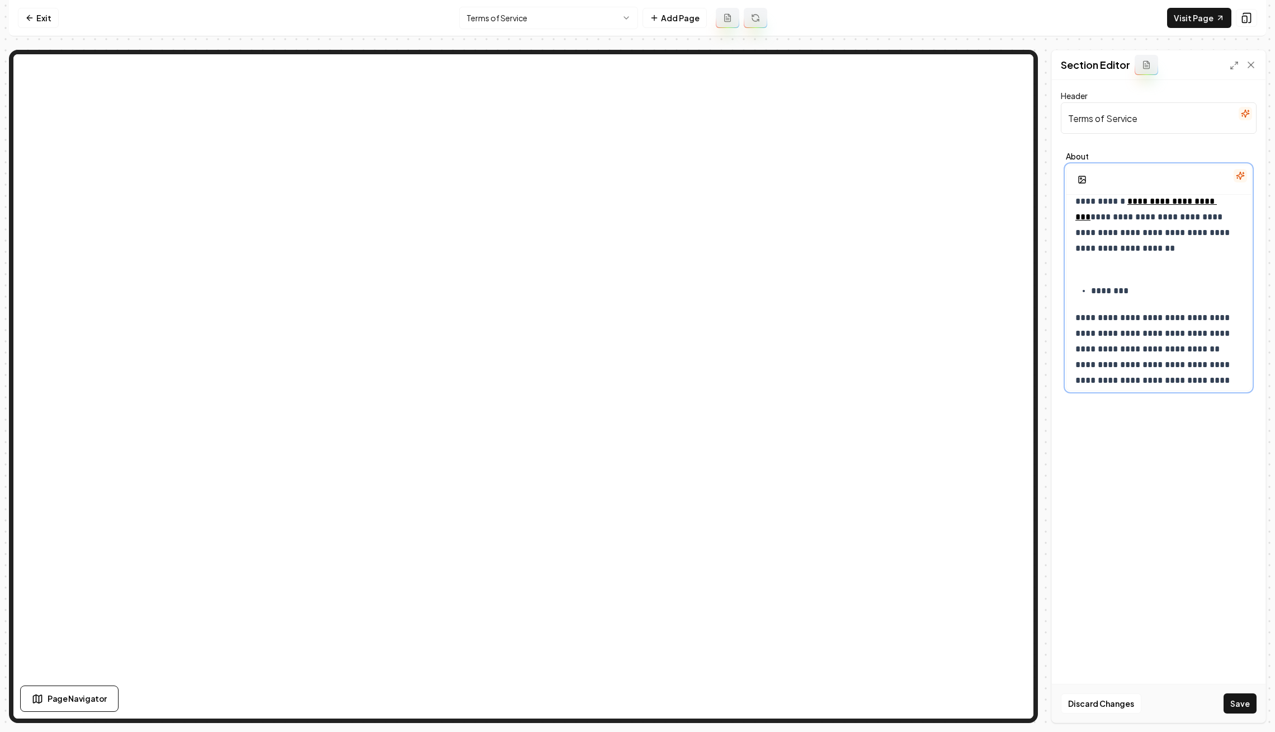
scroll to position [2852, 0]
click at [1077, 327] on span "**********" at bounding box center [1154, 339] width 157 height 24
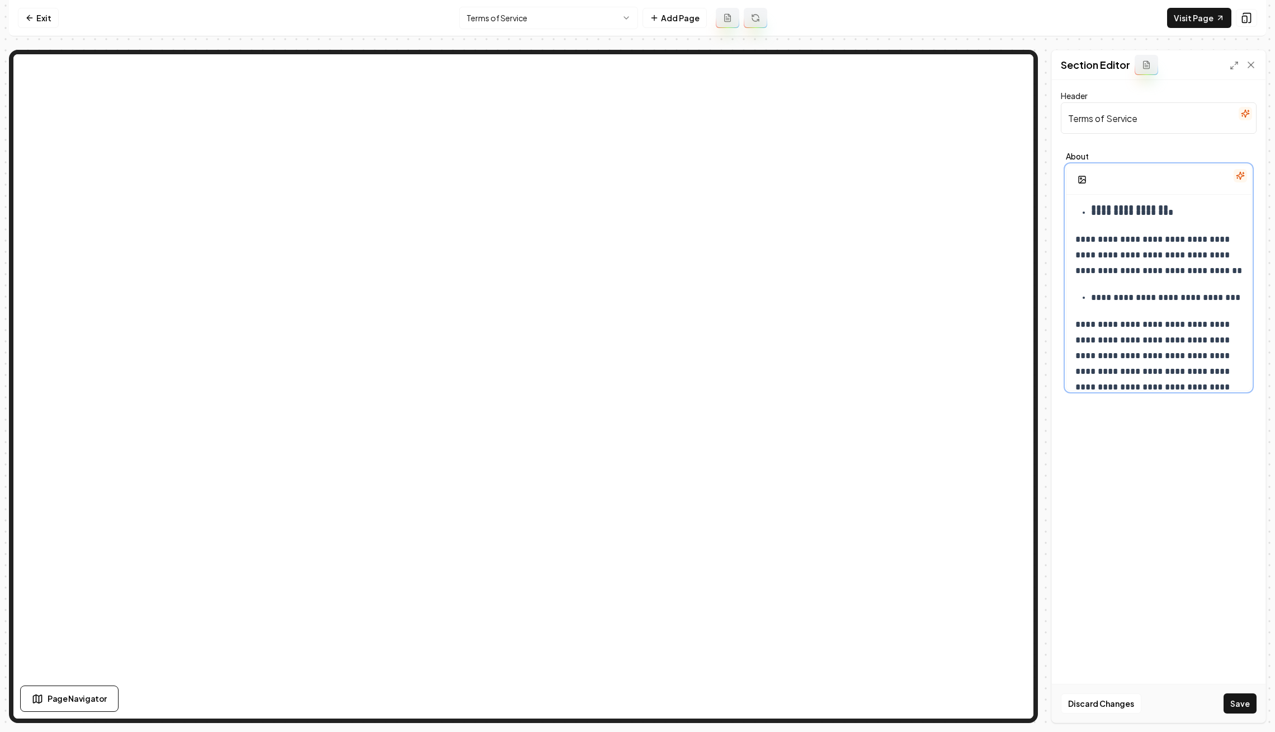
scroll to position [2518, 0]
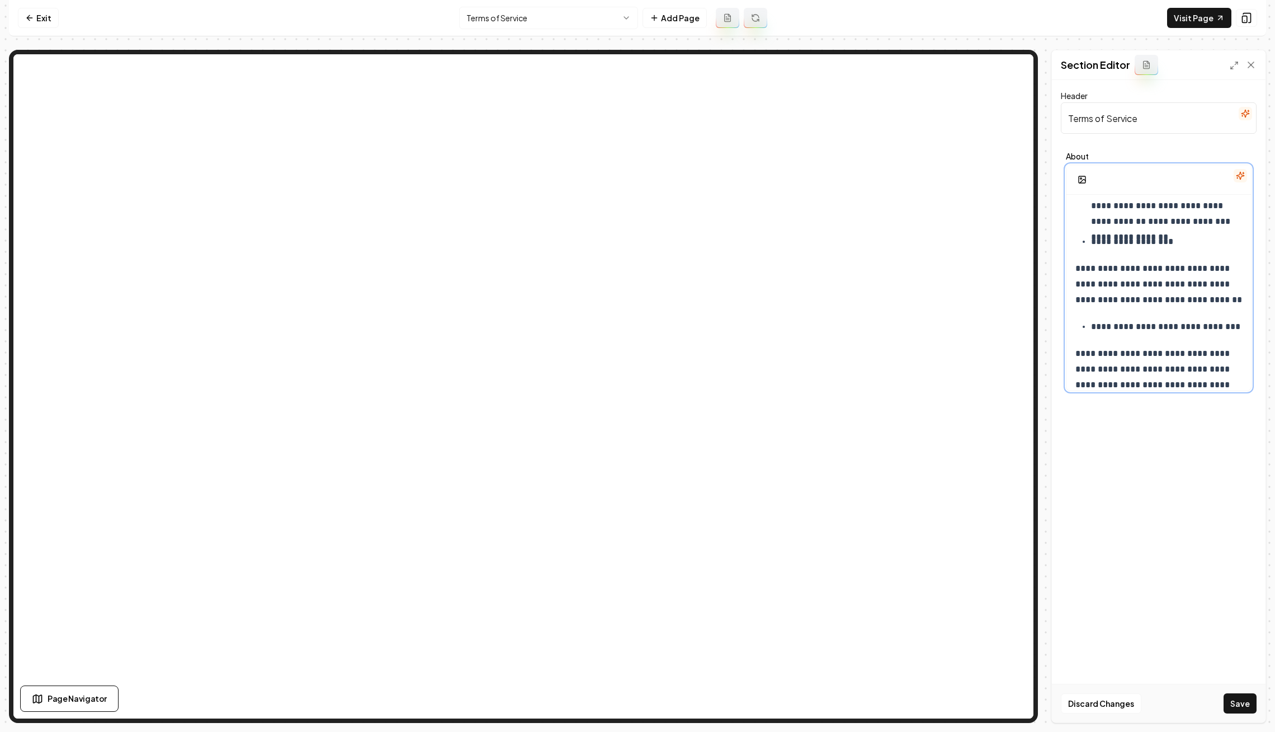
click at [1240, 297] on p "**********" at bounding box center [1159, 284] width 167 height 47
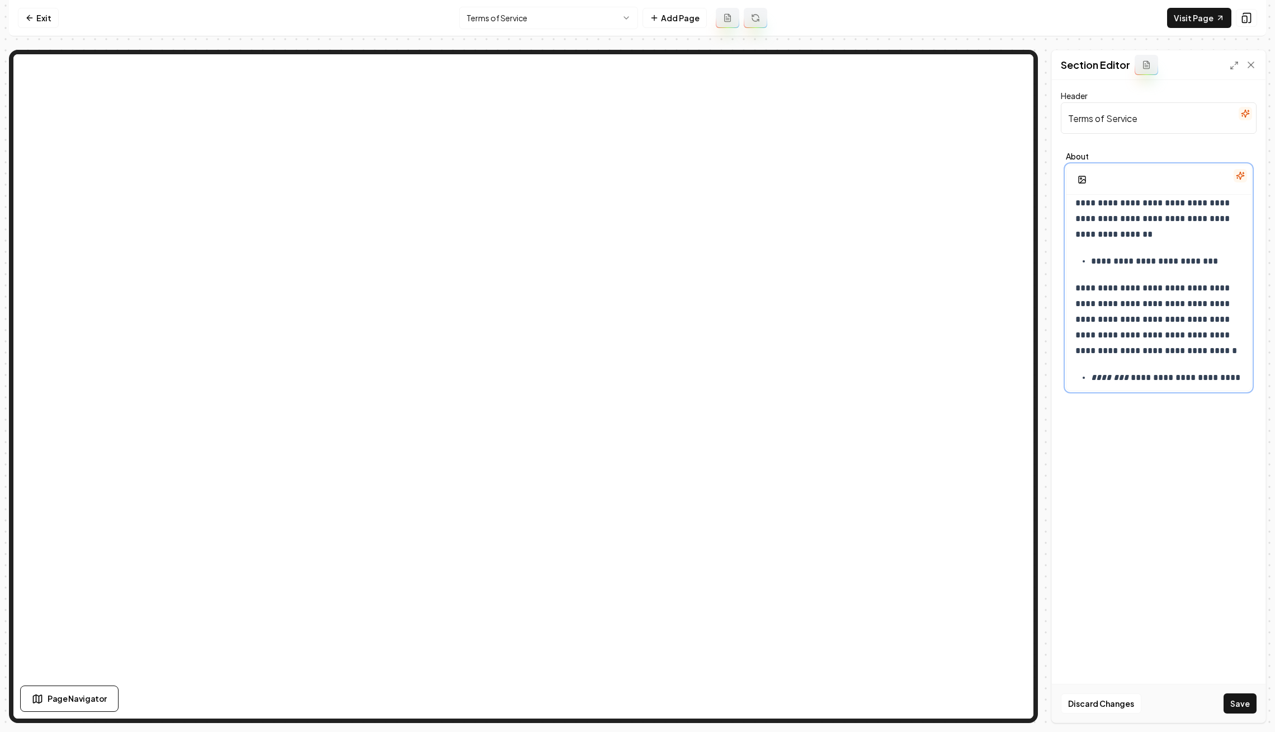
scroll to position [2252, 0]
click at [1078, 285] on span "**********" at bounding box center [1157, 319] width 162 height 71
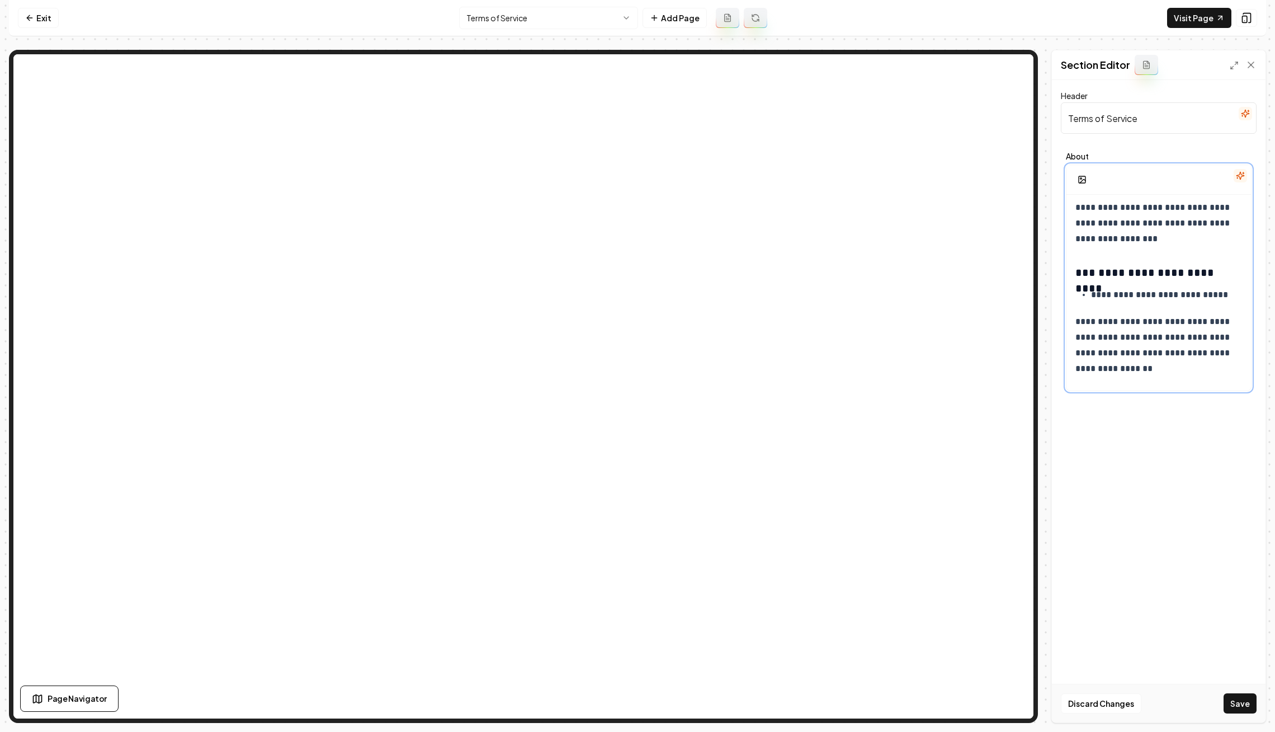
scroll to position [2105, 0]
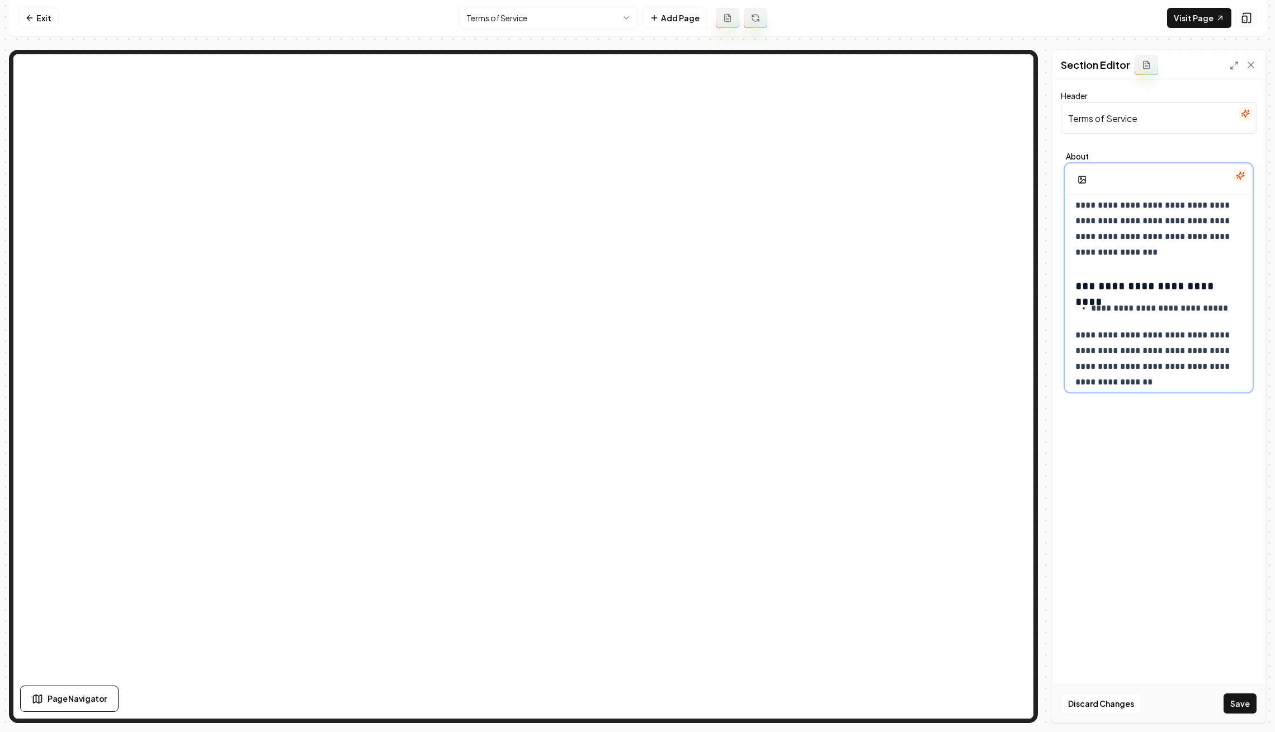
click at [1077, 334] on span "**********" at bounding box center [1154, 358] width 157 height 55
click at [1142, 379] on p "**********" at bounding box center [1159, 358] width 167 height 63
click at [1237, 695] on button "Save" at bounding box center [1240, 703] width 33 height 20
click at [46, 10] on link "Exit" at bounding box center [38, 18] width 41 height 20
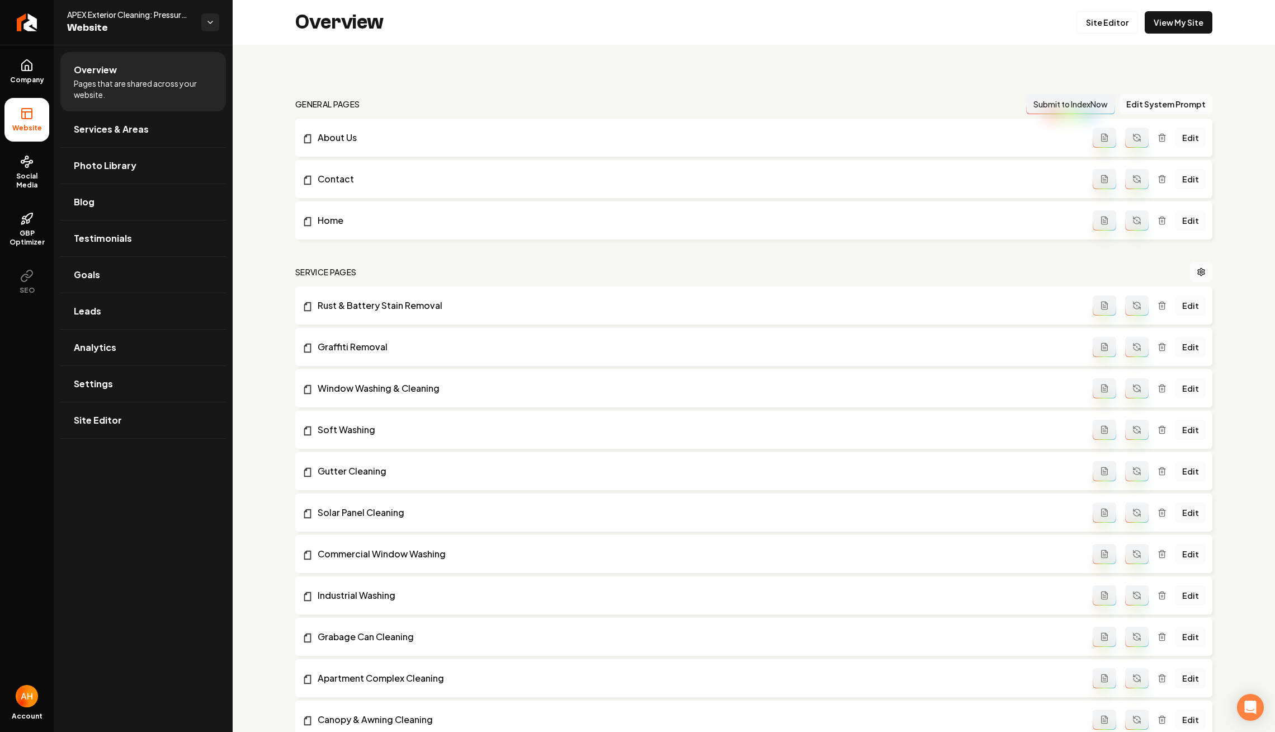
click at [657, 42] on div "Overview Site Editor View My Site" at bounding box center [754, 22] width 1043 height 45
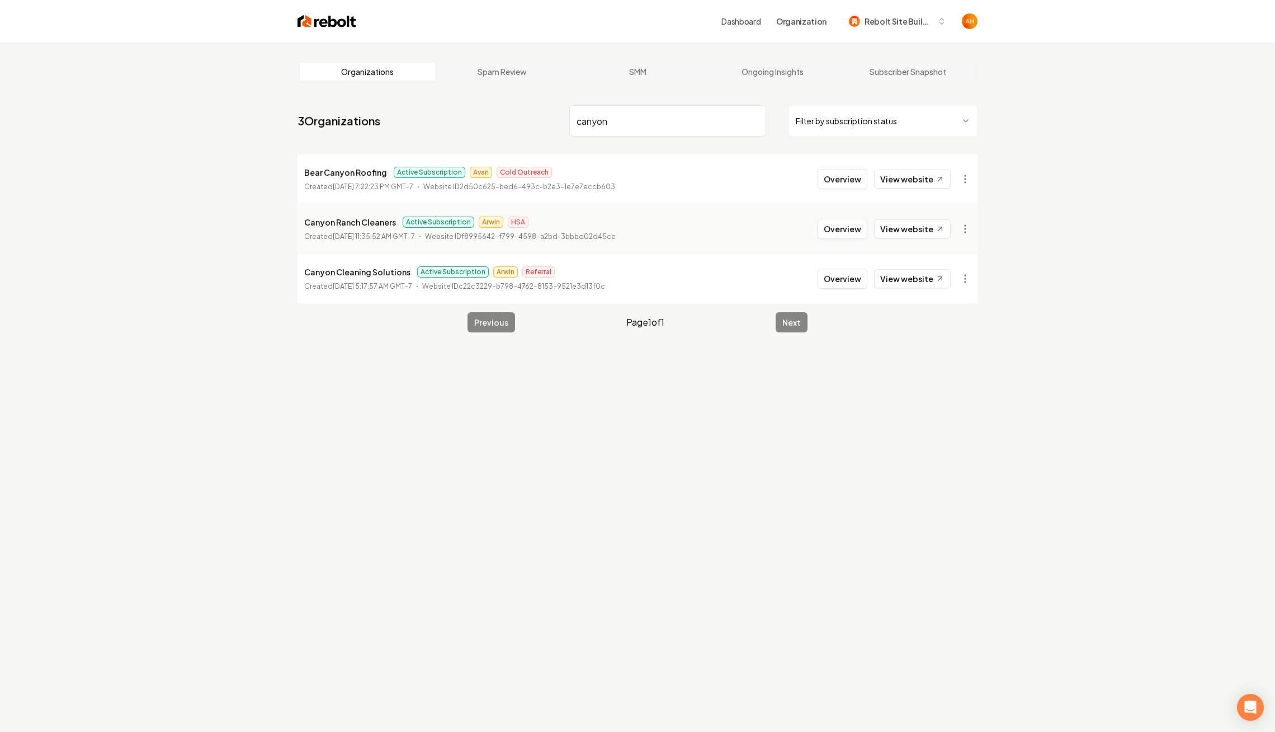
type input "canyon"
